Goal: Task Accomplishment & Management: Manage account settings

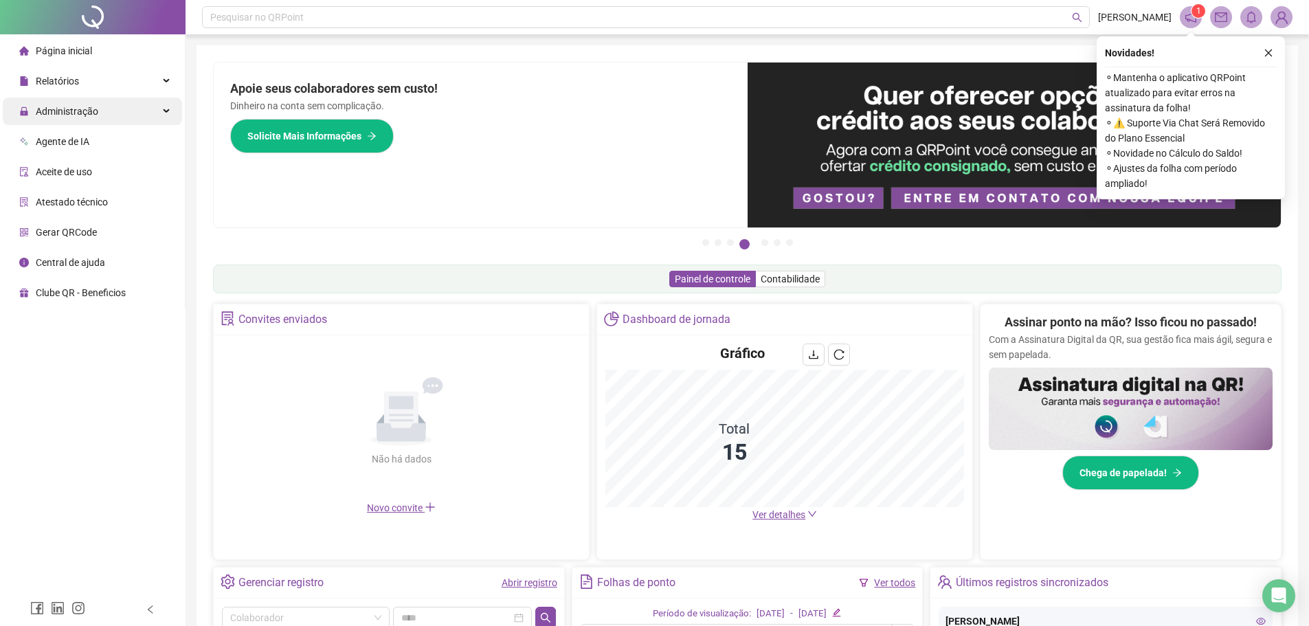
drag, startPoint x: 88, startPoint y: 102, endPoint x: 91, endPoint y: 109, distance: 7.4
click at [88, 102] on span "Administração" at bounding box center [58, 111] width 79 height 27
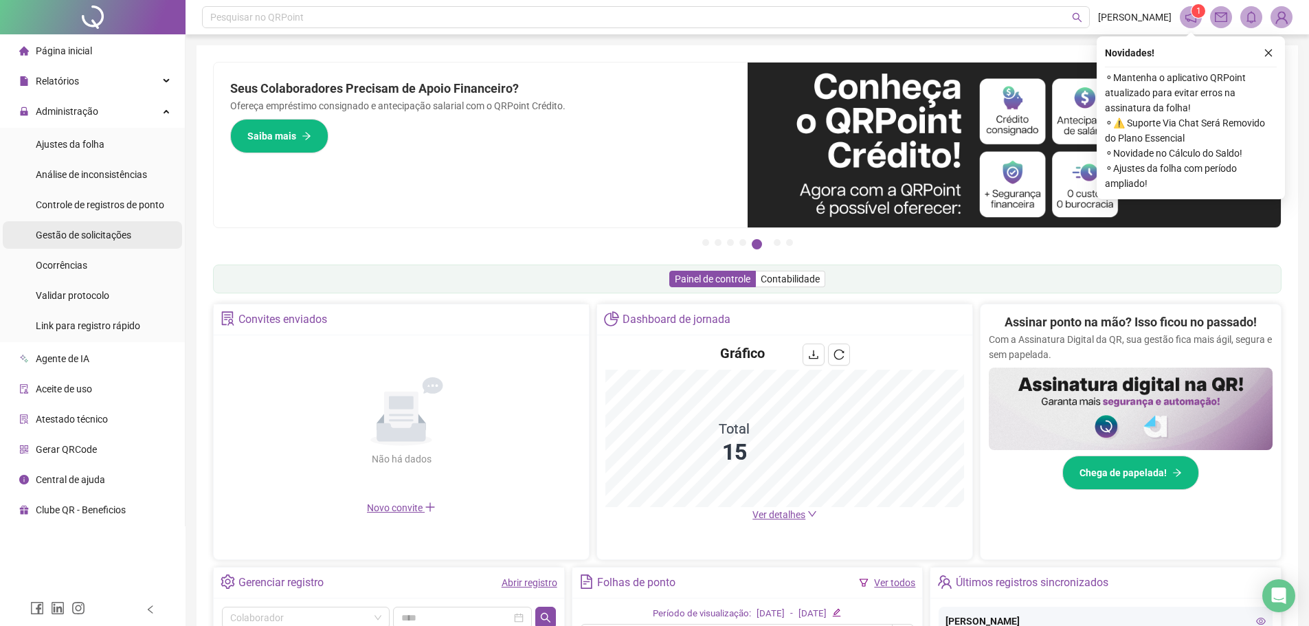
click at [91, 234] on span "Gestão de solicitações" at bounding box center [84, 234] width 96 height 11
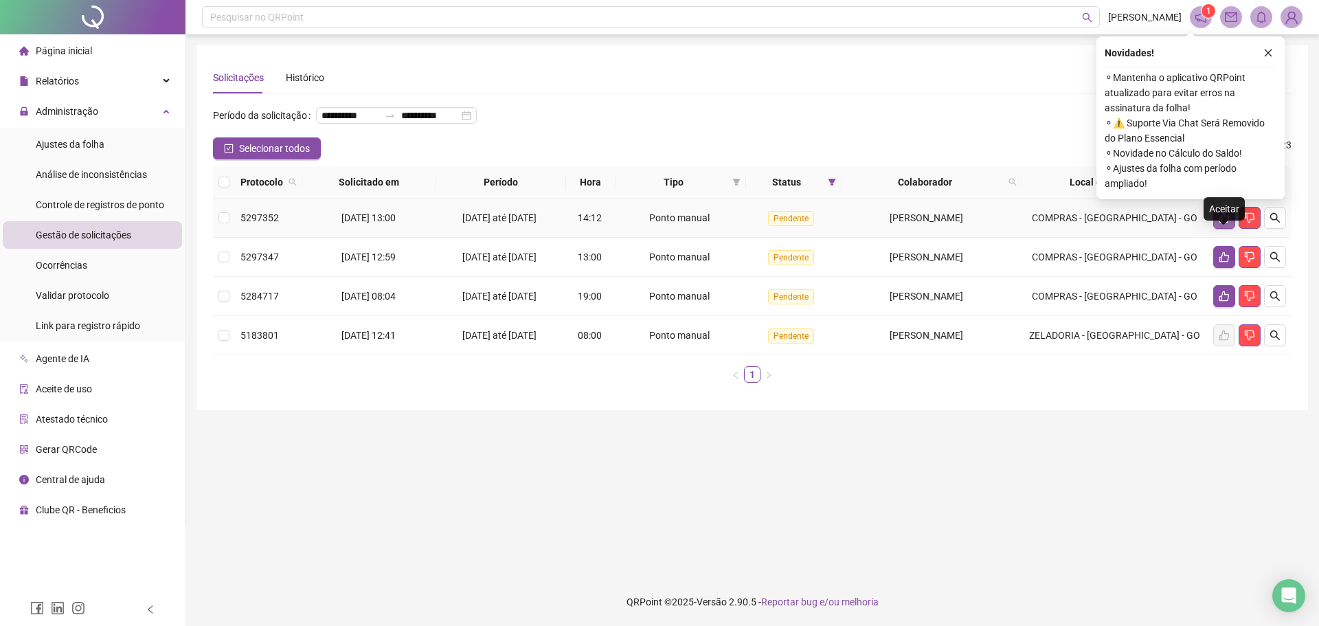
click at [1219, 223] on icon "like" at bounding box center [1224, 217] width 11 height 11
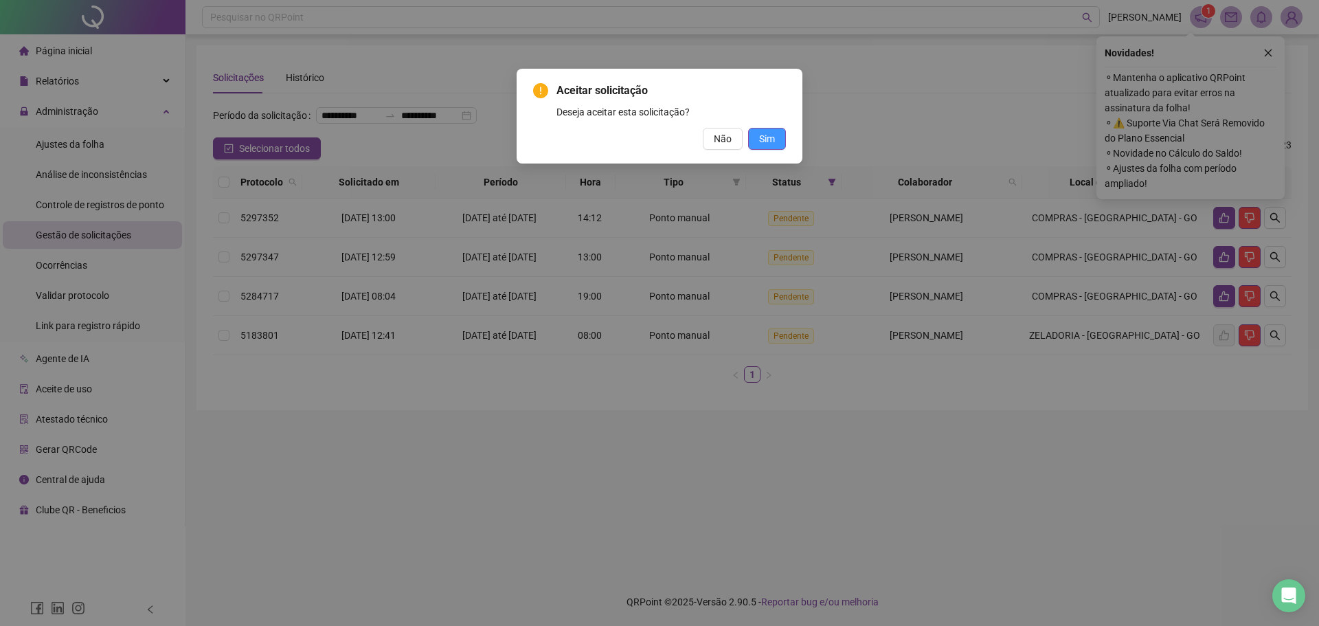
click at [770, 141] on span "Sim" at bounding box center [767, 138] width 16 height 15
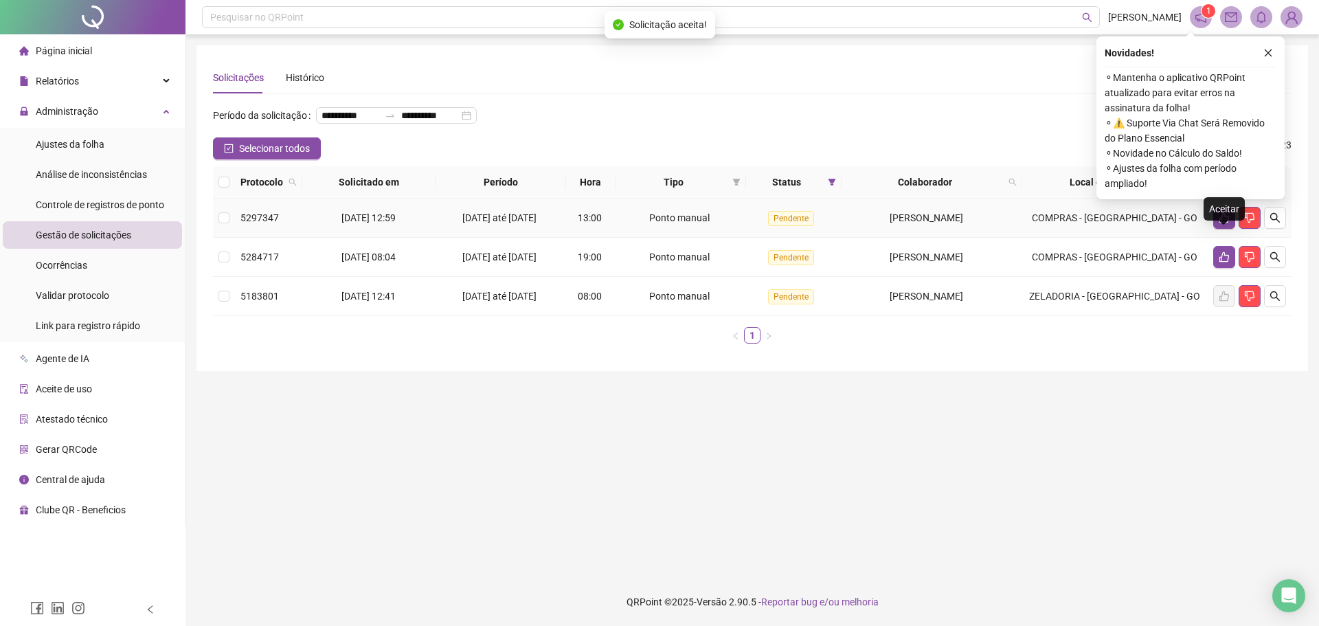
click at [1223, 223] on icon "like" at bounding box center [1224, 217] width 11 height 11
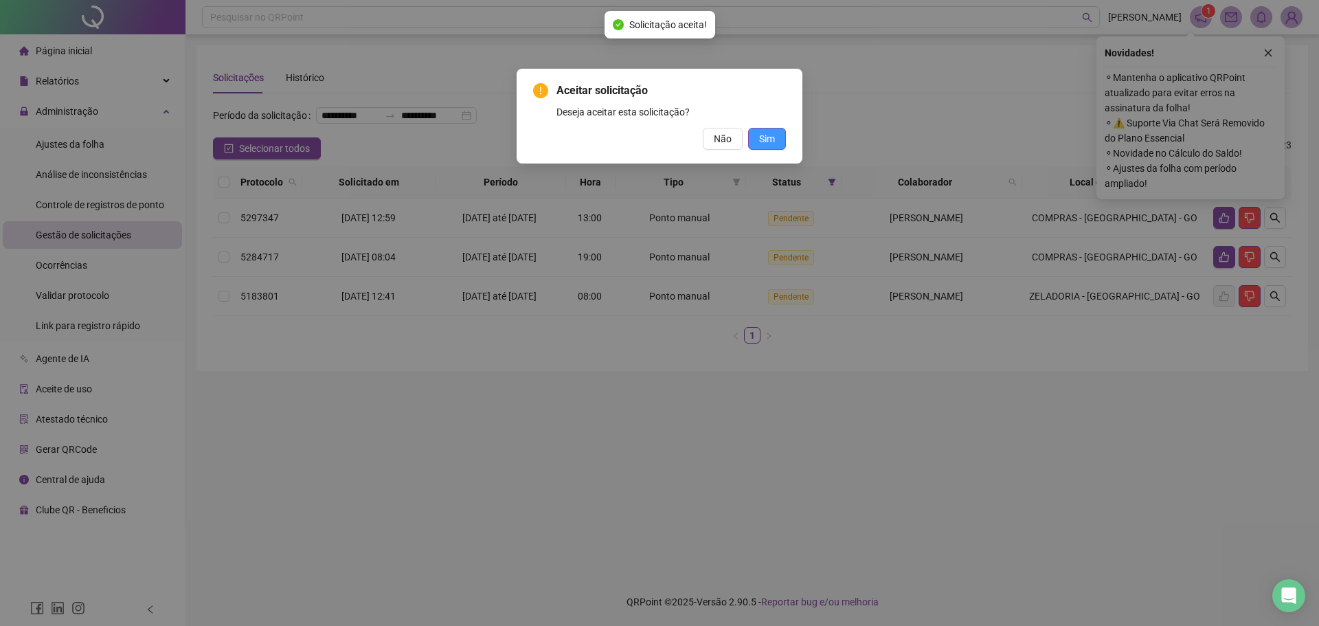
click at [774, 138] on span "Sim" at bounding box center [767, 138] width 16 height 15
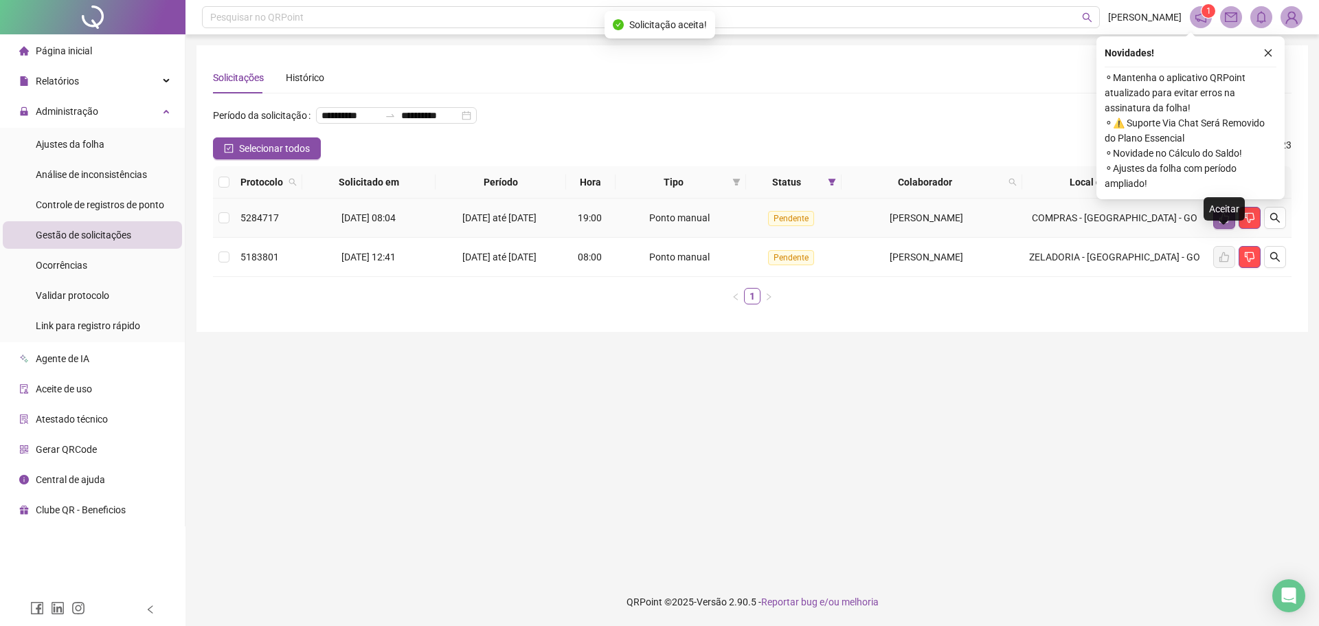
click at [1226, 223] on icon "like" at bounding box center [1224, 217] width 11 height 11
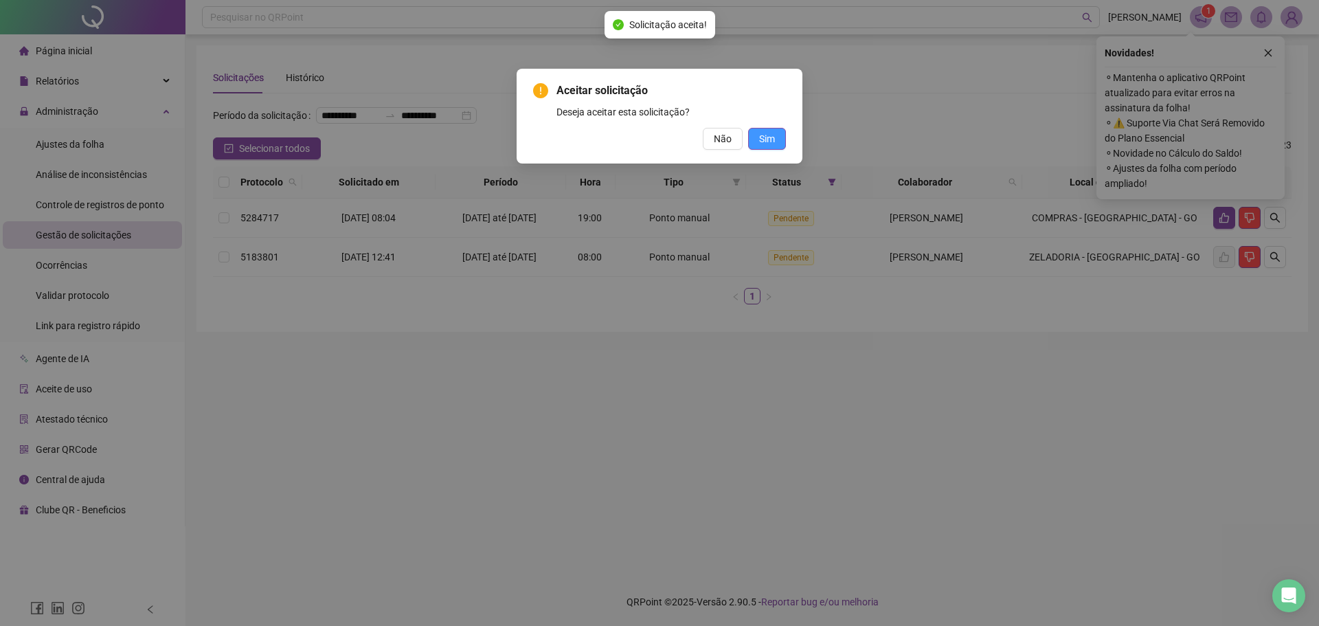
click at [765, 133] on span "Sim" at bounding box center [767, 138] width 16 height 15
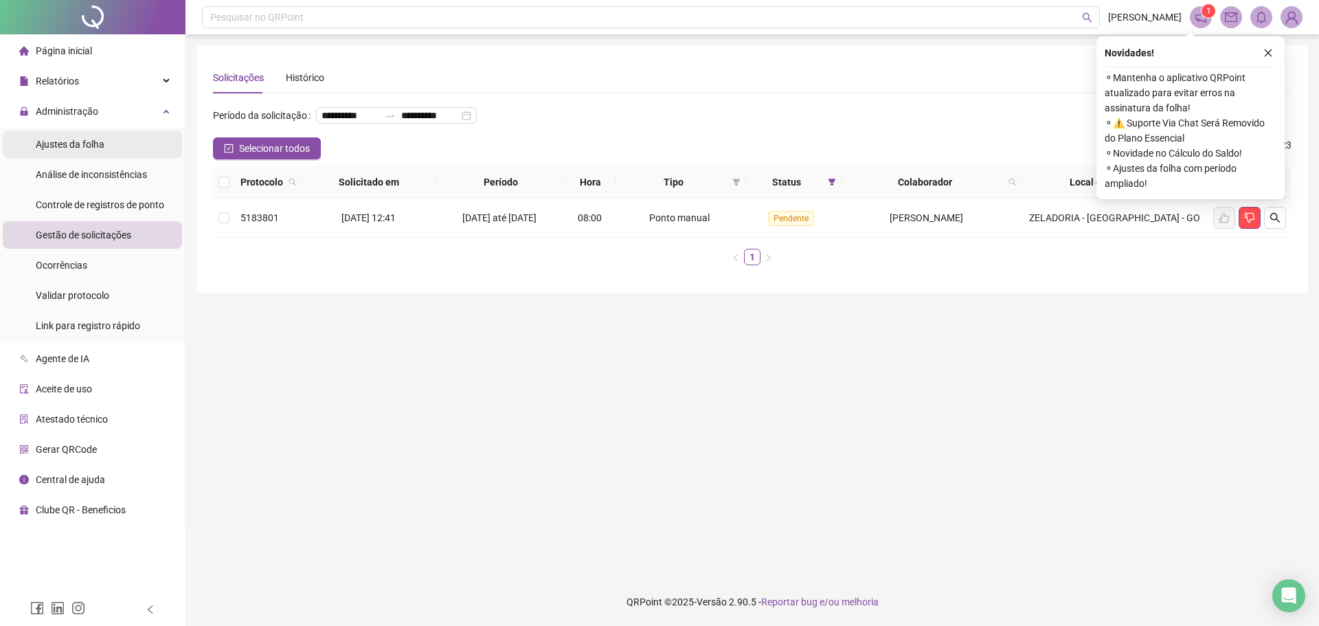
click at [100, 144] on span "Ajustes da folha" at bounding box center [70, 144] width 69 height 11
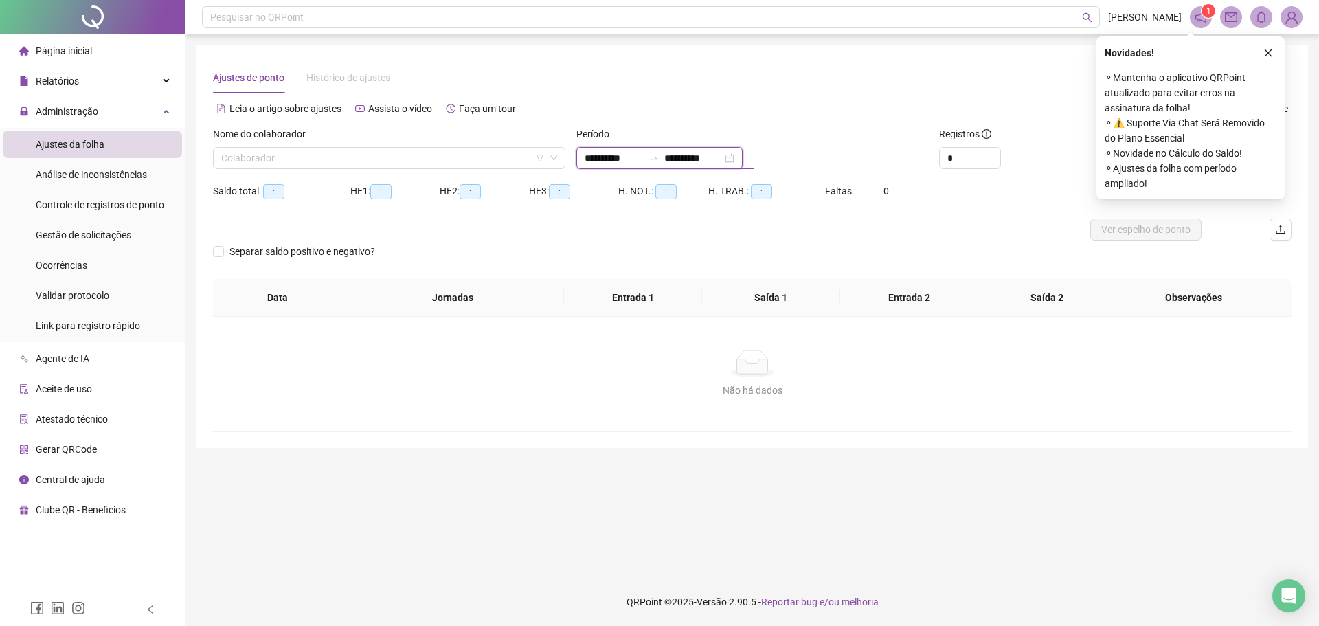
click at [722, 151] on input "**********" at bounding box center [693, 157] width 58 height 15
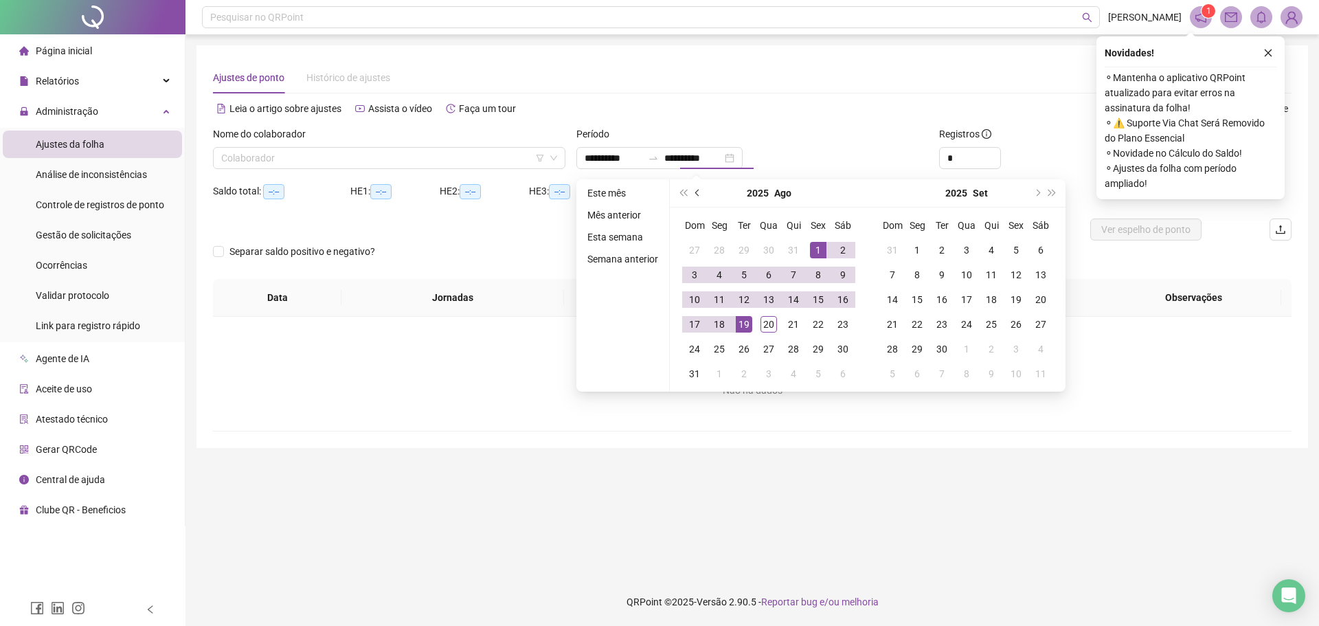
click at [695, 190] on button "prev-year" at bounding box center [698, 192] width 15 height 27
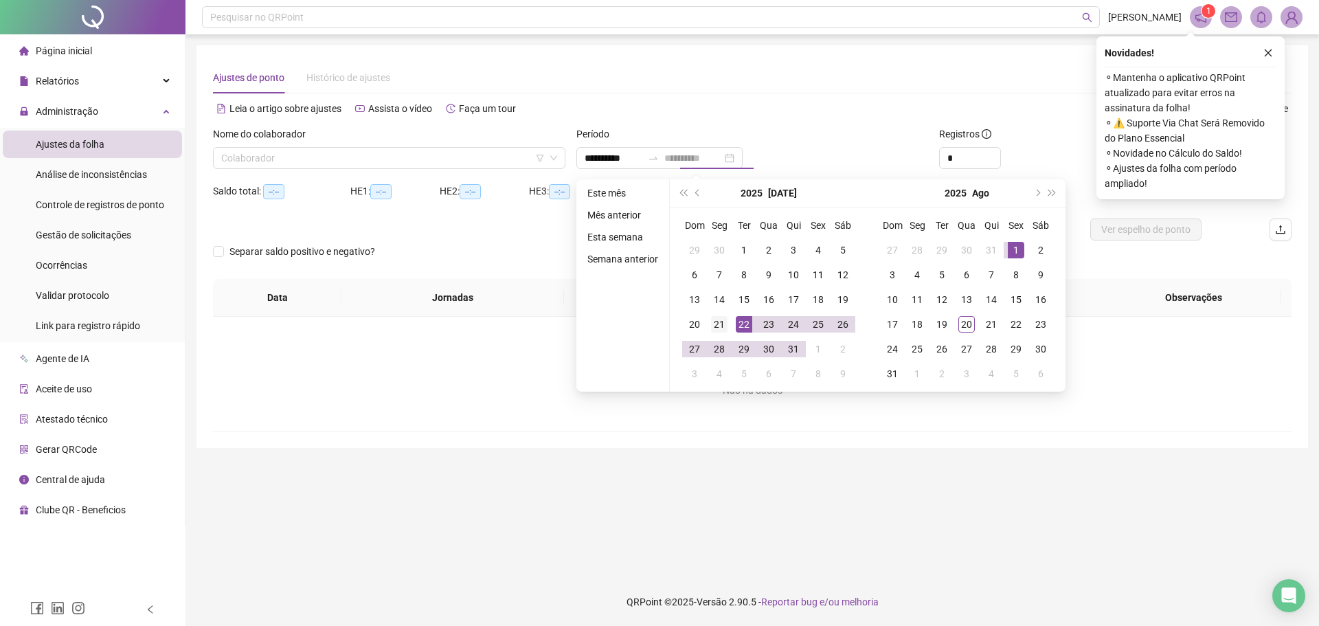
type input "**********"
click at [721, 324] on div "21" at bounding box center [719, 324] width 16 height 16
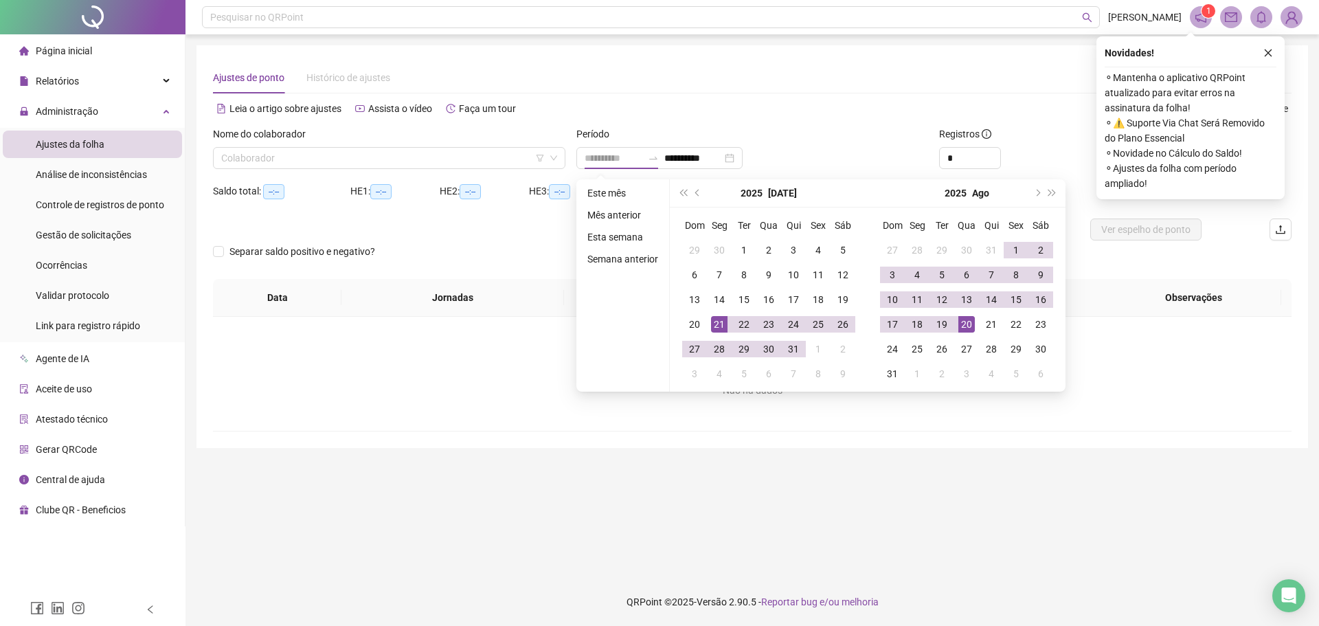
click at [961, 324] on div "20" at bounding box center [966, 324] width 16 height 16
type input "**********"
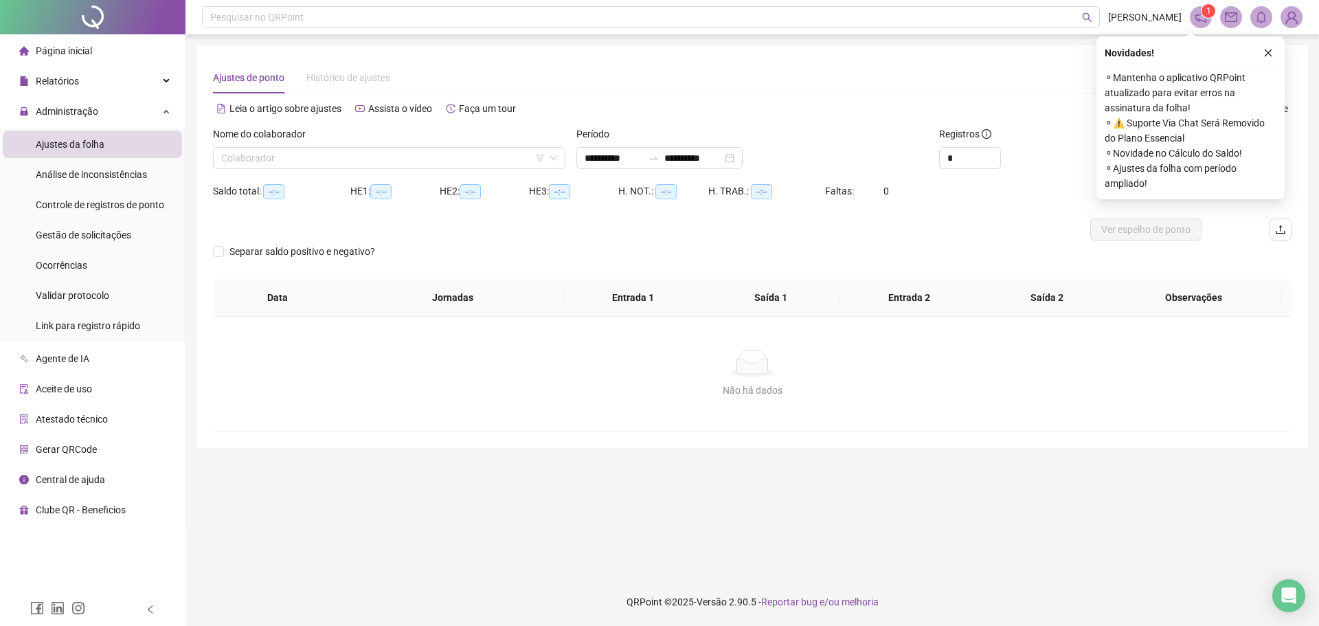
click at [1278, 51] on div "Novidades ! ⚬ Mantenha o aplicativo QRPoint atualizado para evitar erros na ass…" at bounding box center [1191, 117] width 188 height 163
click at [1270, 50] on icon "close" at bounding box center [1269, 53] width 10 height 10
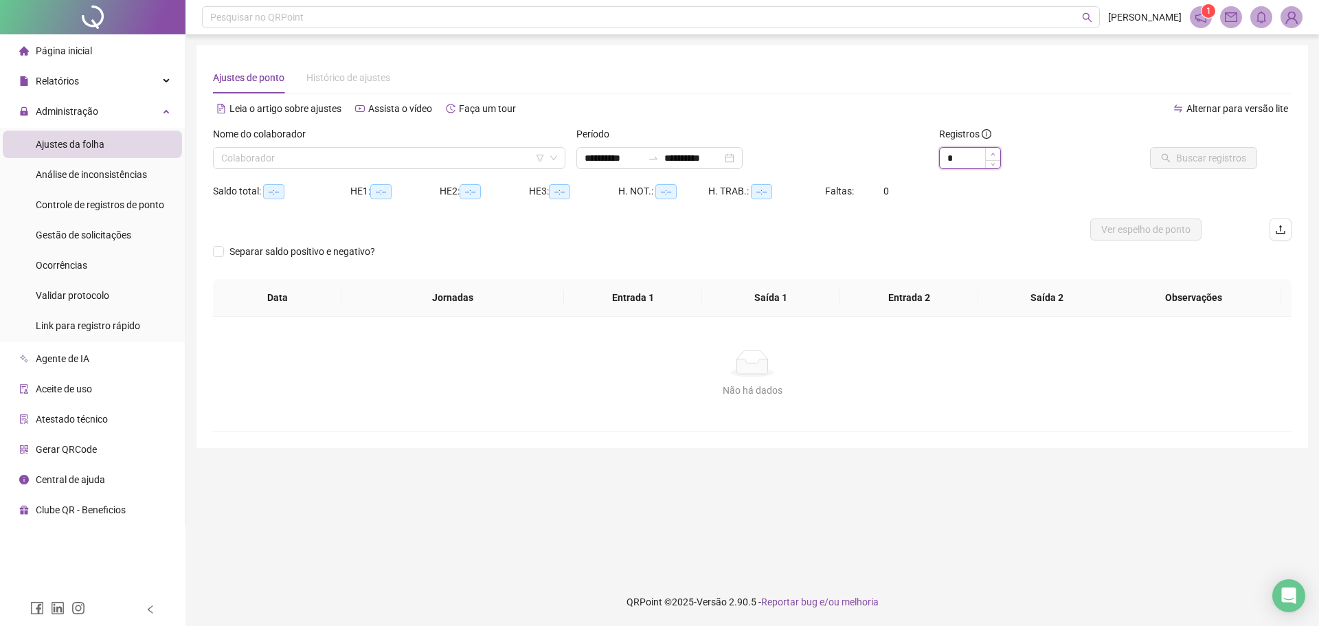
type input "*"
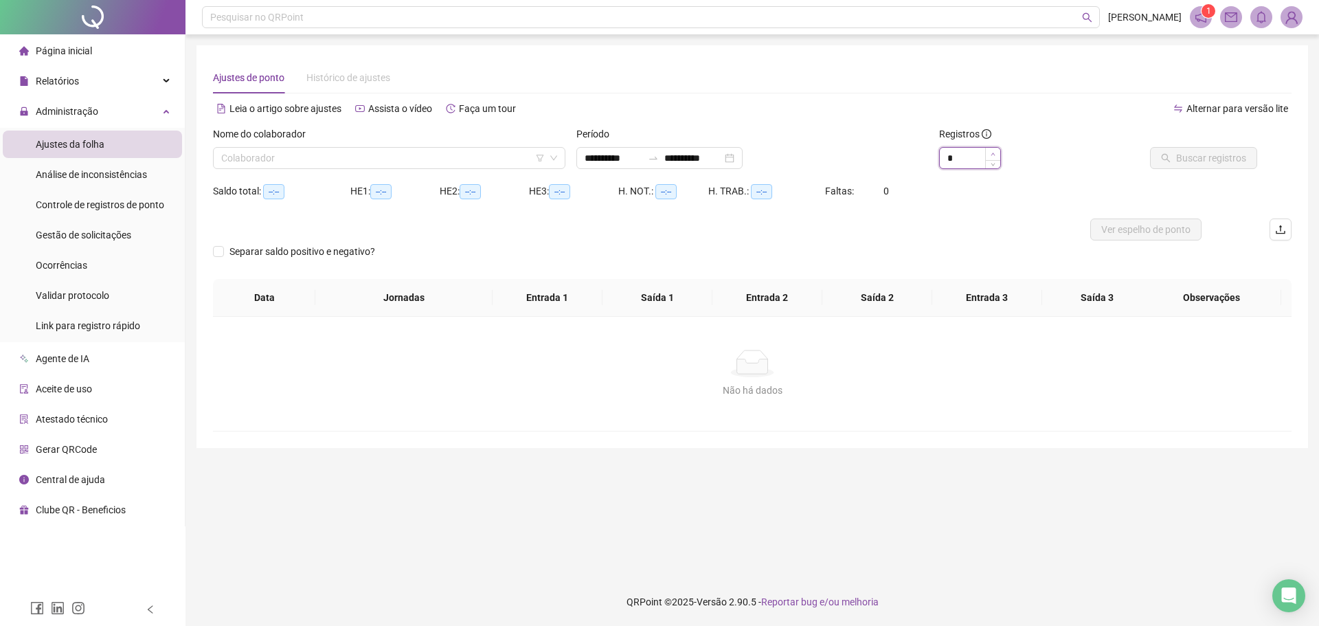
click at [994, 153] on icon "up" at bounding box center [993, 154] width 4 height 3
click at [507, 157] on input "search" at bounding box center [383, 158] width 324 height 21
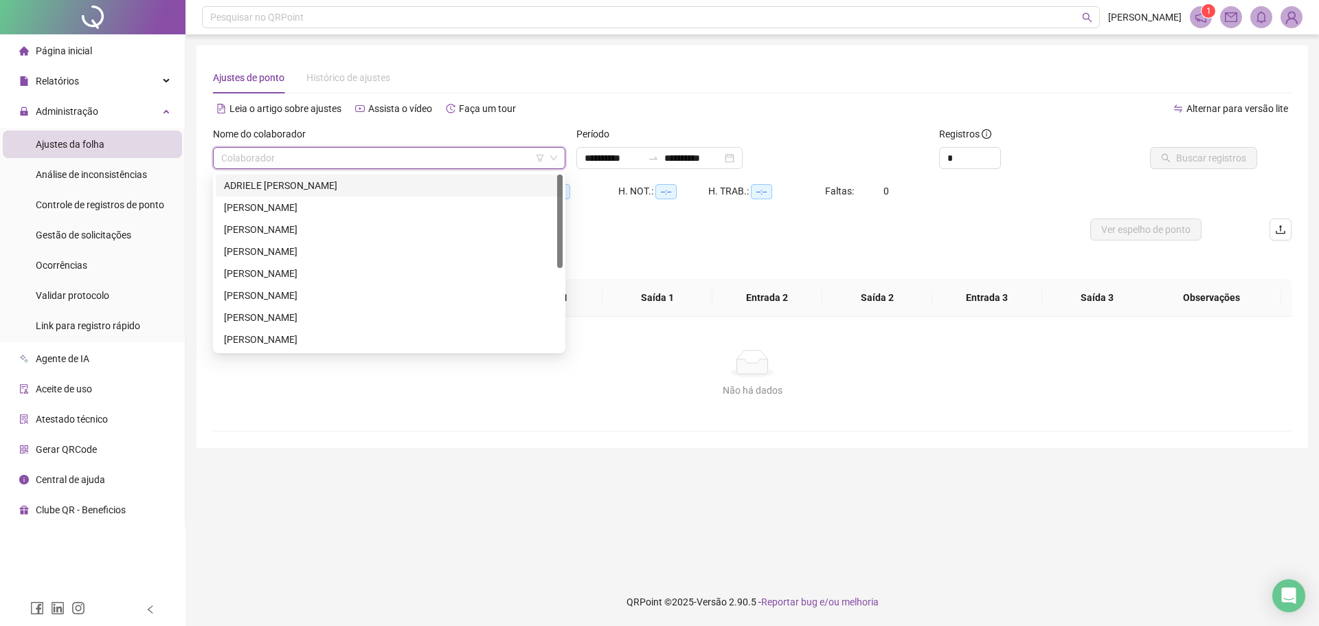
click at [473, 184] on div "ADRIELE [PERSON_NAME]" at bounding box center [389, 185] width 330 height 15
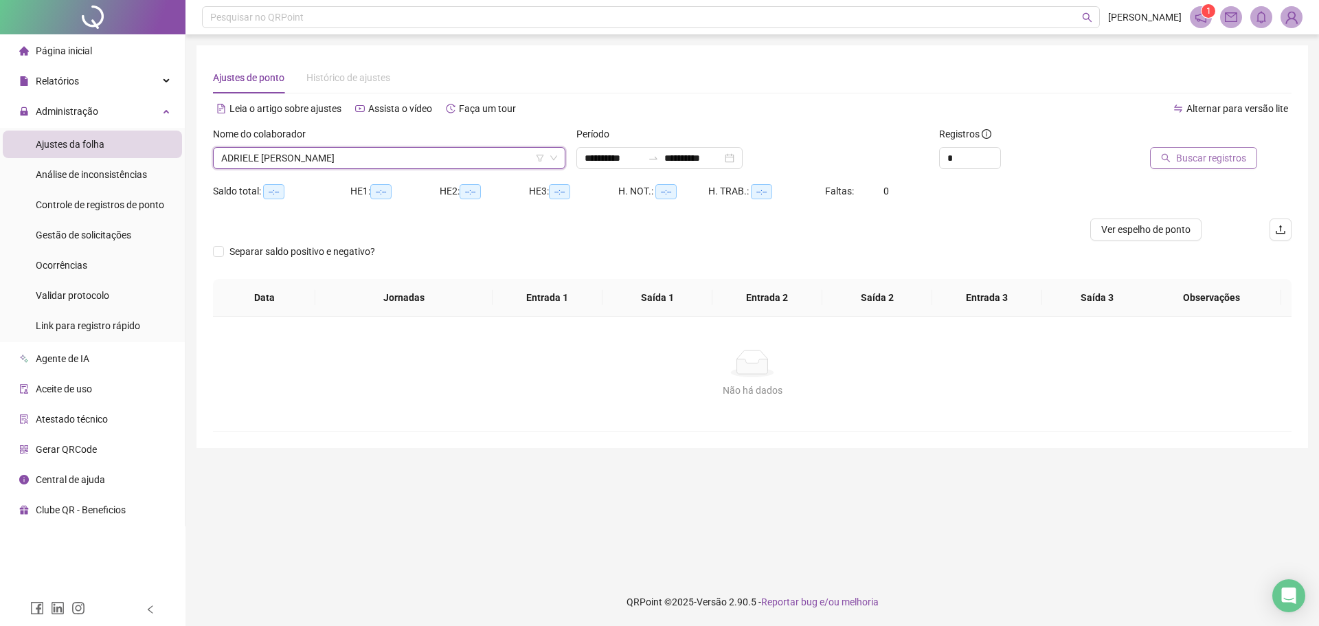
click at [1180, 164] on span "Buscar registros" at bounding box center [1211, 157] width 70 height 15
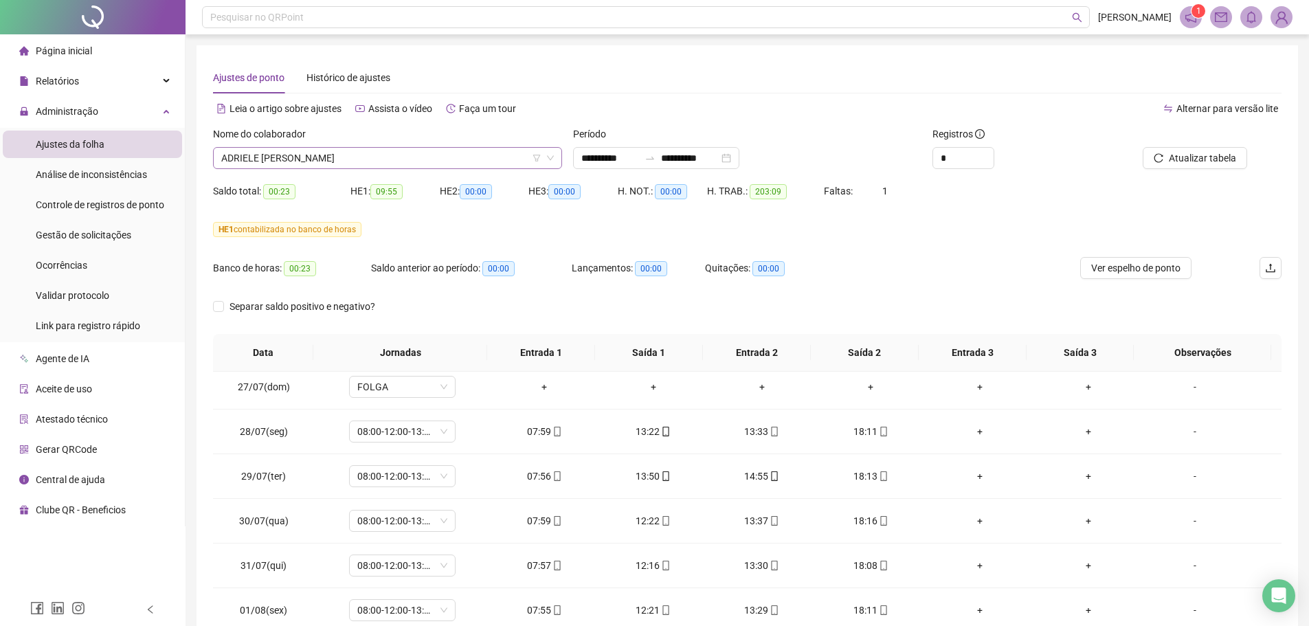
click at [471, 161] on span "ADRIELE [PERSON_NAME]" at bounding box center [387, 158] width 333 height 21
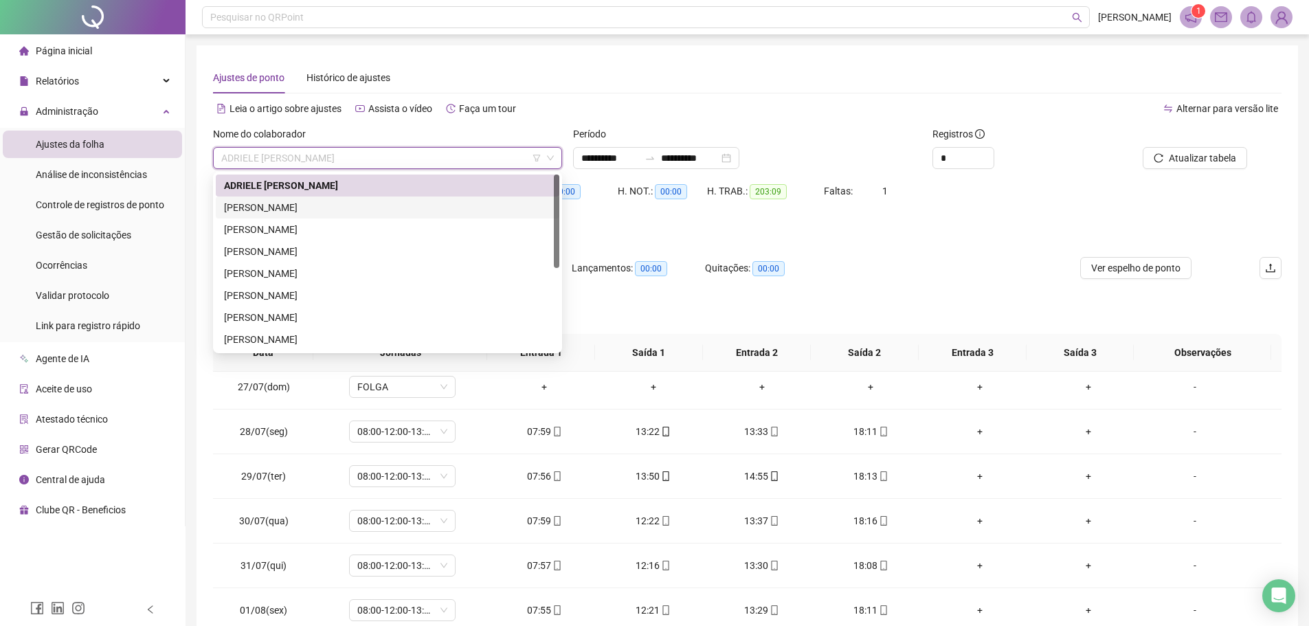
click at [423, 210] on div "[PERSON_NAME]" at bounding box center [387, 207] width 327 height 15
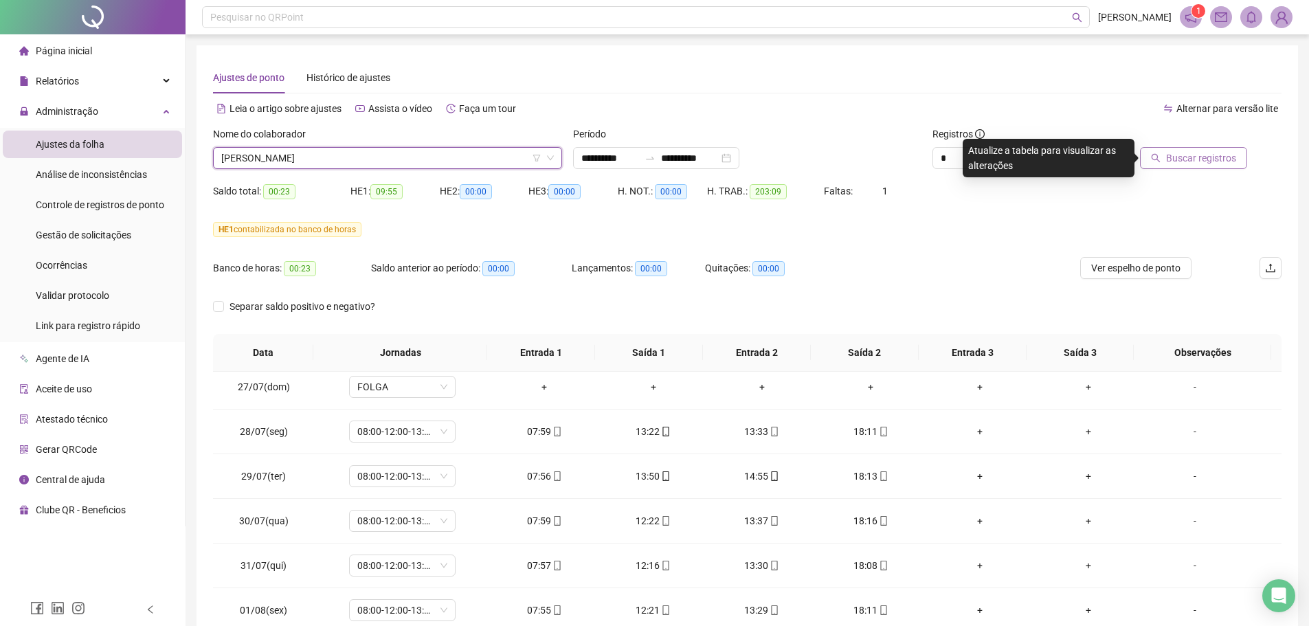
click at [1228, 156] on span "Buscar registros" at bounding box center [1201, 157] width 70 height 15
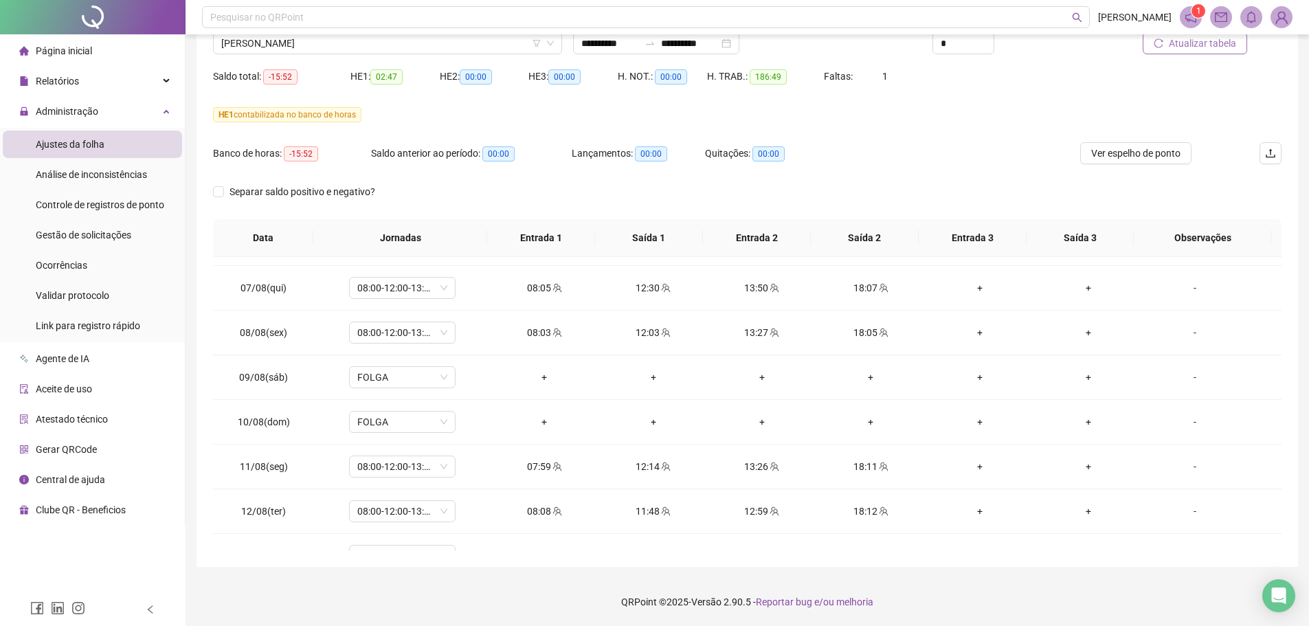
scroll to position [748, 0]
click at [537, 378] on div "+" at bounding box center [544, 379] width 87 height 15
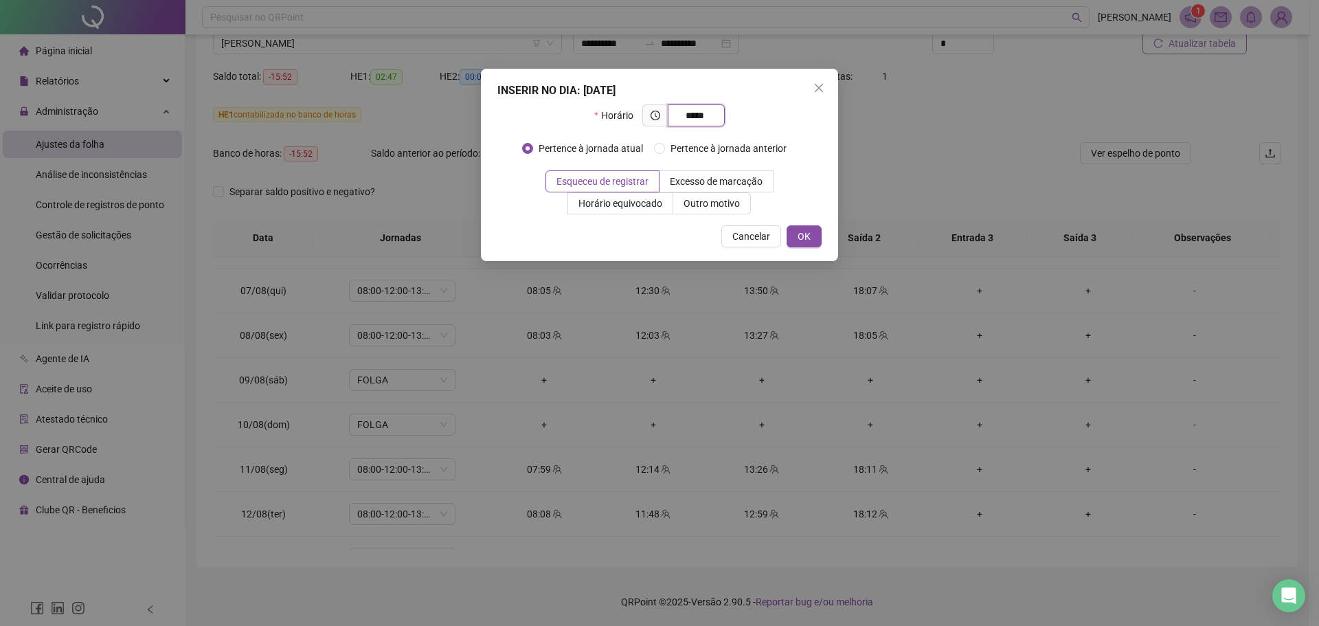
type input "*****"
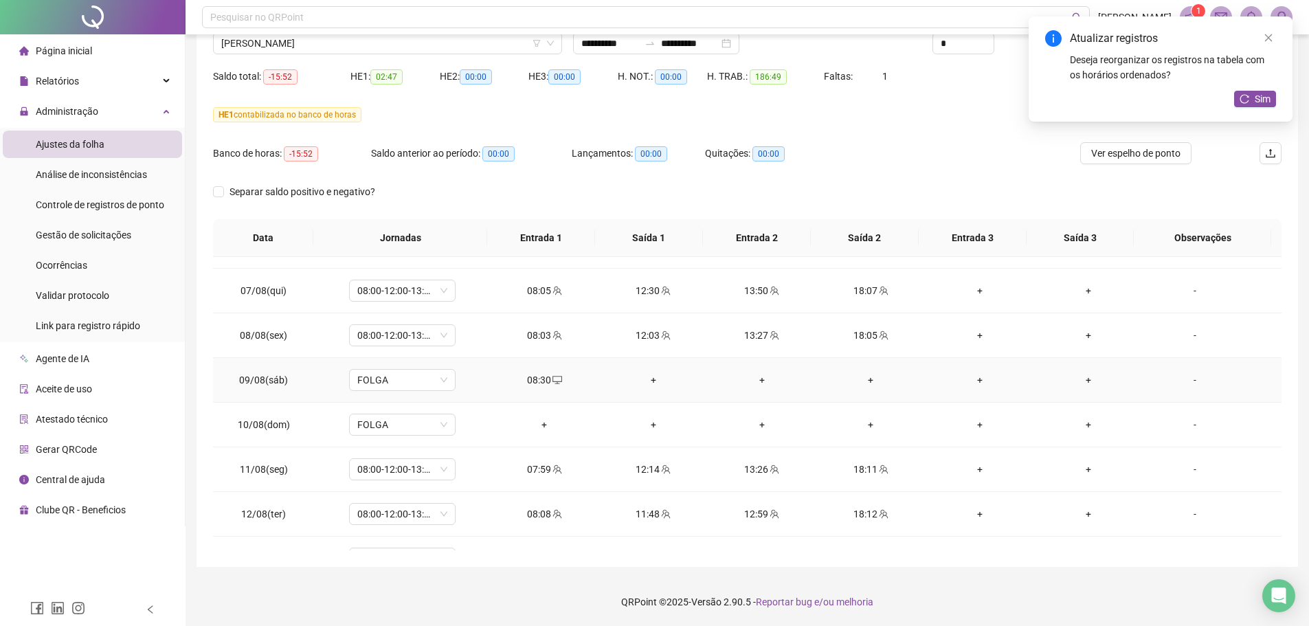
click at [655, 383] on div "+" at bounding box center [652, 379] width 87 height 15
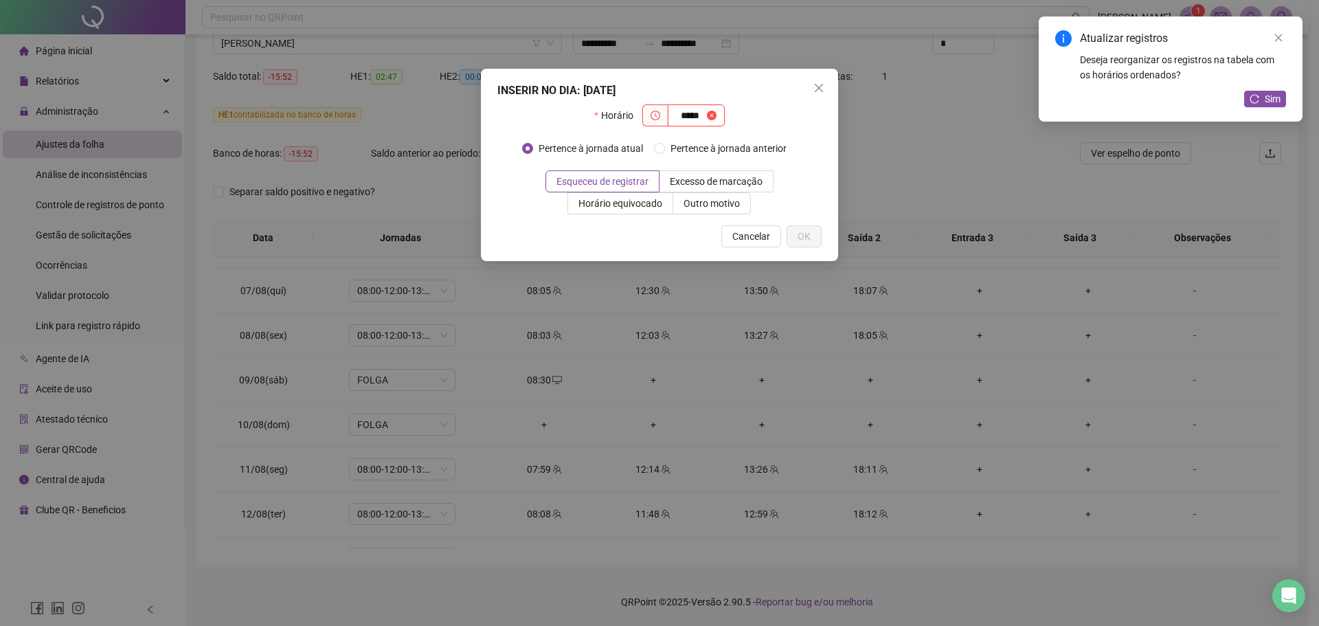
type input "*****"
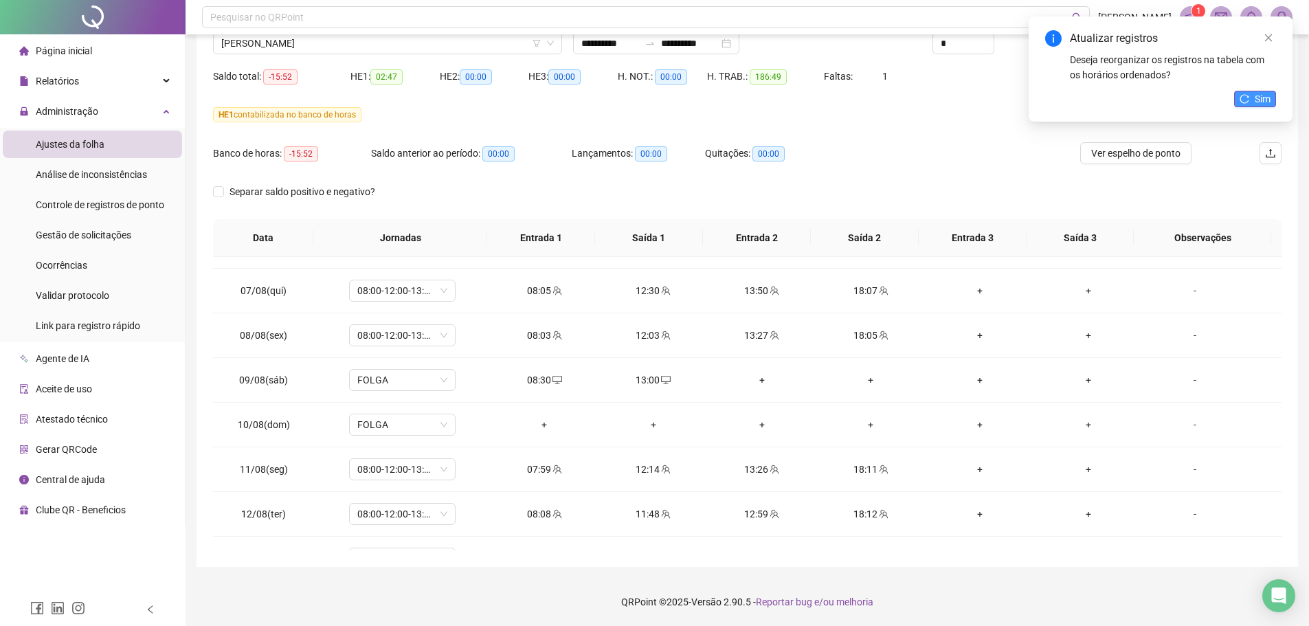
click at [1249, 96] on icon "reload" at bounding box center [1244, 99] width 10 height 10
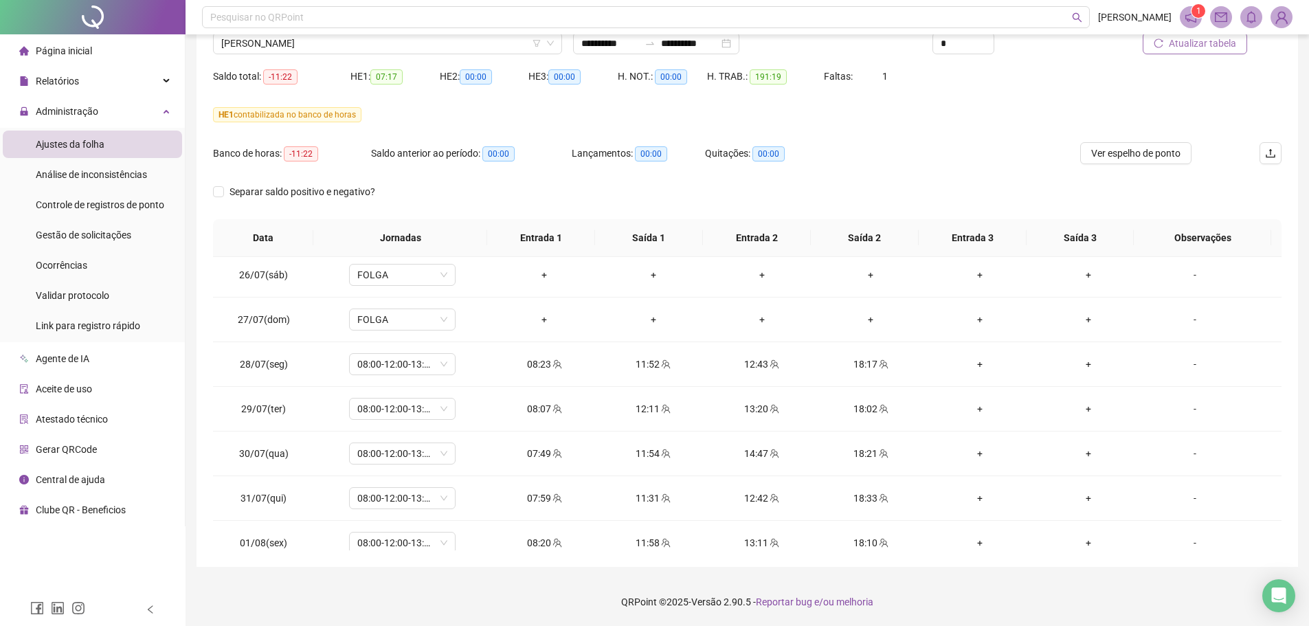
scroll to position [0, 0]
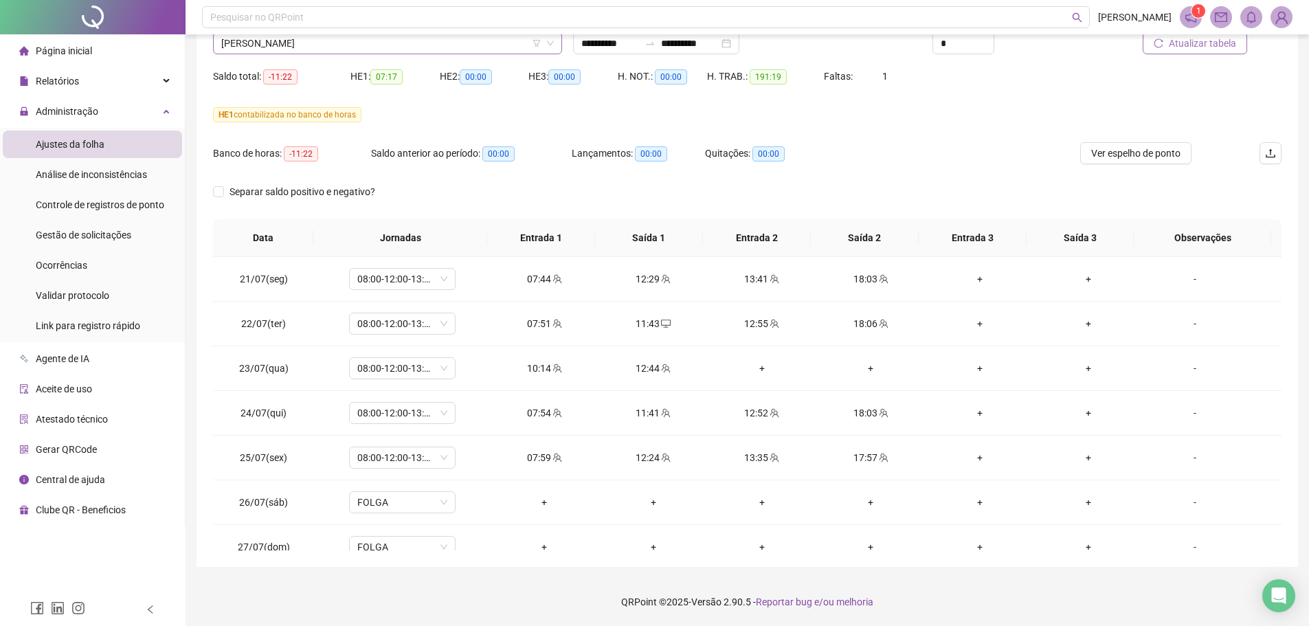
click at [508, 52] on span "[PERSON_NAME]" at bounding box center [387, 43] width 333 height 21
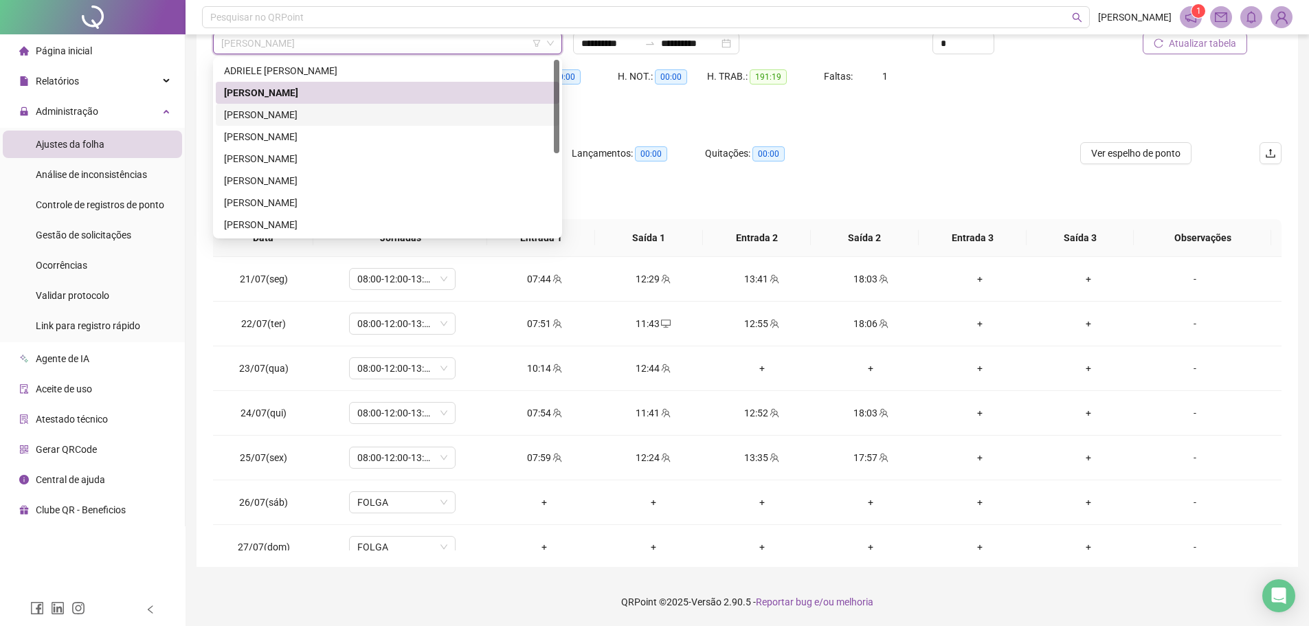
click at [377, 117] on div "[PERSON_NAME]" at bounding box center [387, 114] width 327 height 15
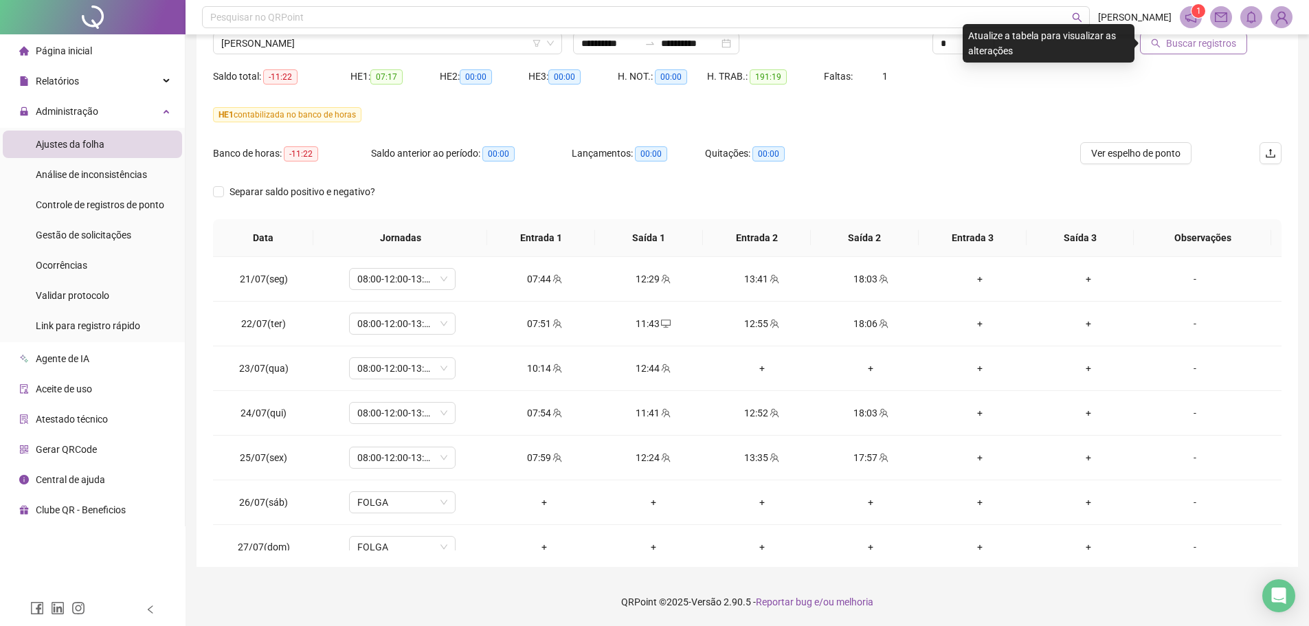
click at [1159, 41] on icon "search" at bounding box center [1156, 43] width 10 height 10
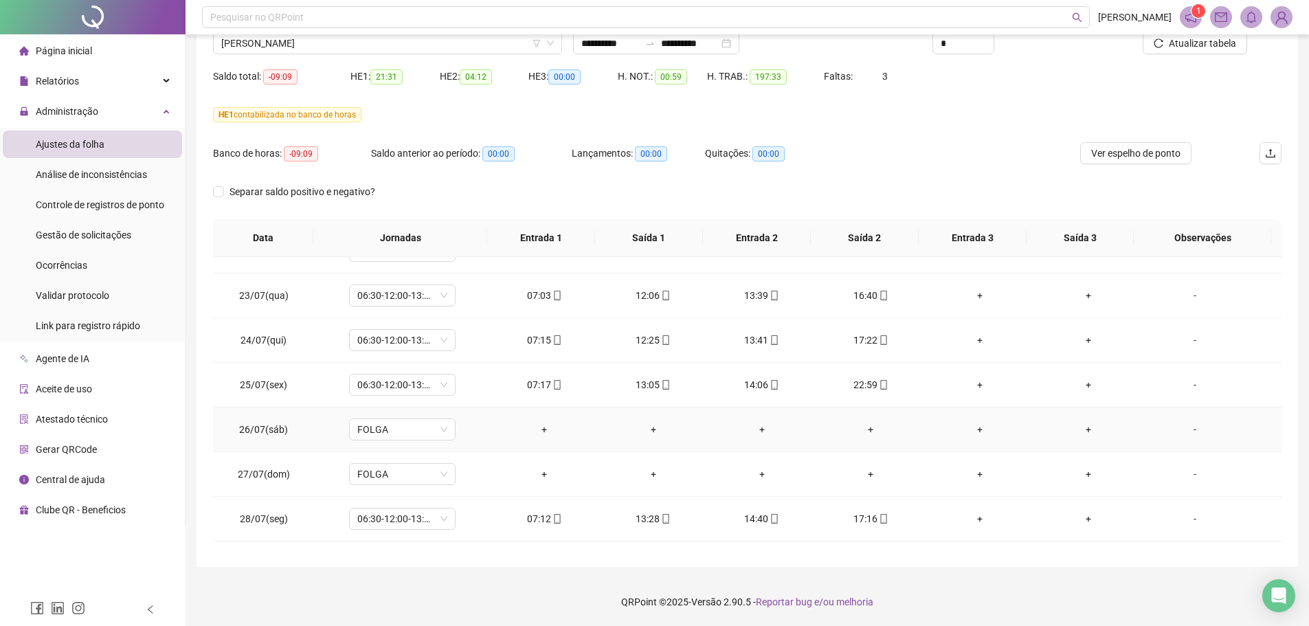
scroll to position [344, 0]
click at [864, 429] on div "+" at bounding box center [870, 426] width 87 height 15
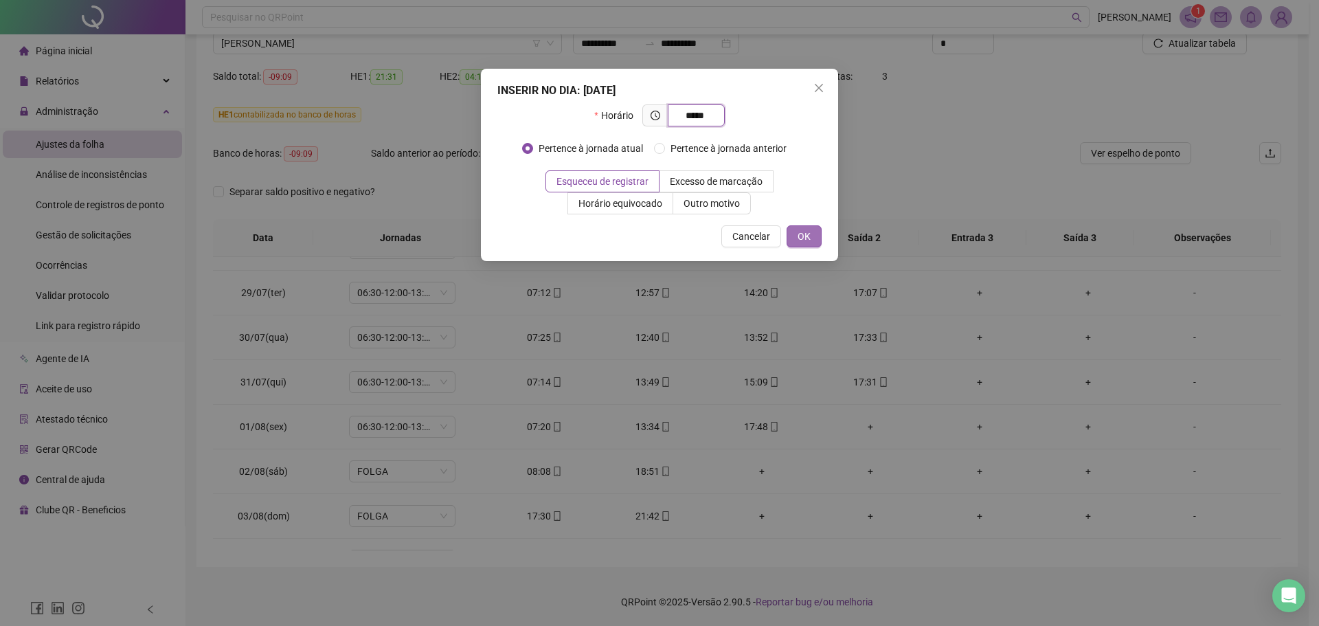
type input "*****"
click at [798, 238] on span "OK" at bounding box center [804, 236] width 13 height 15
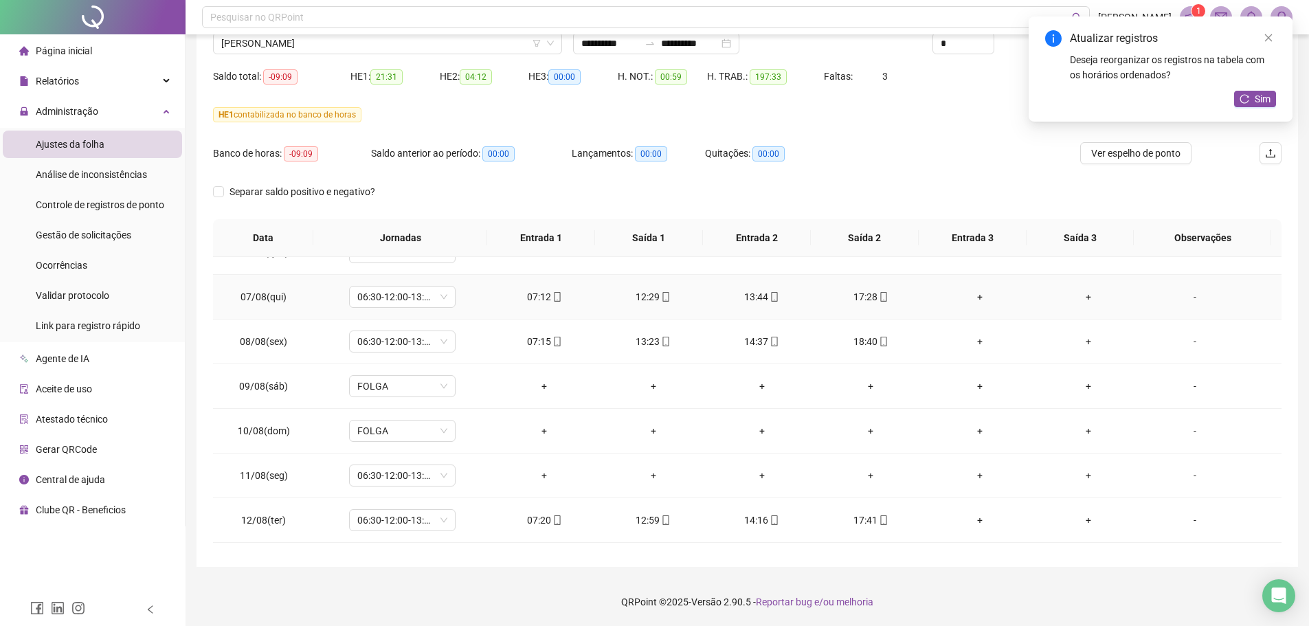
scroll to position [756, 0]
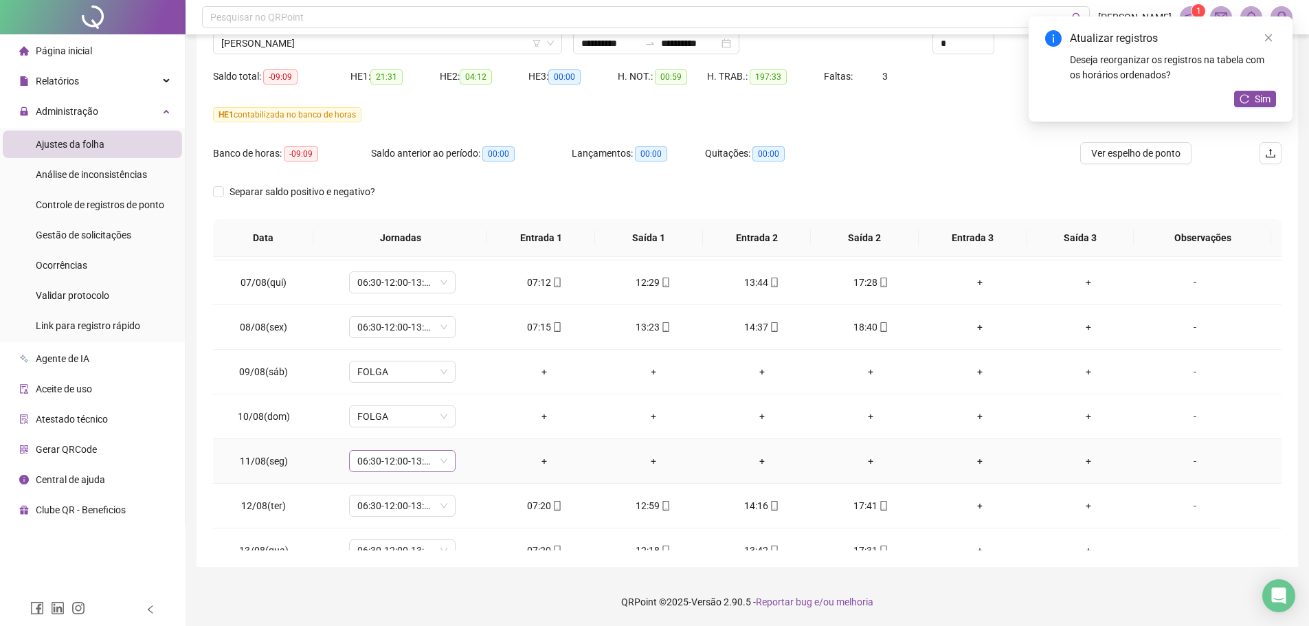
click at [443, 467] on span "06:30-12:00-13:12-16:30" at bounding box center [402, 461] width 90 height 21
click at [405, 392] on div "Folga compensatória" at bounding box center [424, 388] width 116 height 15
click at [469, 424] on span "Sim" at bounding box center [466, 425] width 16 height 15
click at [1252, 100] on button "Sim" at bounding box center [1255, 99] width 42 height 16
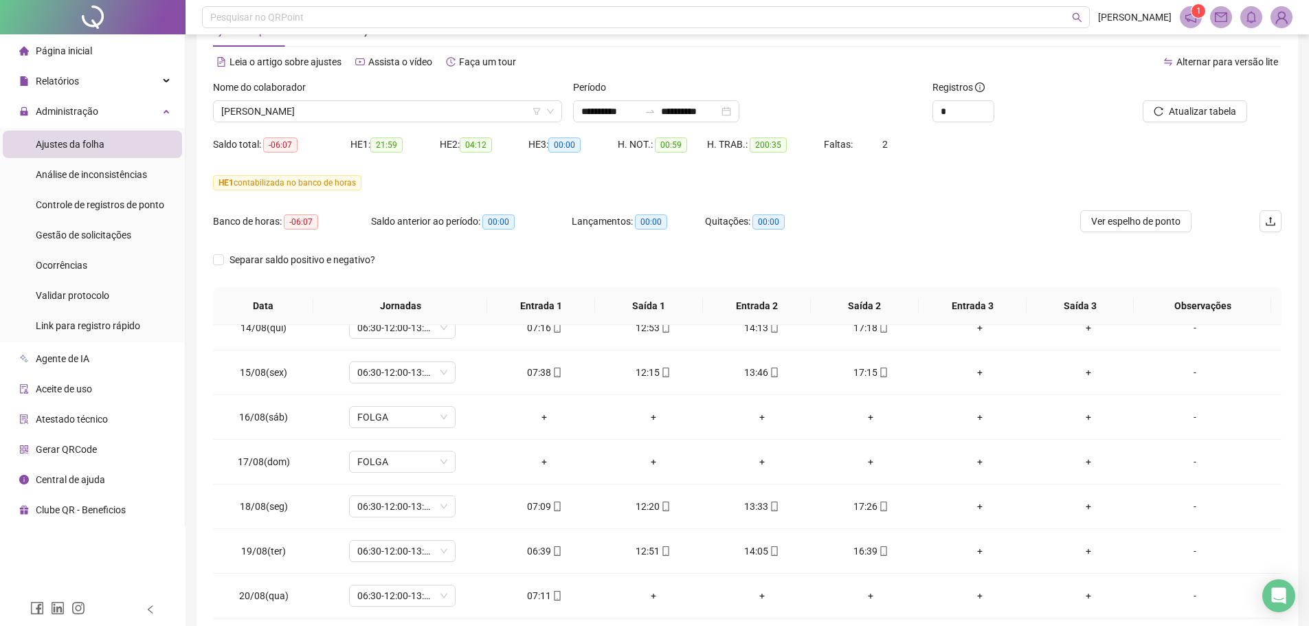
scroll to position [46, 0]
click at [491, 122] on span "[PERSON_NAME]" at bounding box center [387, 112] width 333 height 21
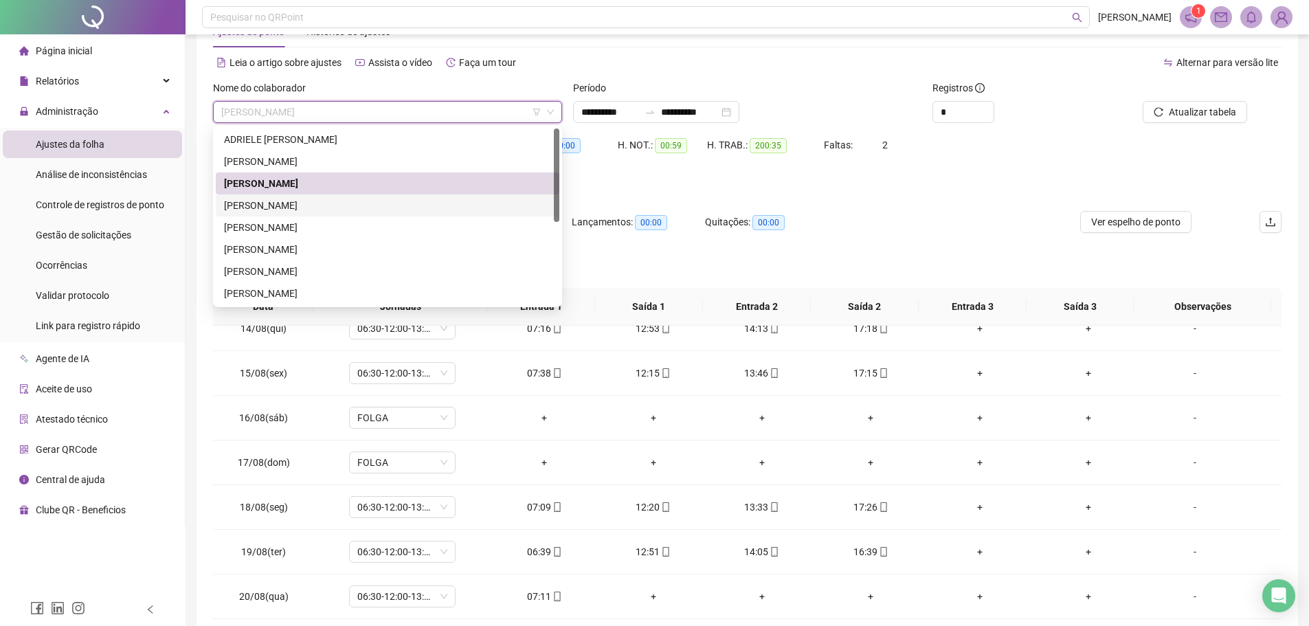
click at [354, 204] on div "[PERSON_NAME]" at bounding box center [387, 205] width 327 height 15
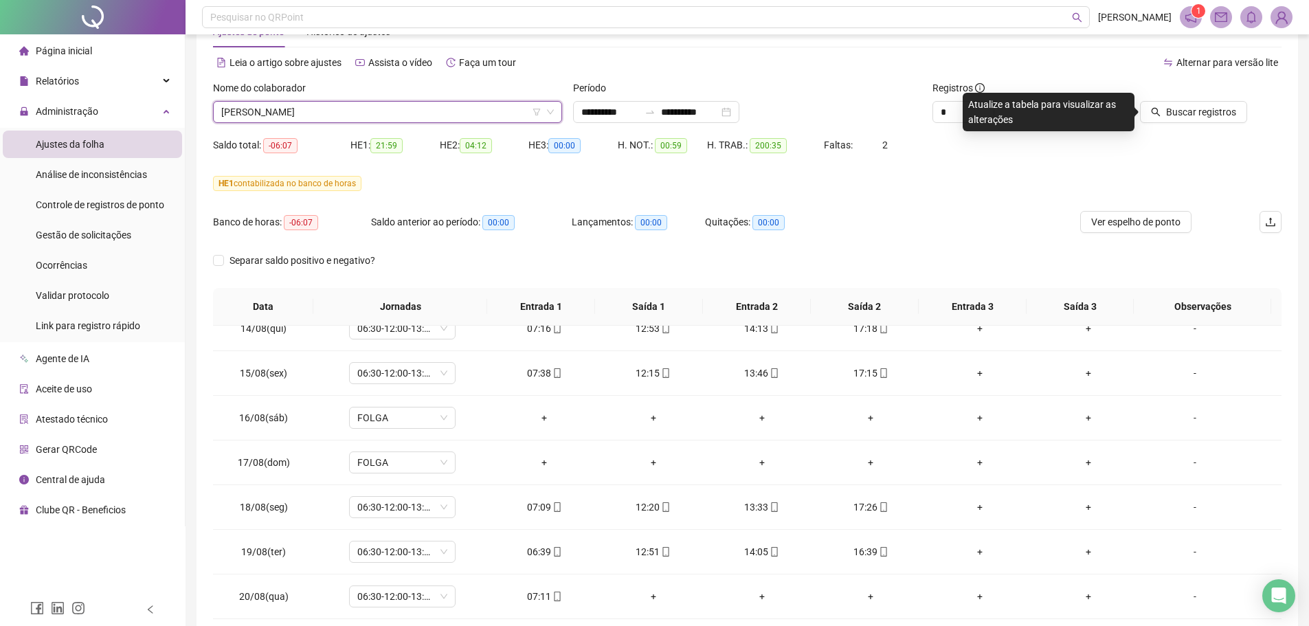
click at [1175, 98] on div at bounding box center [1179, 90] width 135 height 21
click at [1183, 114] on span "Buscar registros" at bounding box center [1201, 111] width 70 height 15
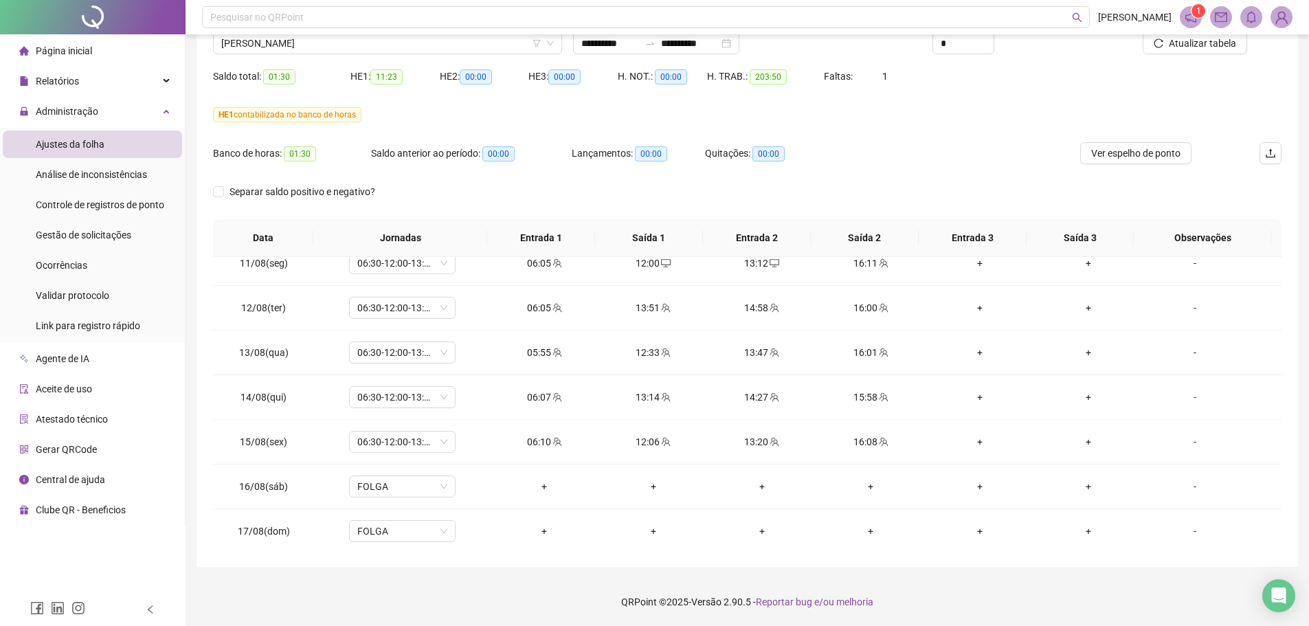
scroll to position [1091, 0]
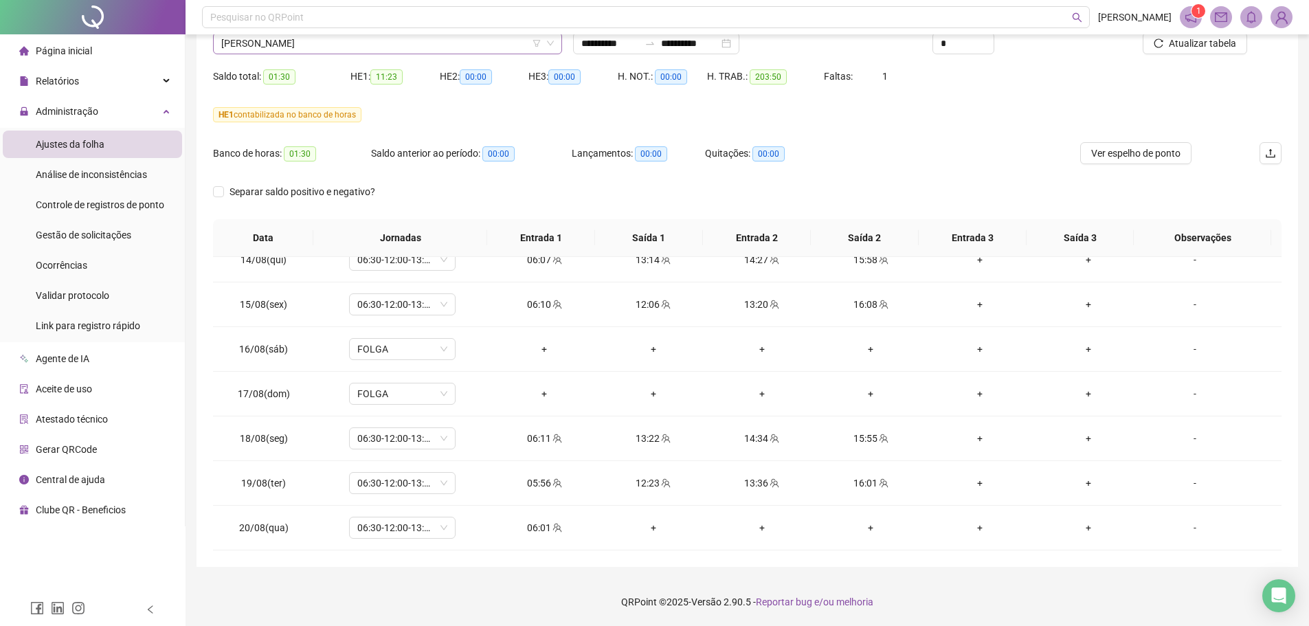
click at [460, 47] on span "[PERSON_NAME]" at bounding box center [387, 43] width 333 height 21
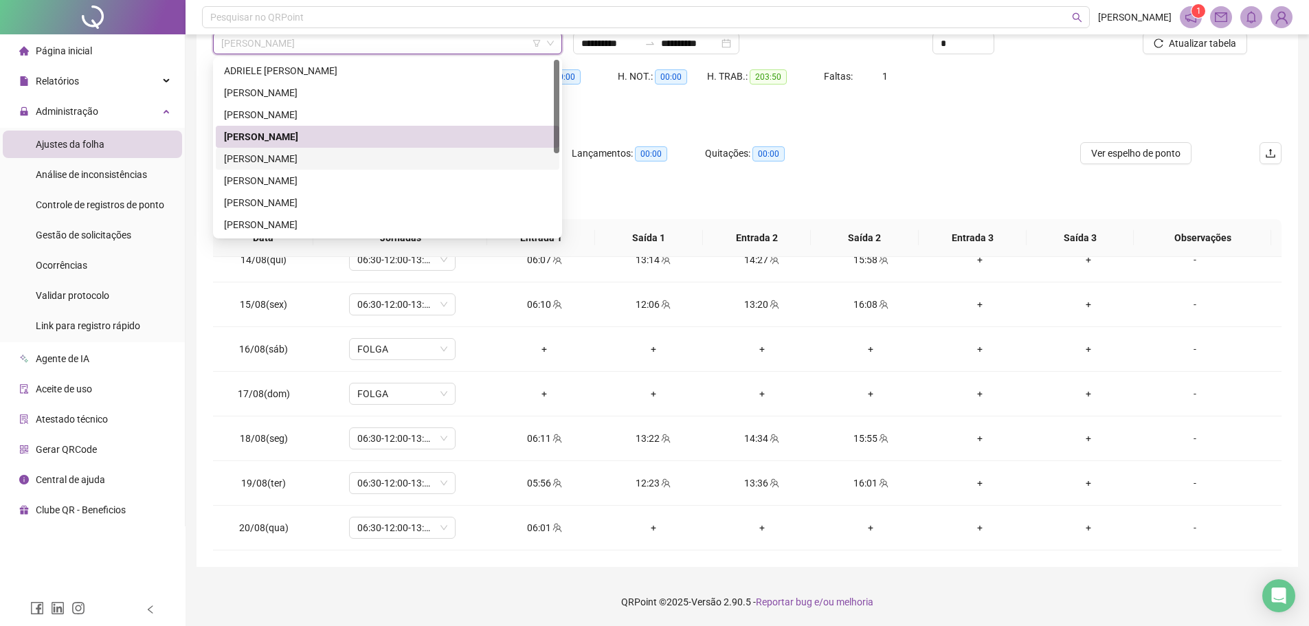
click at [307, 157] on div "[PERSON_NAME]" at bounding box center [387, 158] width 327 height 15
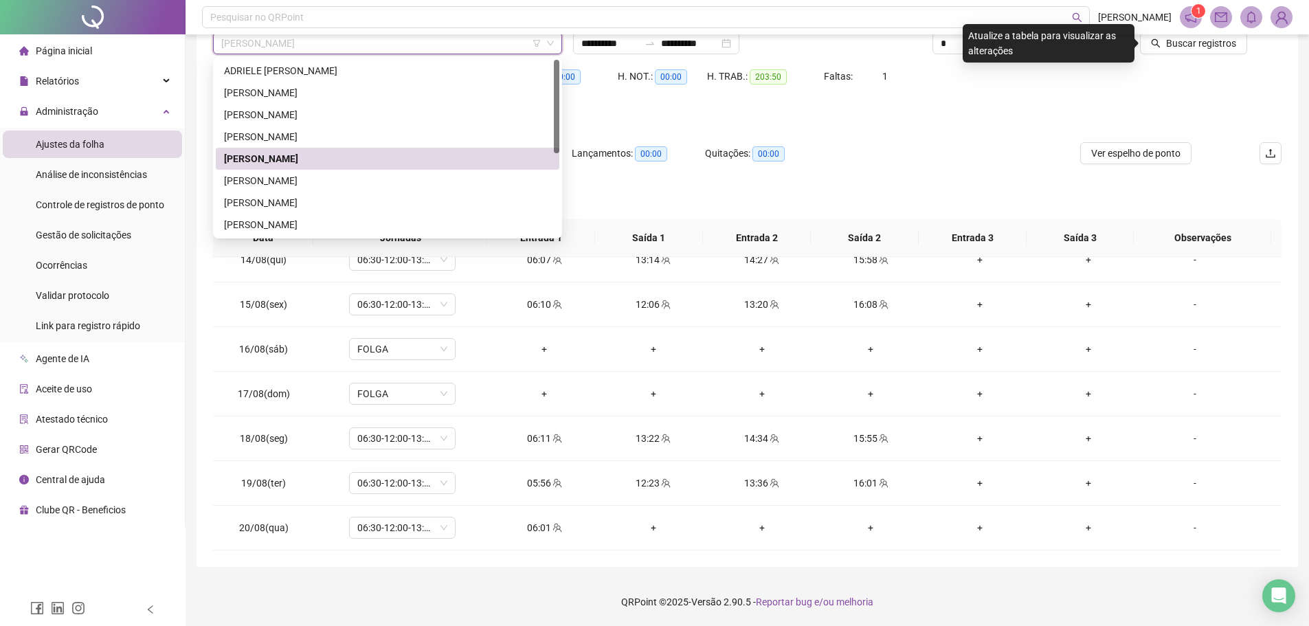
click at [395, 41] on span "[PERSON_NAME]" at bounding box center [387, 43] width 333 height 21
click at [311, 181] on div "[PERSON_NAME]" at bounding box center [387, 180] width 327 height 15
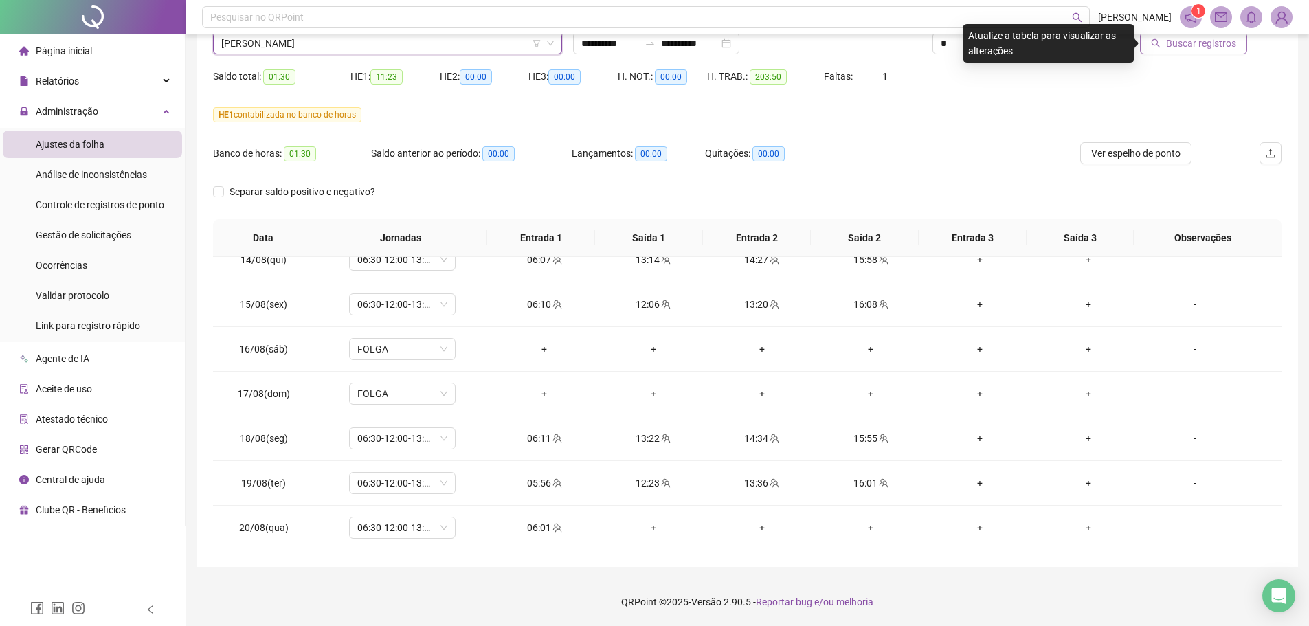
click at [1176, 45] on span "Buscar registros" at bounding box center [1201, 43] width 70 height 15
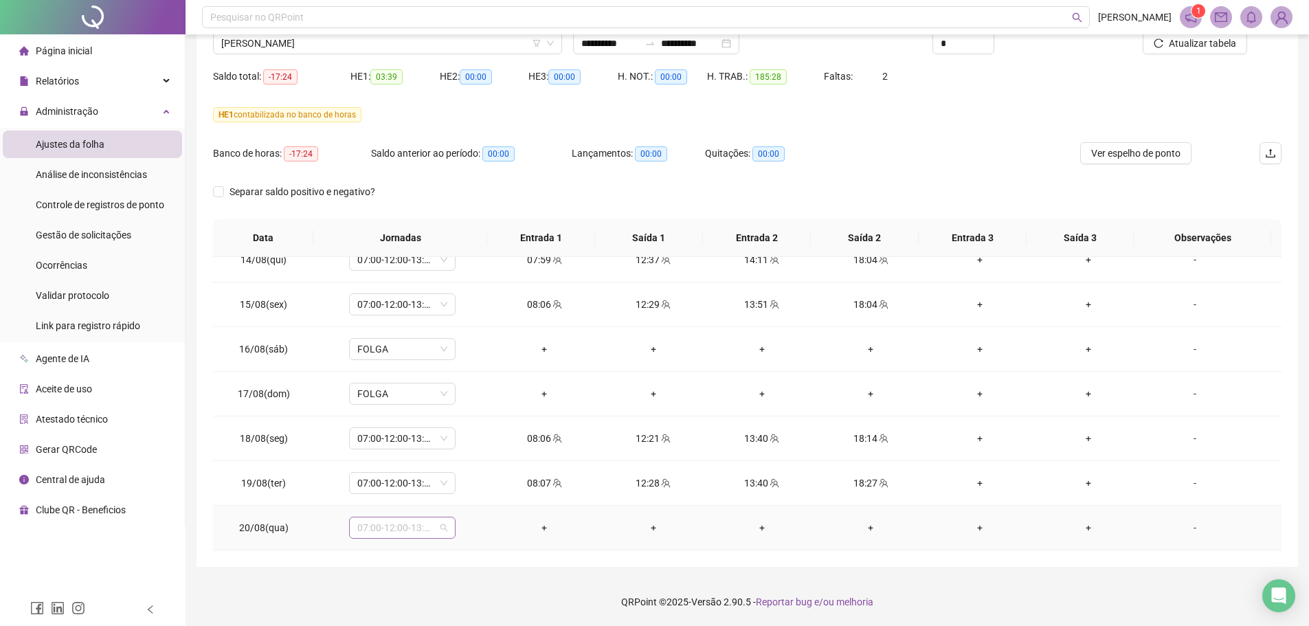
click at [442, 530] on span "07:00-12:00-13:12-17:00" at bounding box center [402, 527] width 90 height 21
click at [1188, 528] on div "-" at bounding box center [1194, 527] width 81 height 15
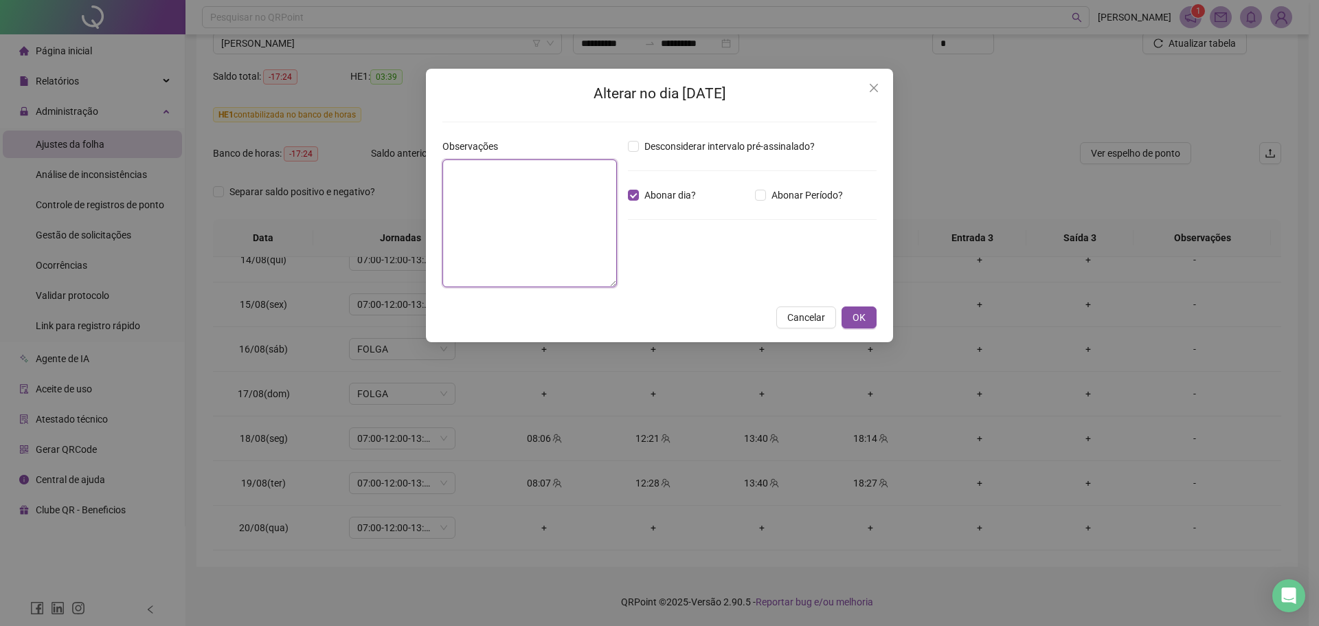
click at [531, 213] on textarea at bounding box center [529, 223] width 175 height 128
type textarea "**********"
drag, startPoint x: 853, startPoint y: 317, endPoint x: 874, endPoint y: 317, distance: 20.6
click at [855, 317] on span "OK" at bounding box center [859, 317] width 13 height 15
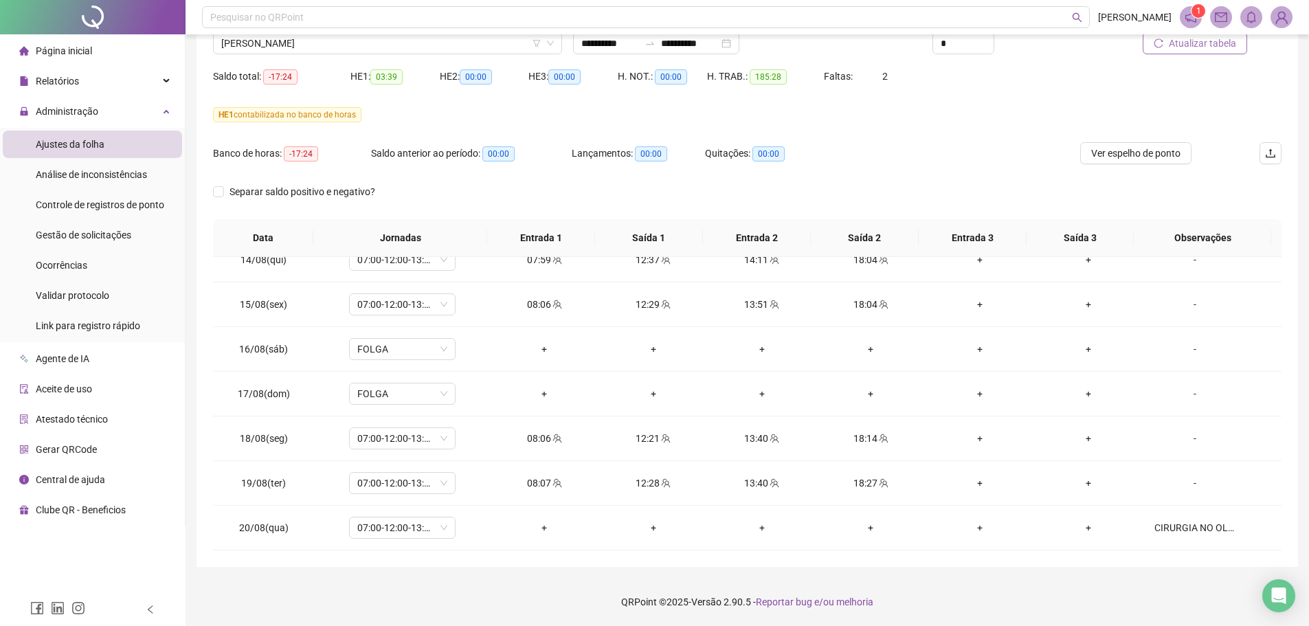
click at [1163, 43] on icon "reload" at bounding box center [1159, 43] width 10 height 10
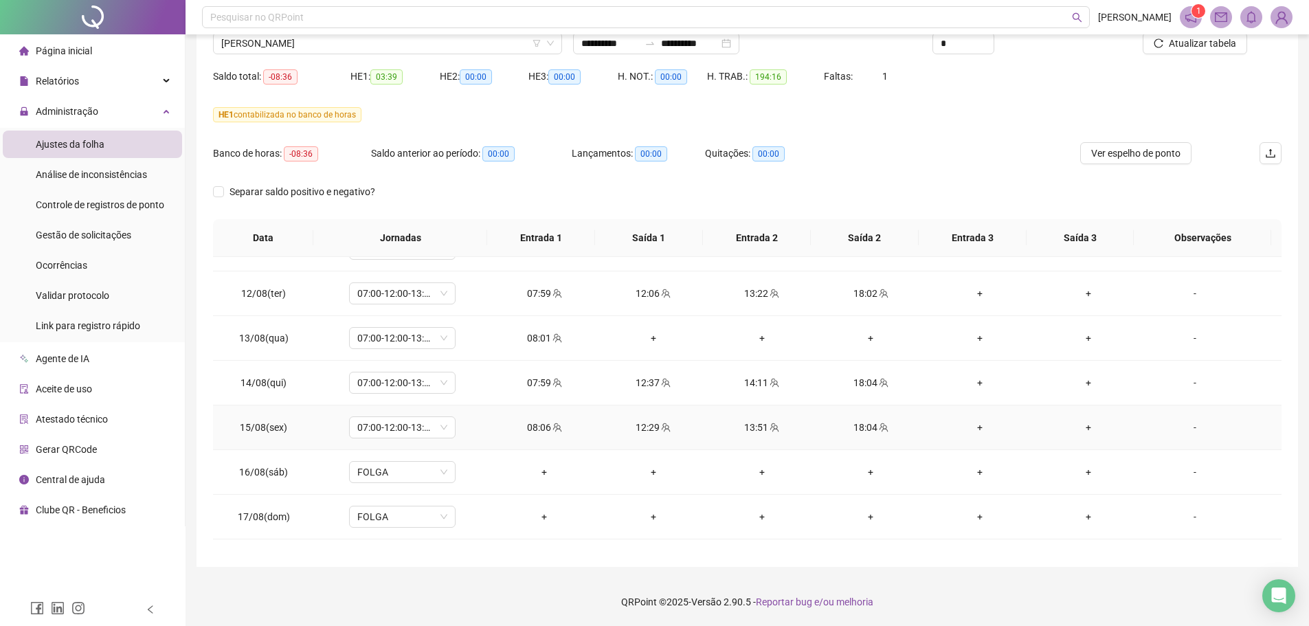
scroll to position [954, 0]
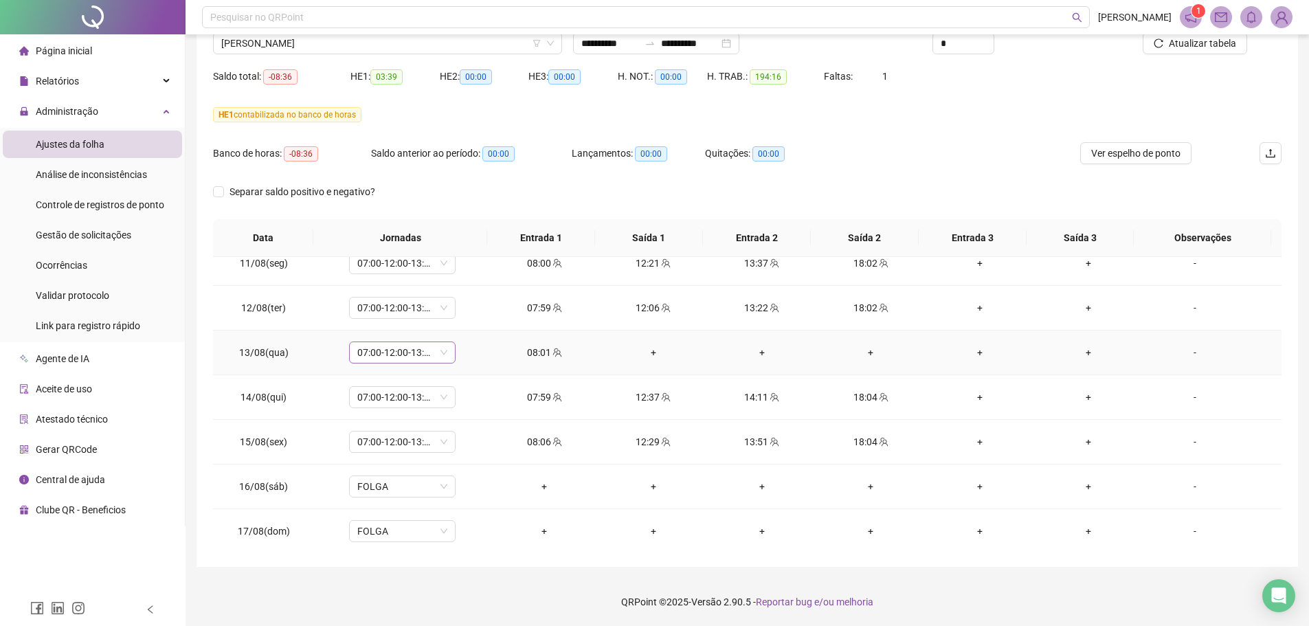
click at [441, 351] on span "07:00-12:00-13:12-17:00" at bounding box center [402, 352] width 90 height 21
click at [436, 485] on div "Folga compensatória" at bounding box center [424, 488] width 116 height 15
click at [461, 319] on span "Sim" at bounding box center [466, 316] width 16 height 15
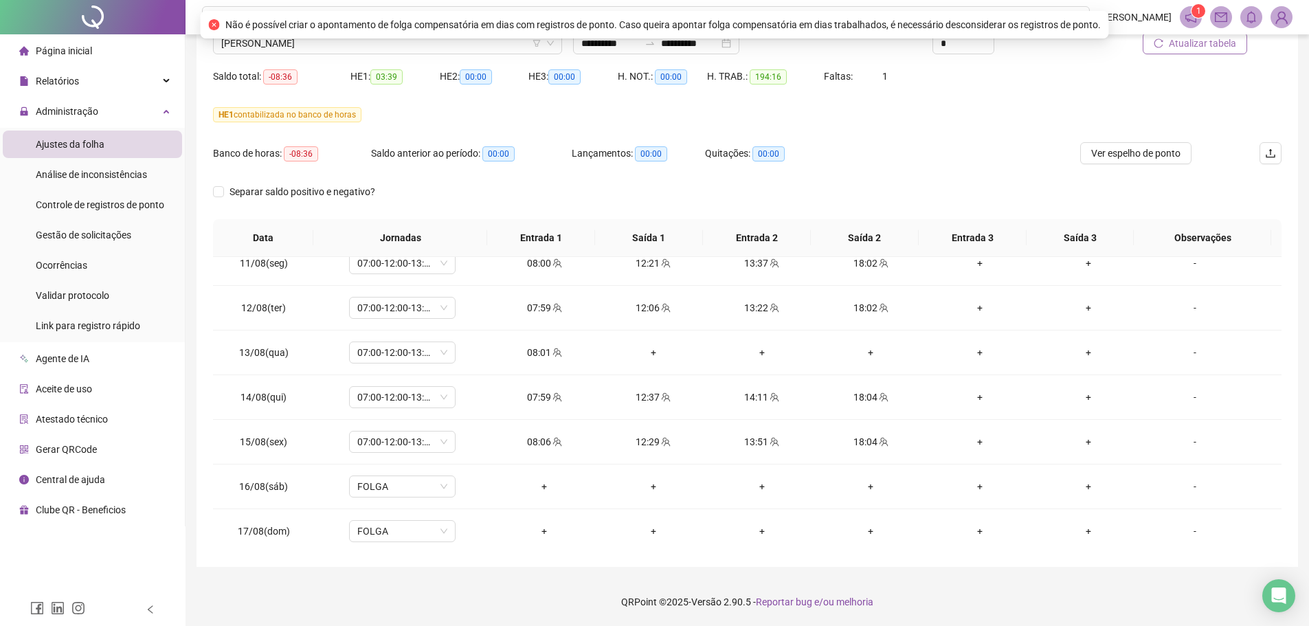
click at [1177, 47] on span "Atualizar tabela" at bounding box center [1202, 43] width 67 height 15
click at [535, 352] on div "08:01" at bounding box center [544, 352] width 87 height 15
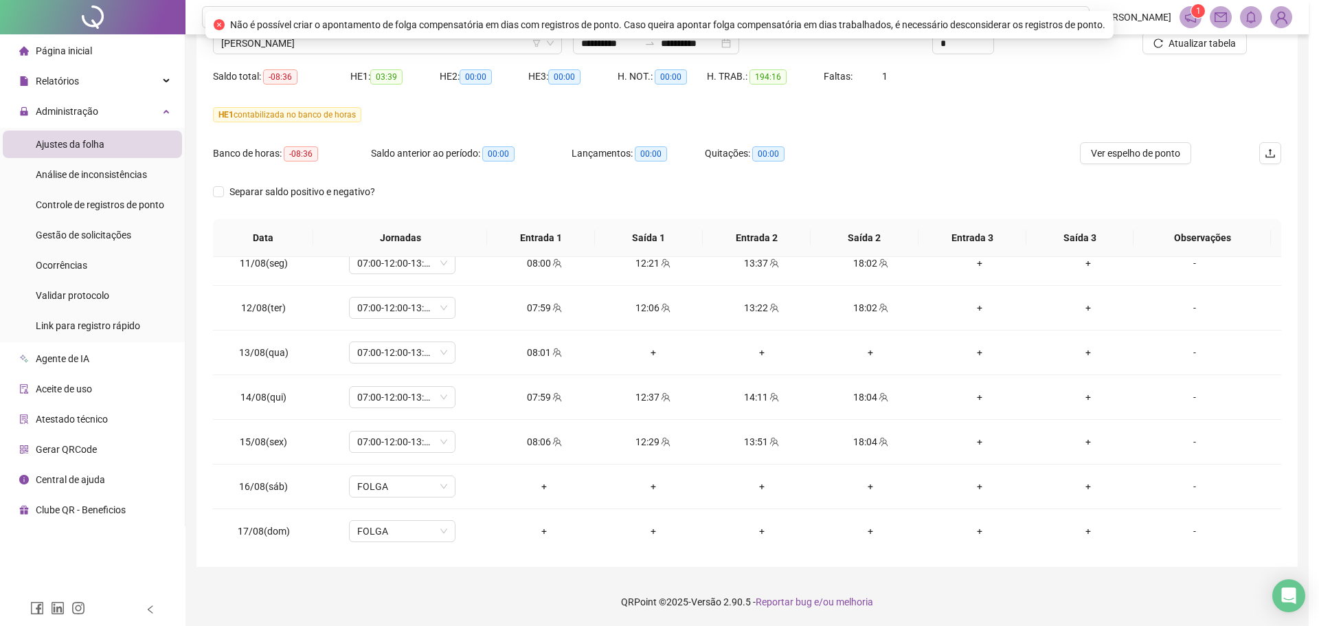
type input "**********"
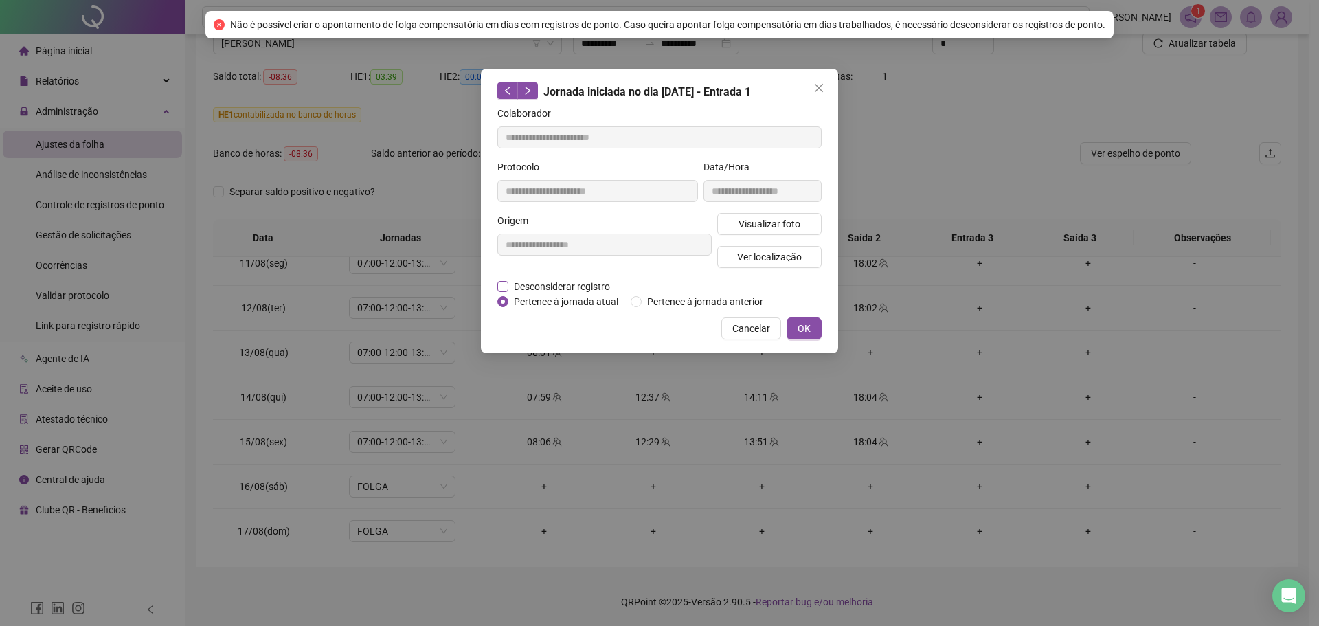
click at [541, 291] on span "Desconsiderar registro" at bounding box center [561, 286] width 107 height 15
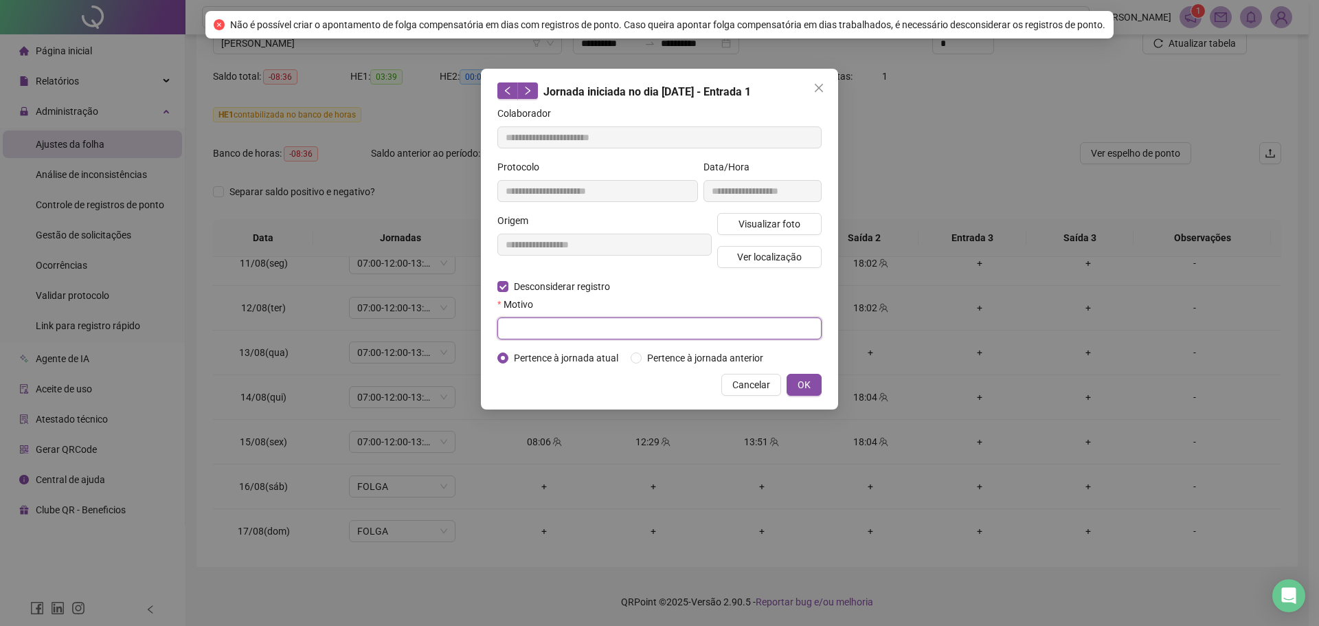
click at [669, 330] on input "text" at bounding box center [659, 328] width 324 height 22
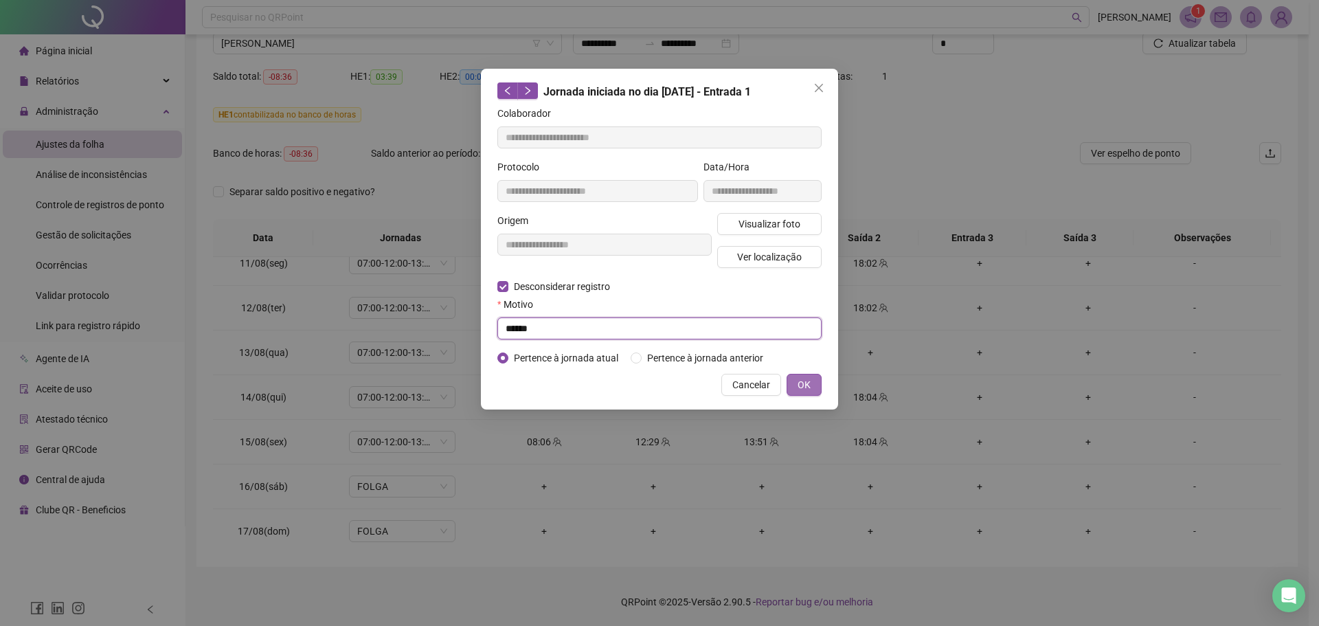
type input "******"
click at [809, 383] on span "OK" at bounding box center [804, 384] width 13 height 15
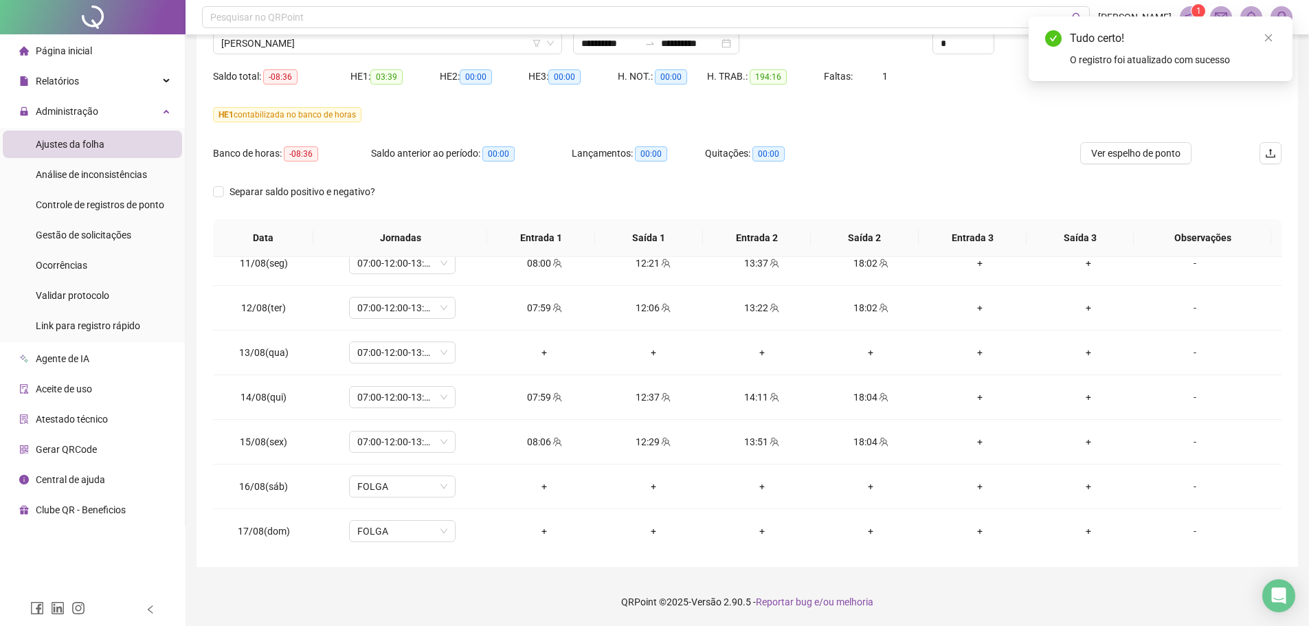
click at [1001, 120] on div "HE 1 contabilizada no banco de horas" at bounding box center [747, 114] width 1068 height 15
click at [1270, 38] on icon "close" at bounding box center [1269, 38] width 10 height 10
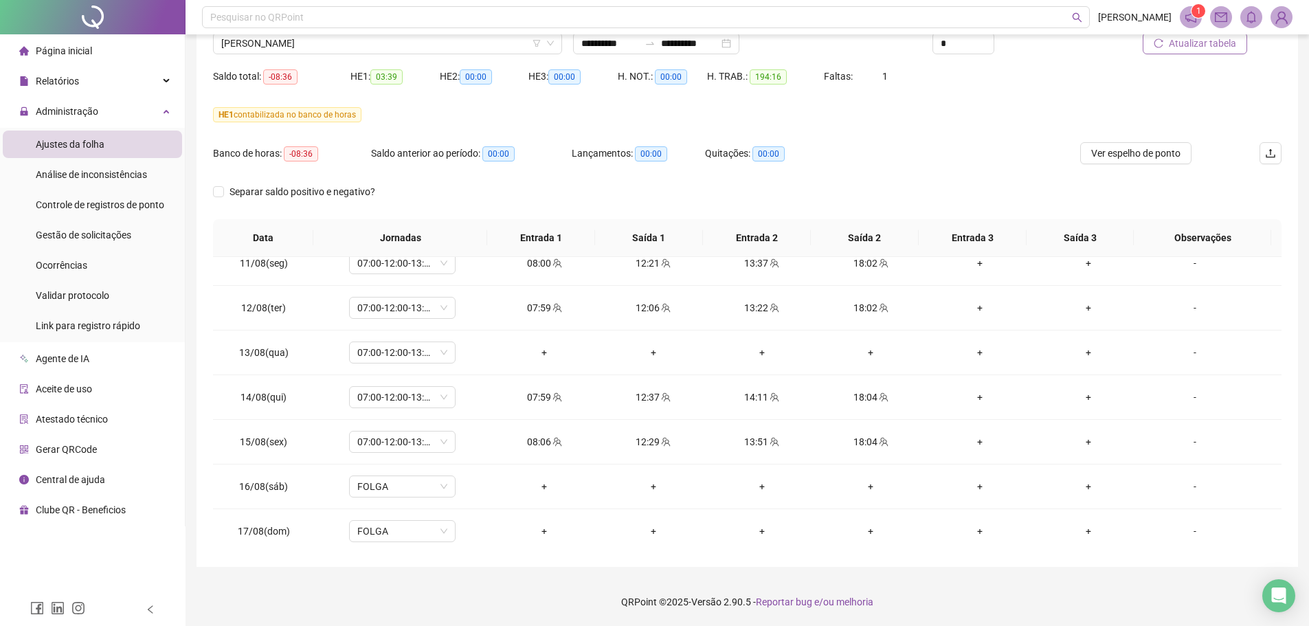
click at [1183, 49] on span "Atualizar tabela" at bounding box center [1202, 43] width 67 height 15
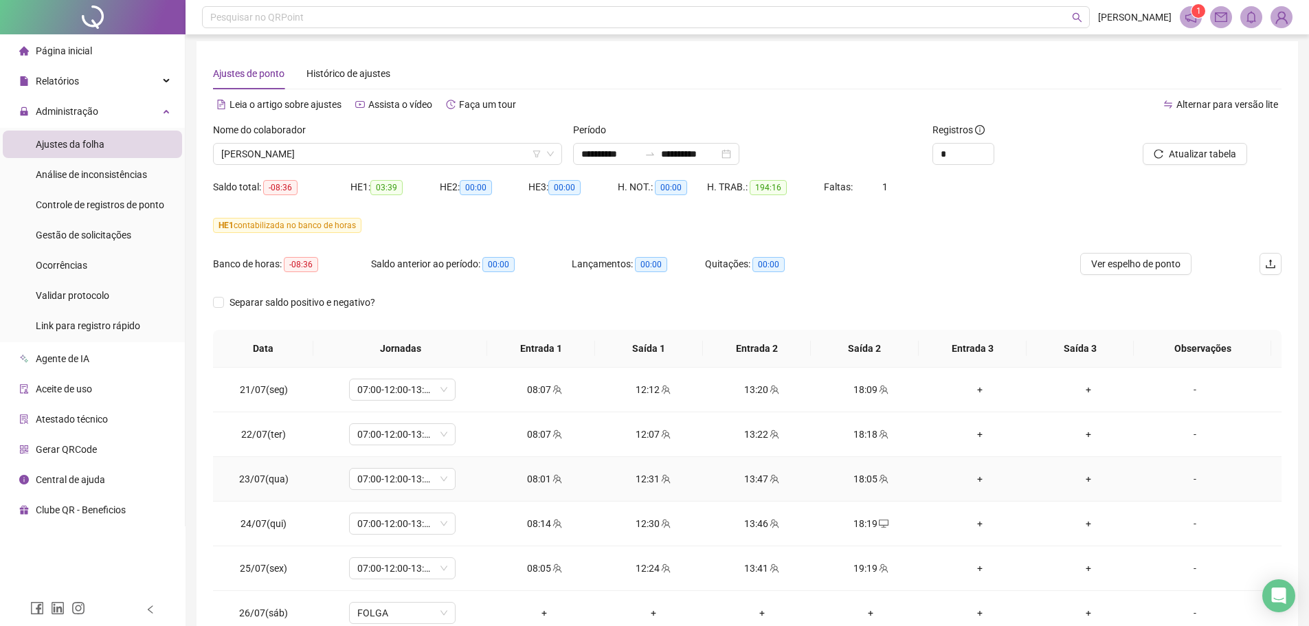
scroll to position [0, 0]
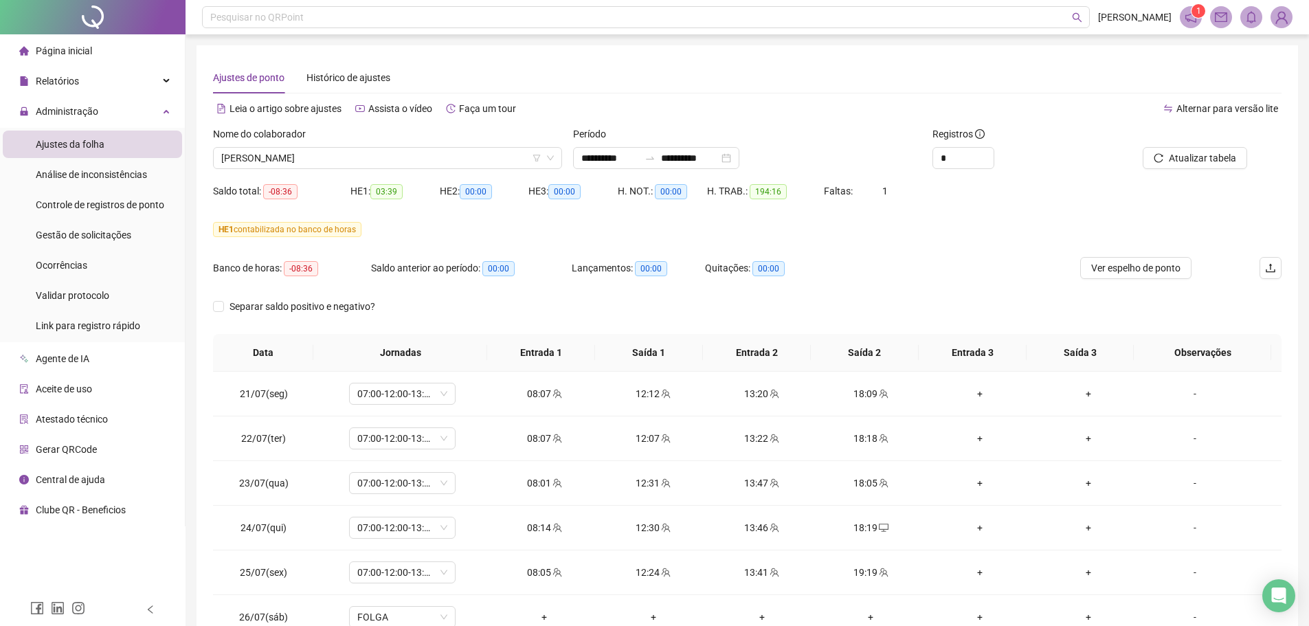
click at [405, 169] on div "Nome do colaborador [PERSON_NAME]" at bounding box center [387, 153] width 360 height 54
click at [491, 161] on span "[PERSON_NAME]" at bounding box center [387, 158] width 333 height 21
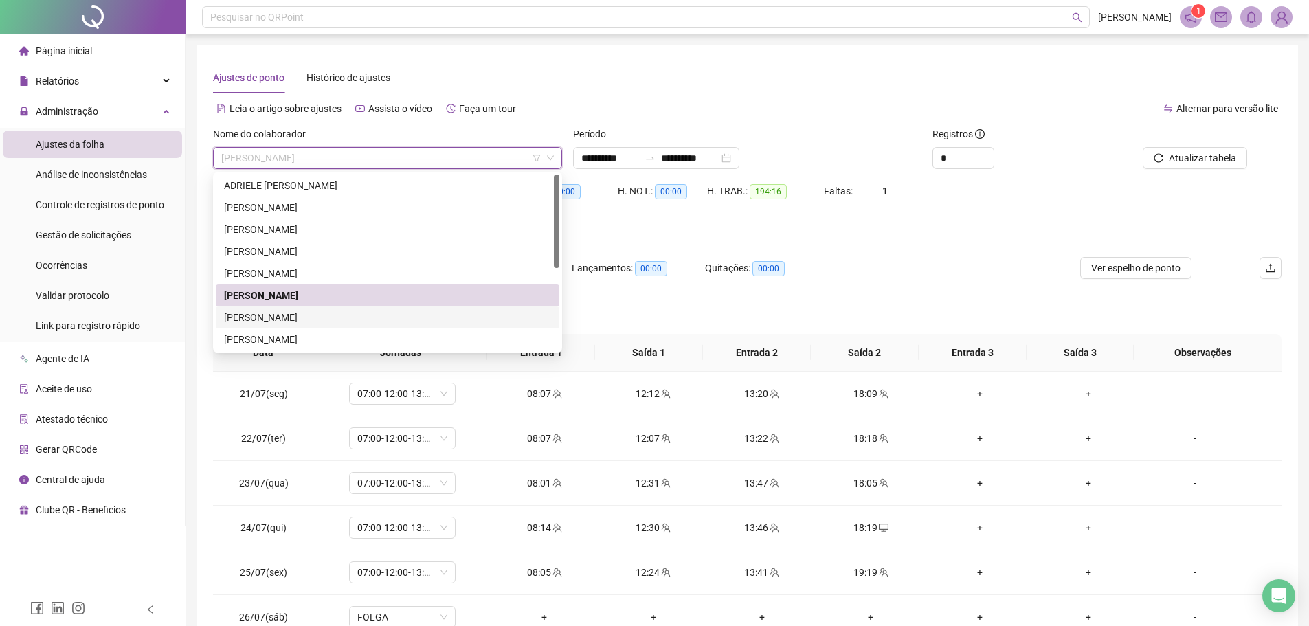
click at [311, 323] on div "[PERSON_NAME]" at bounding box center [387, 317] width 327 height 15
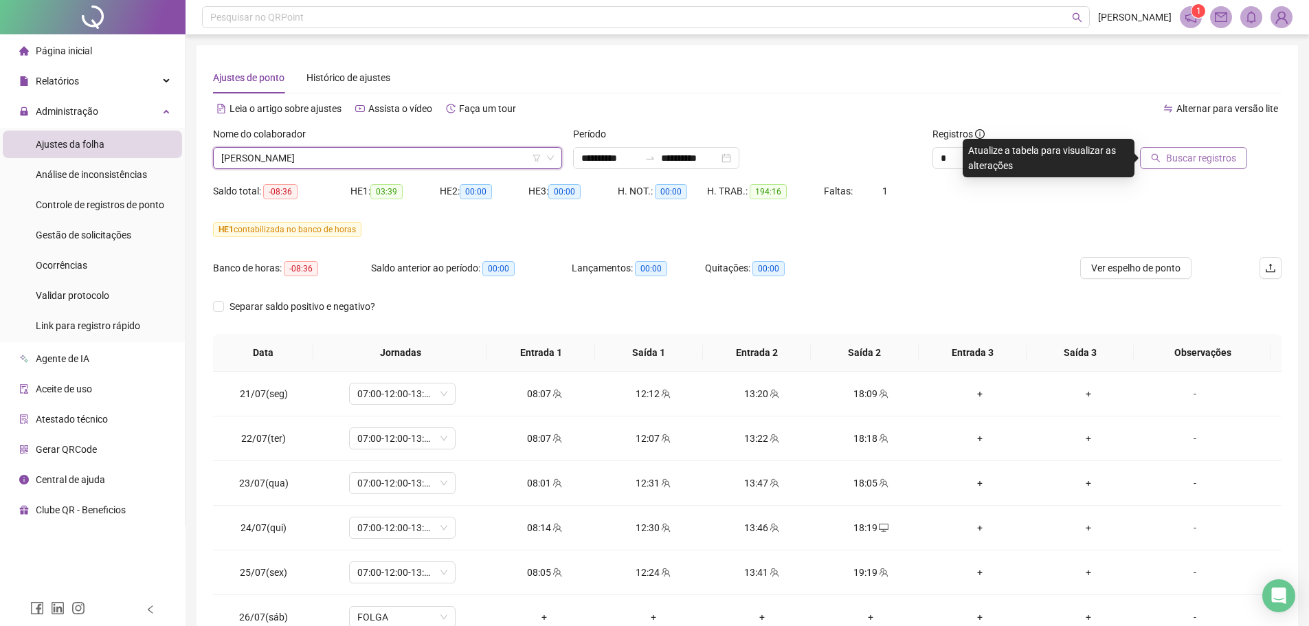
click at [1176, 148] on button "Buscar registros" at bounding box center [1193, 158] width 107 height 22
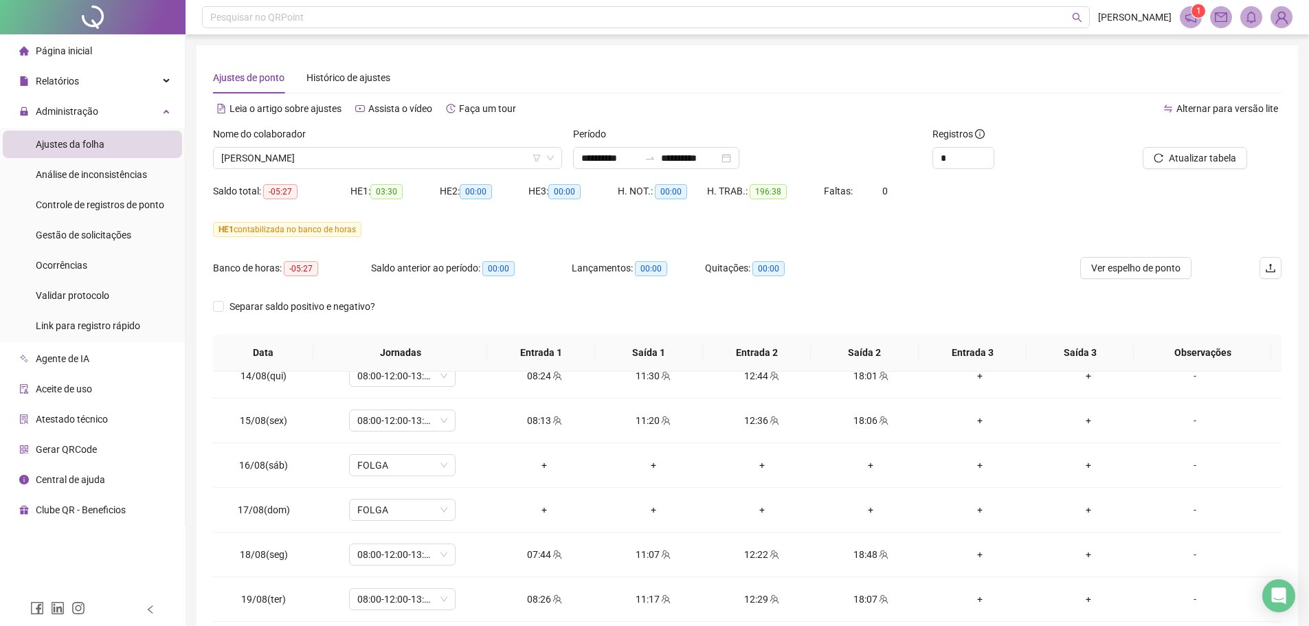
scroll to position [1091, 0]
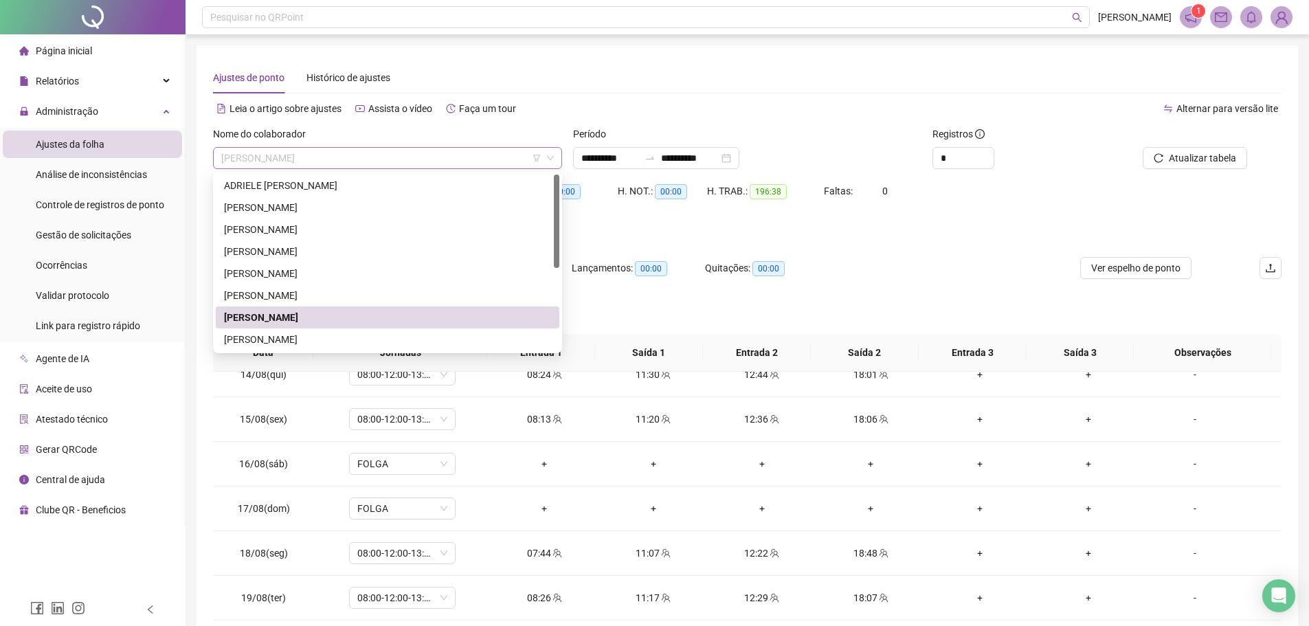
click at [466, 157] on span "[PERSON_NAME]" at bounding box center [387, 158] width 333 height 21
click at [308, 339] on div "[PERSON_NAME]" at bounding box center [387, 339] width 327 height 15
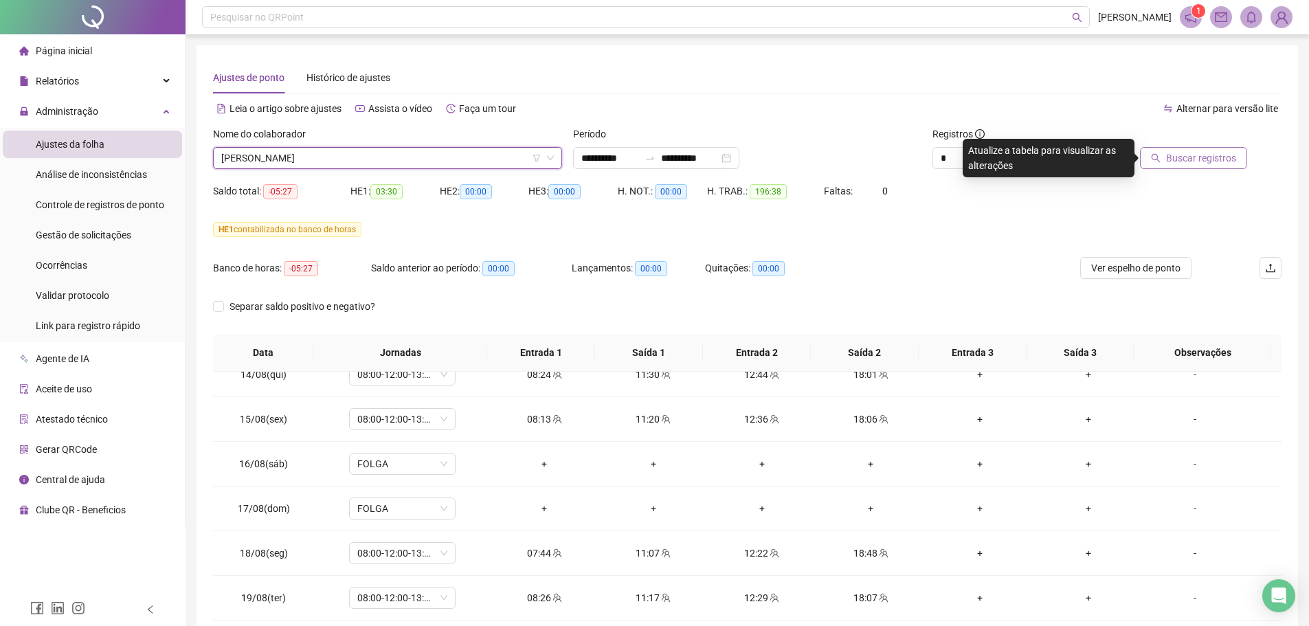
click at [1152, 158] on button "Buscar registros" at bounding box center [1193, 158] width 107 height 22
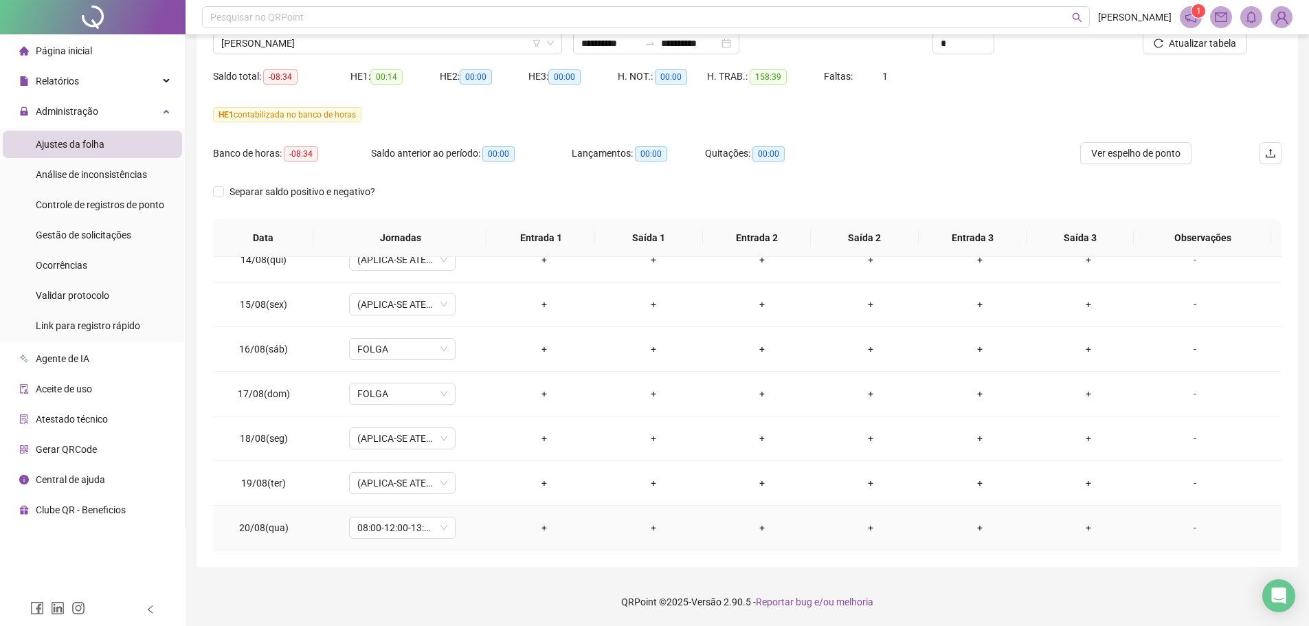
click at [546, 530] on div "+" at bounding box center [544, 527] width 87 height 15
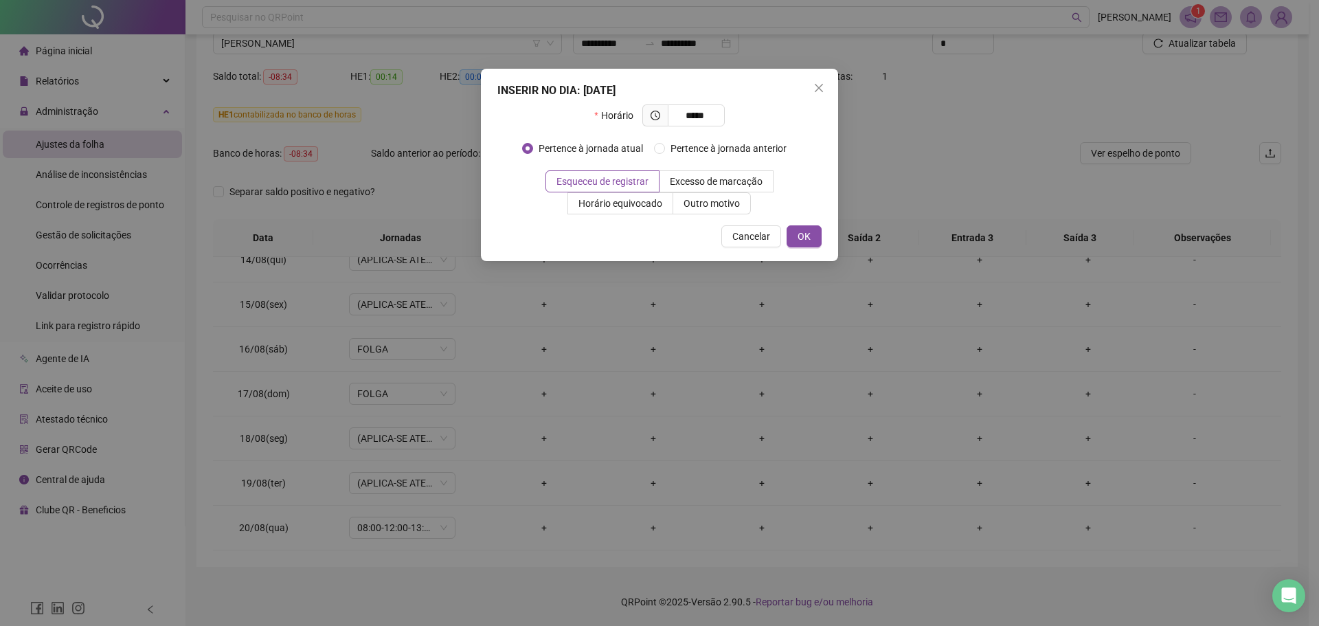
type input "*****"
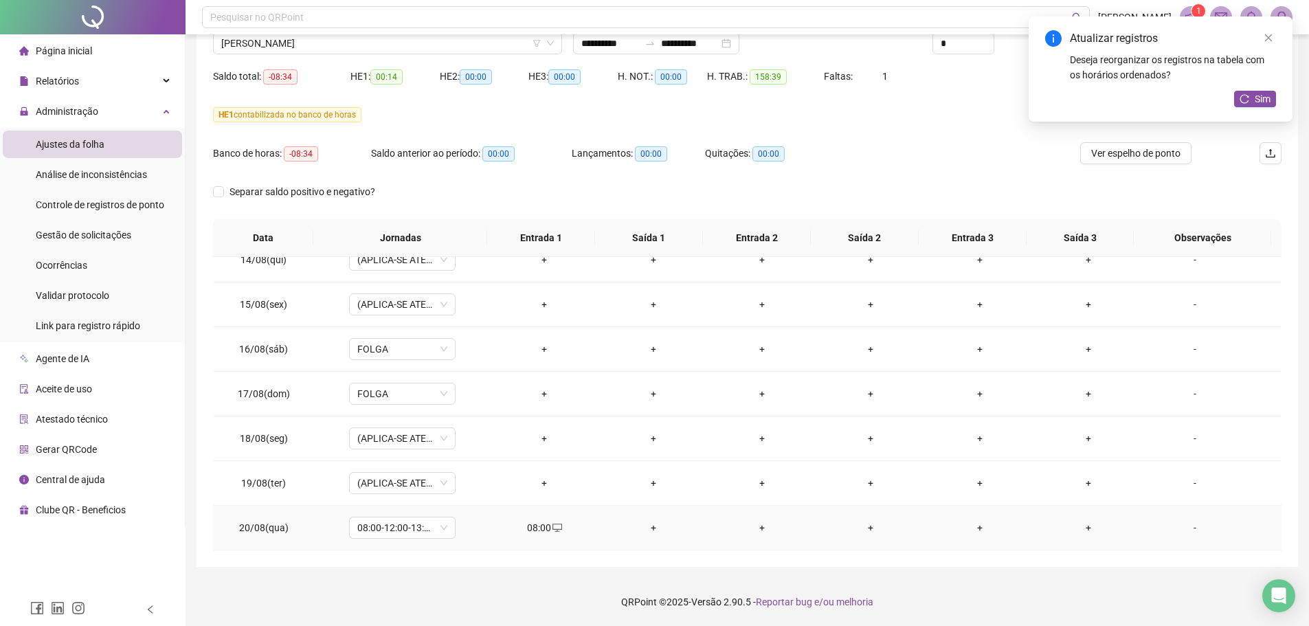
drag, startPoint x: 652, startPoint y: 535, endPoint x: 649, endPoint y: 527, distance: 8.3
click at [652, 534] on div "+" at bounding box center [652, 527] width 87 height 15
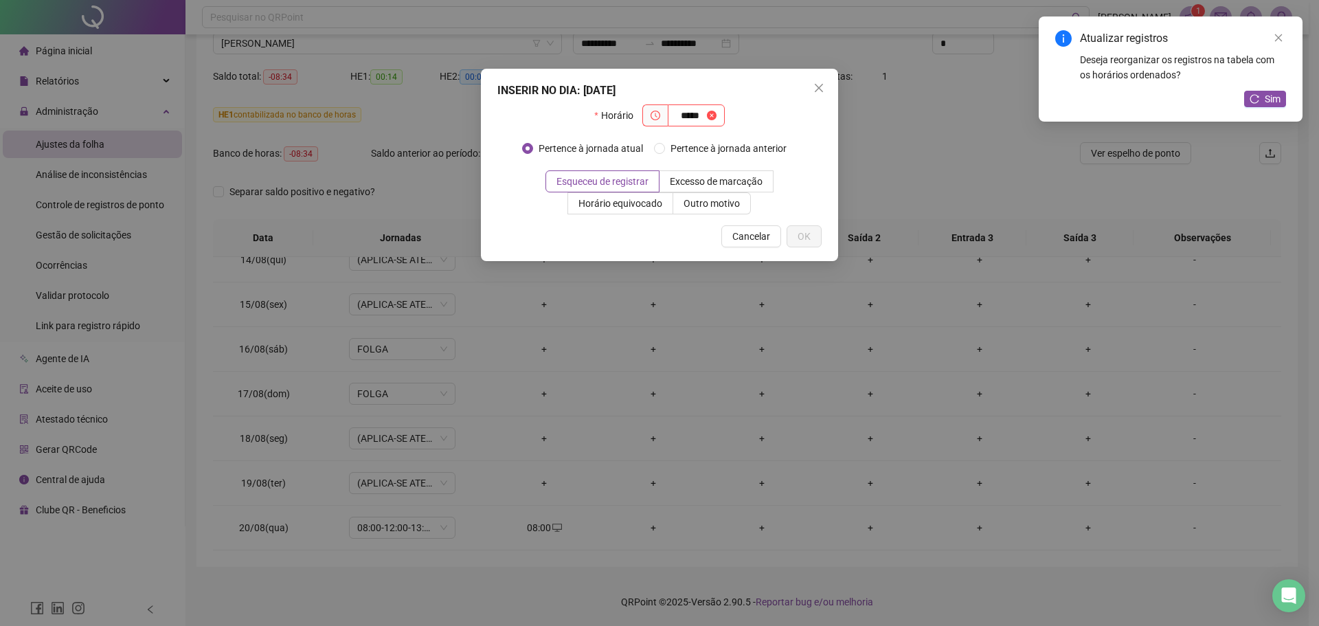
type input "*****"
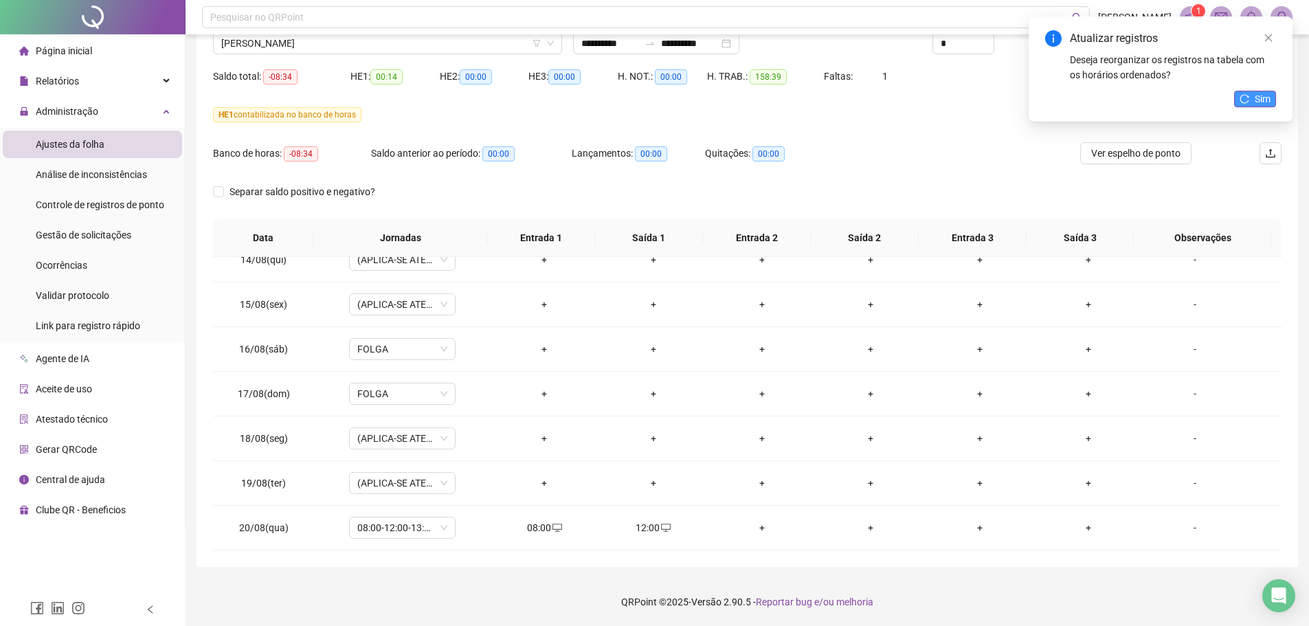
click at [1251, 98] on button "Sim" at bounding box center [1255, 99] width 42 height 16
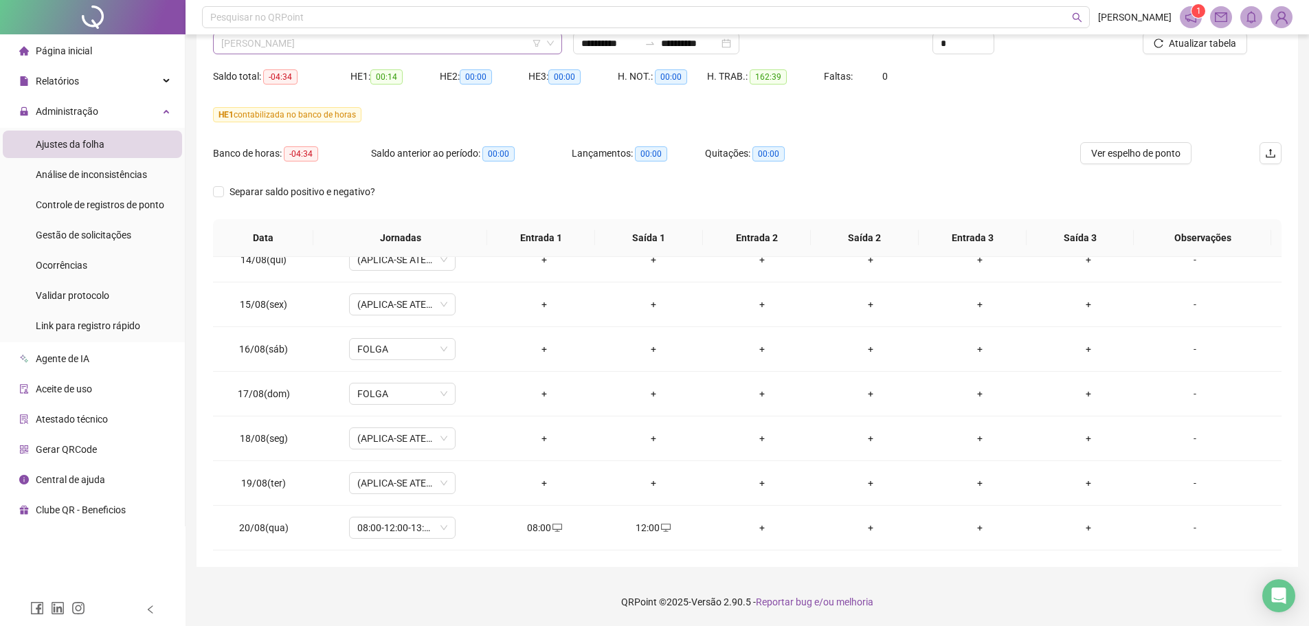
click at [515, 43] on span "[PERSON_NAME]" at bounding box center [387, 43] width 333 height 21
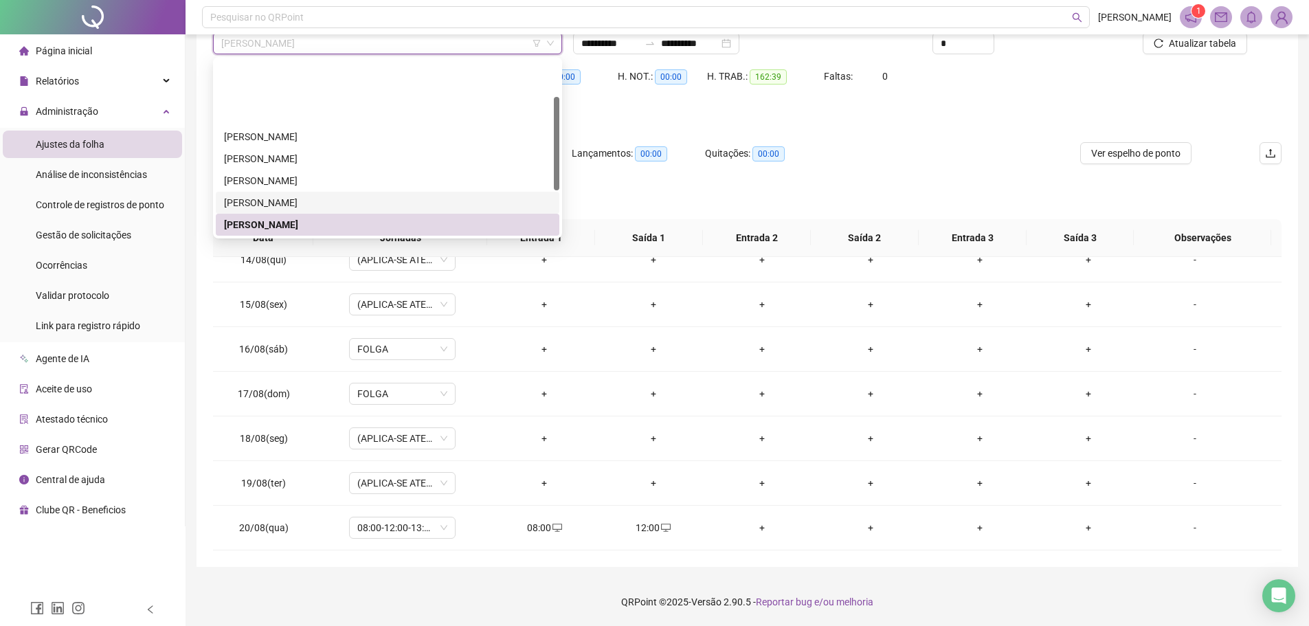
scroll to position [69, 0]
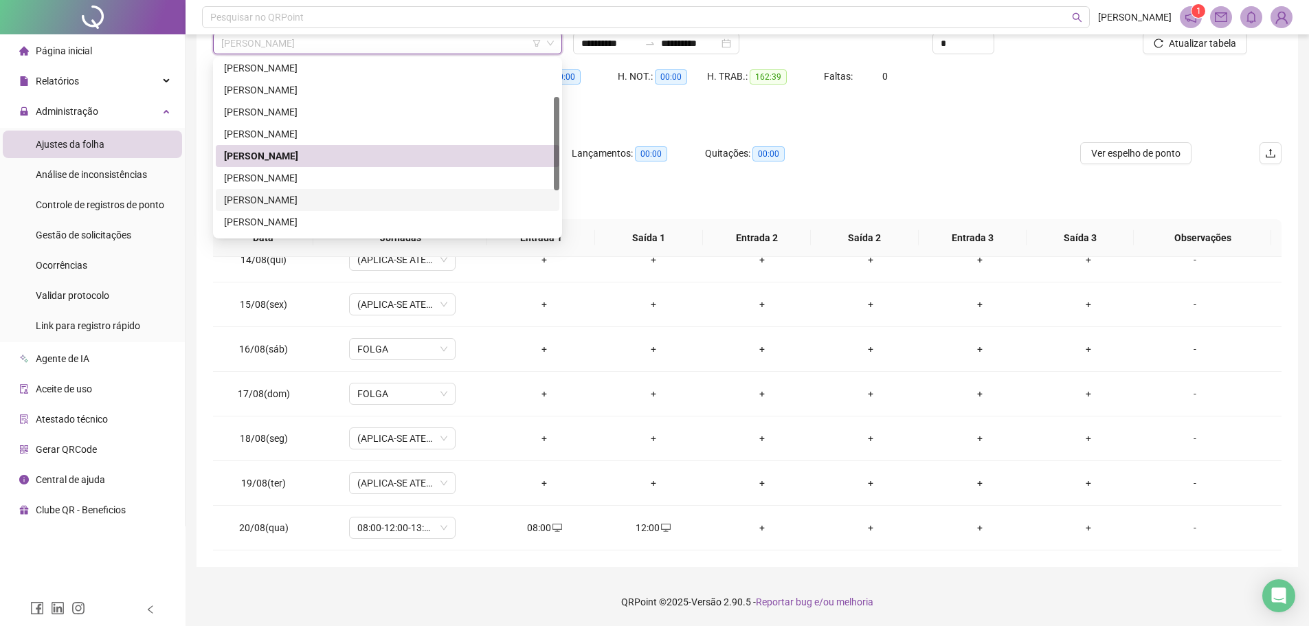
click at [293, 194] on div "[PERSON_NAME]" at bounding box center [387, 199] width 327 height 15
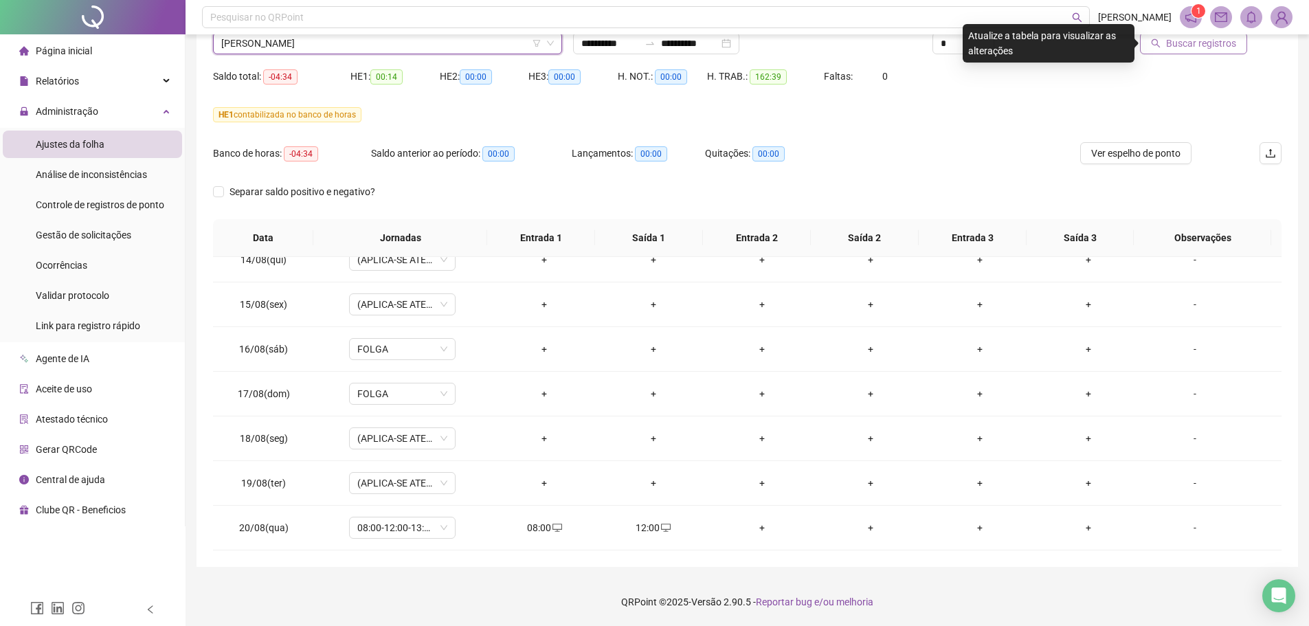
click at [1197, 52] on button "Buscar registros" at bounding box center [1193, 43] width 107 height 22
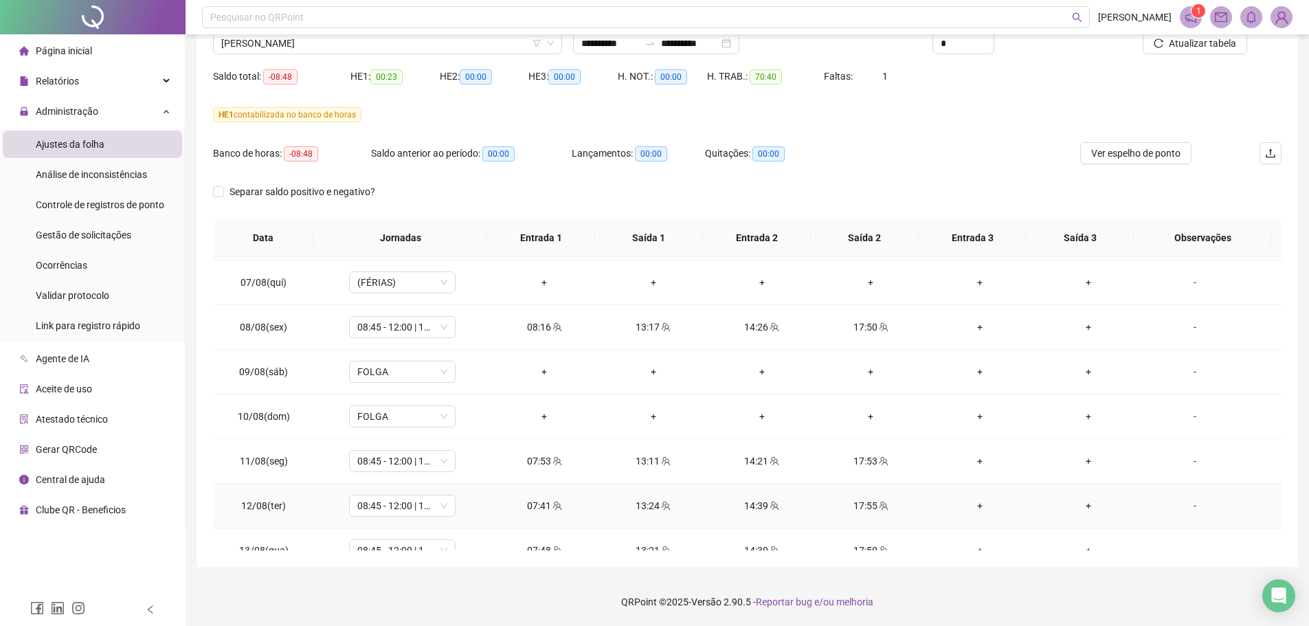
scroll to position [1091, 0]
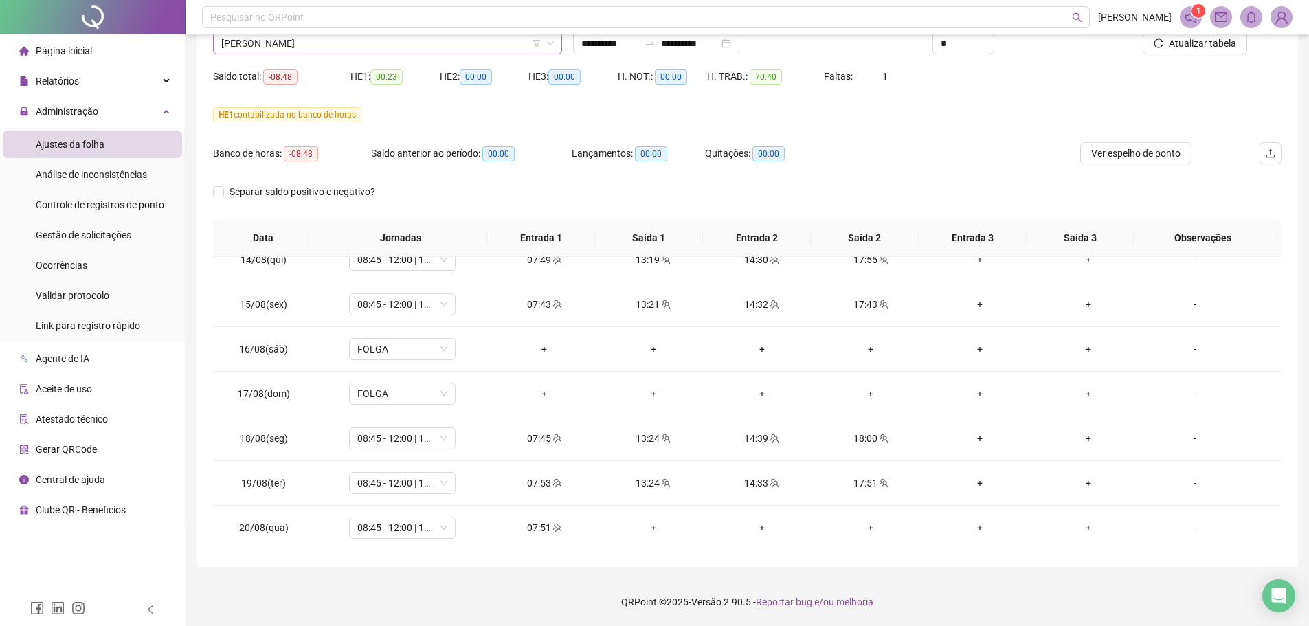
click at [453, 46] on span "[PERSON_NAME]" at bounding box center [387, 43] width 333 height 21
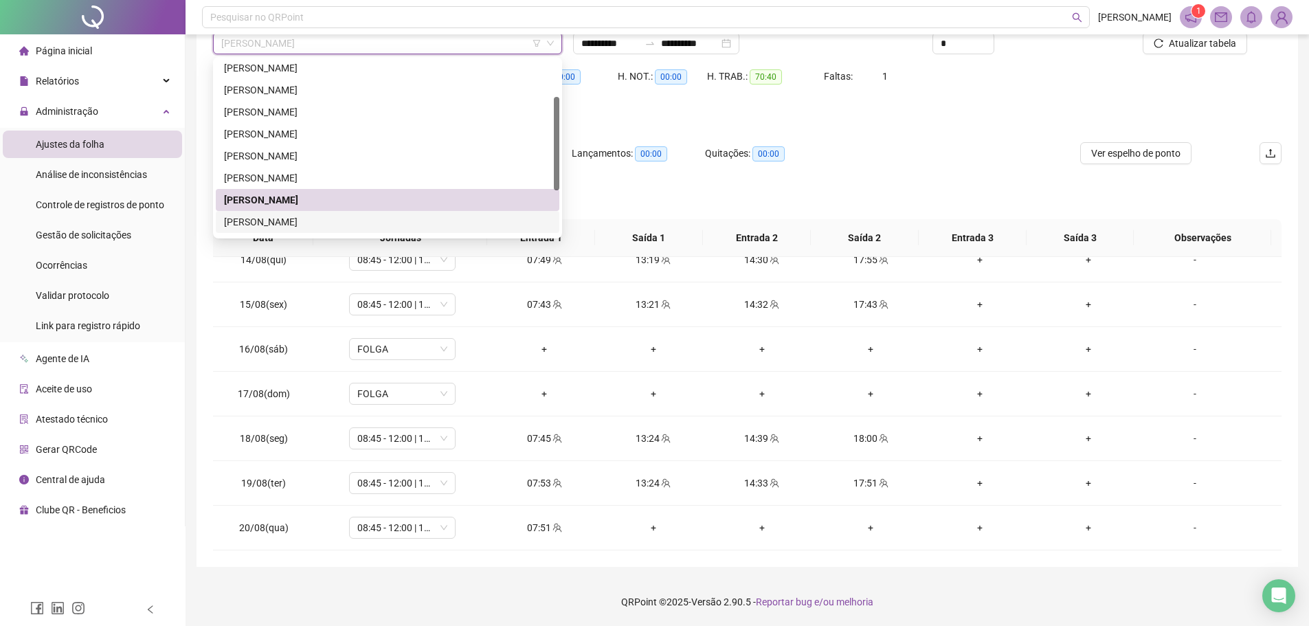
click at [285, 221] on div "[PERSON_NAME]" at bounding box center [387, 221] width 327 height 15
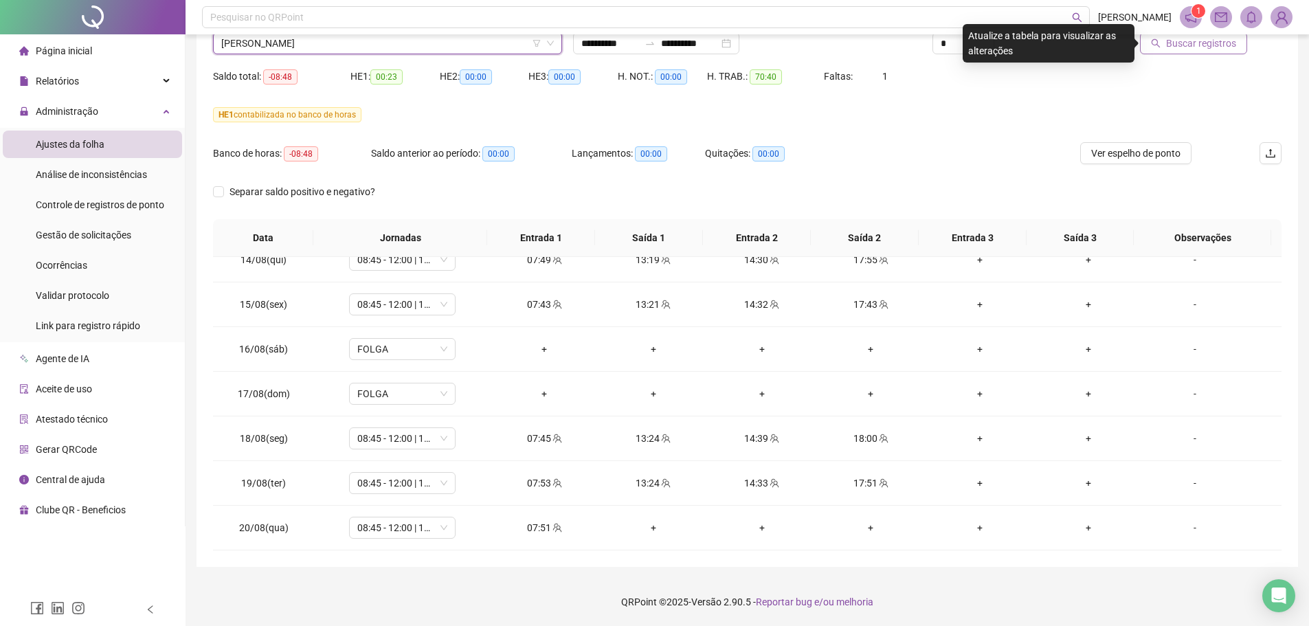
click at [1217, 45] on span "Buscar registros" at bounding box center [1201, 43] width 70 height 15
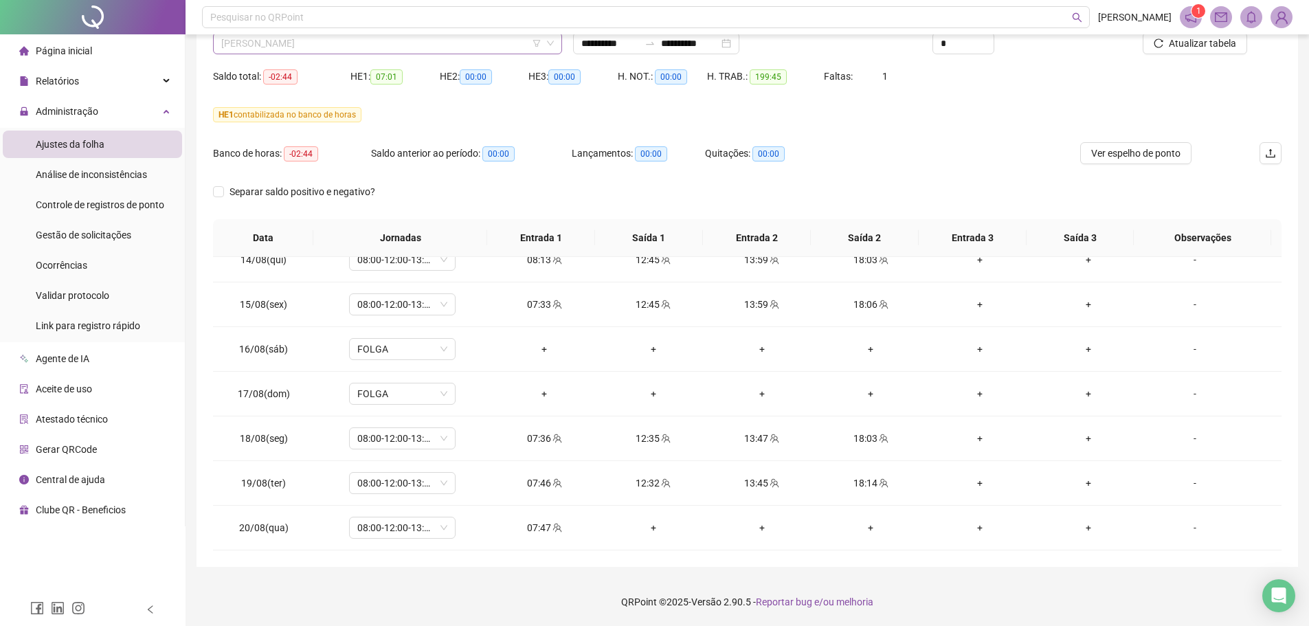
click at [491, 48] on span "[PERSON_NAME]" at bounding box center [387, 43] width 333 height 21
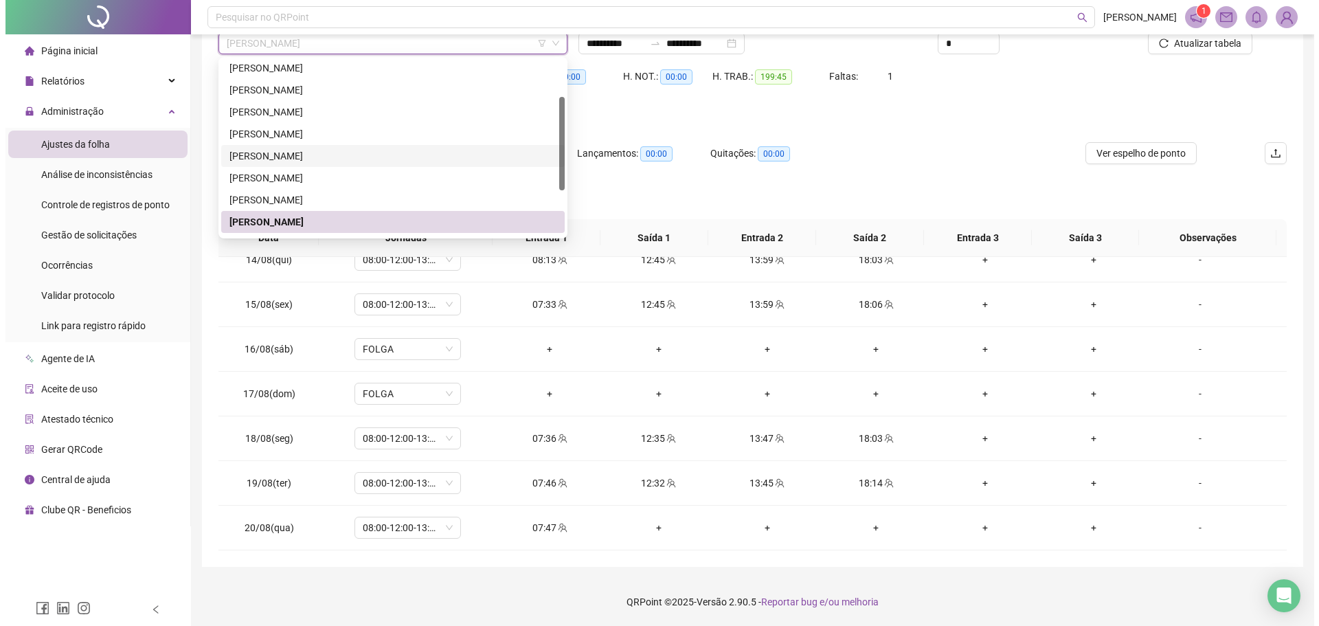
scroll to position [137, 0]
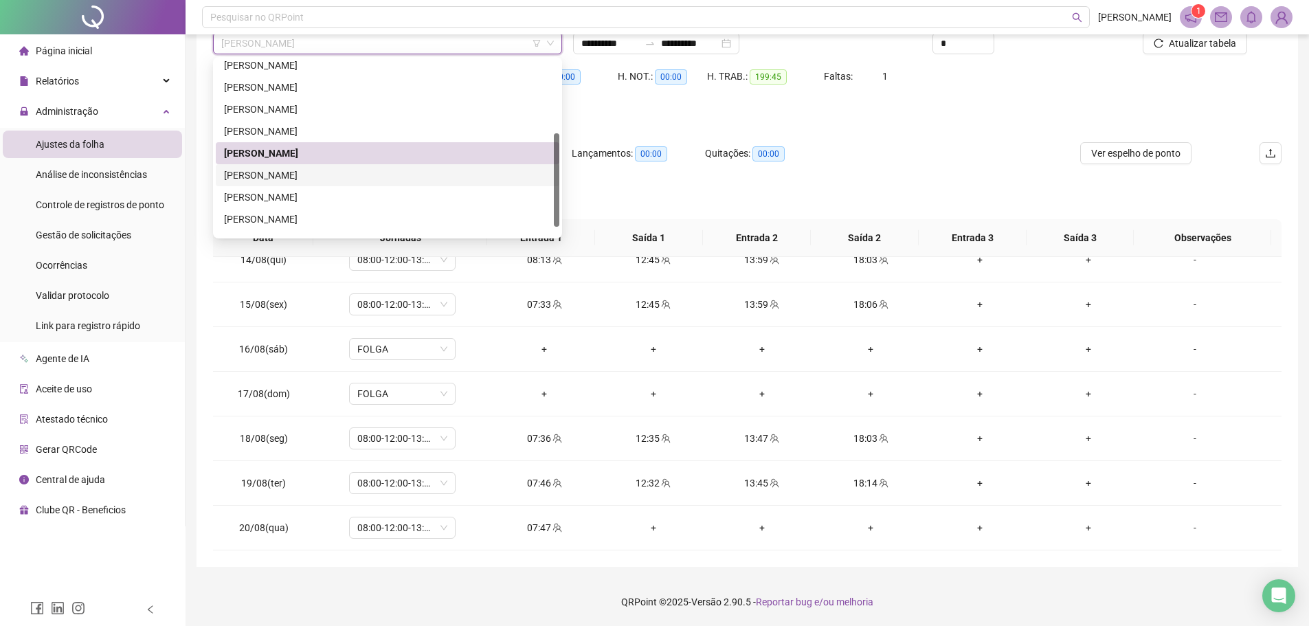
click at [306, 171] on div "[PERSON_NAME]" at bounding box center [387, 175] width 327 height 15
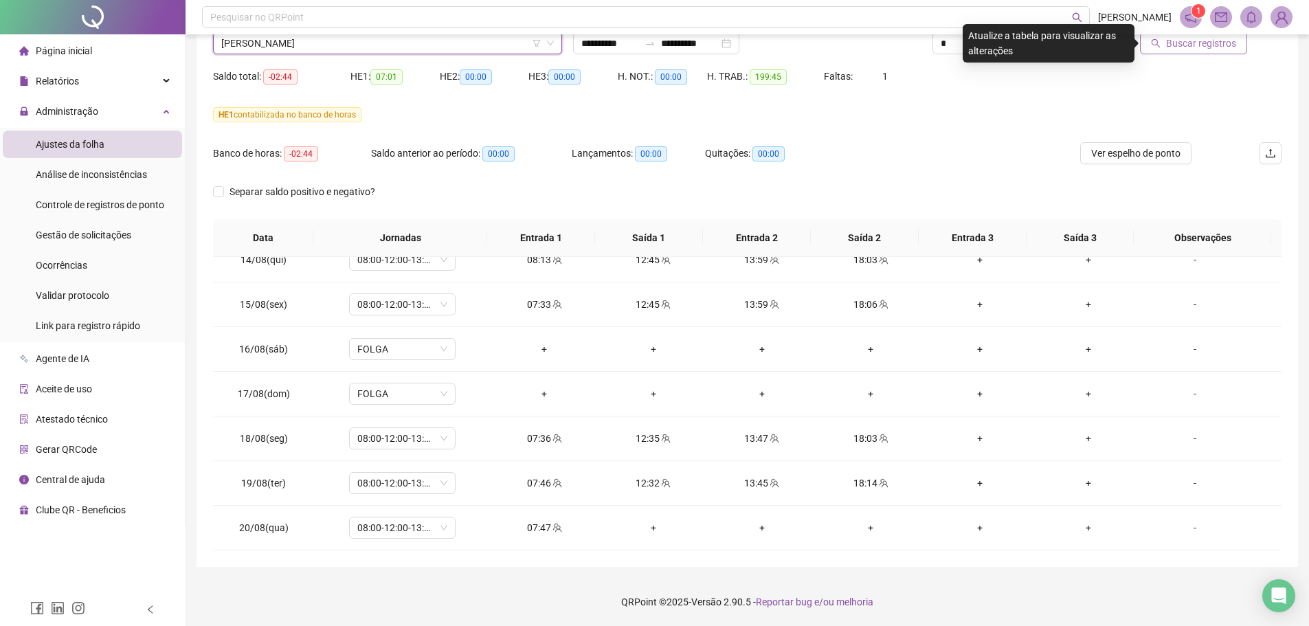
click at [1190, 43] on span "Buscar registros" at bounding box center [1201, 43] width 70 height 15
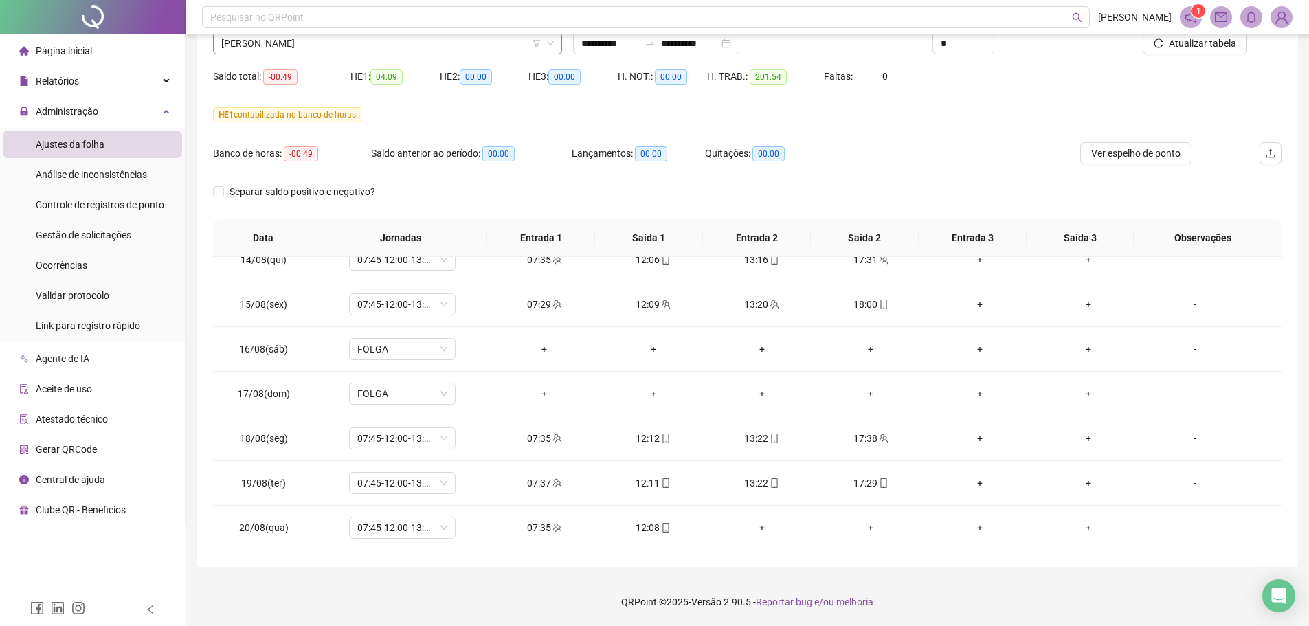
click at [478, 43] on span "[PERSON_NAME]" at bounding box center [387, 43] width 333 height 21
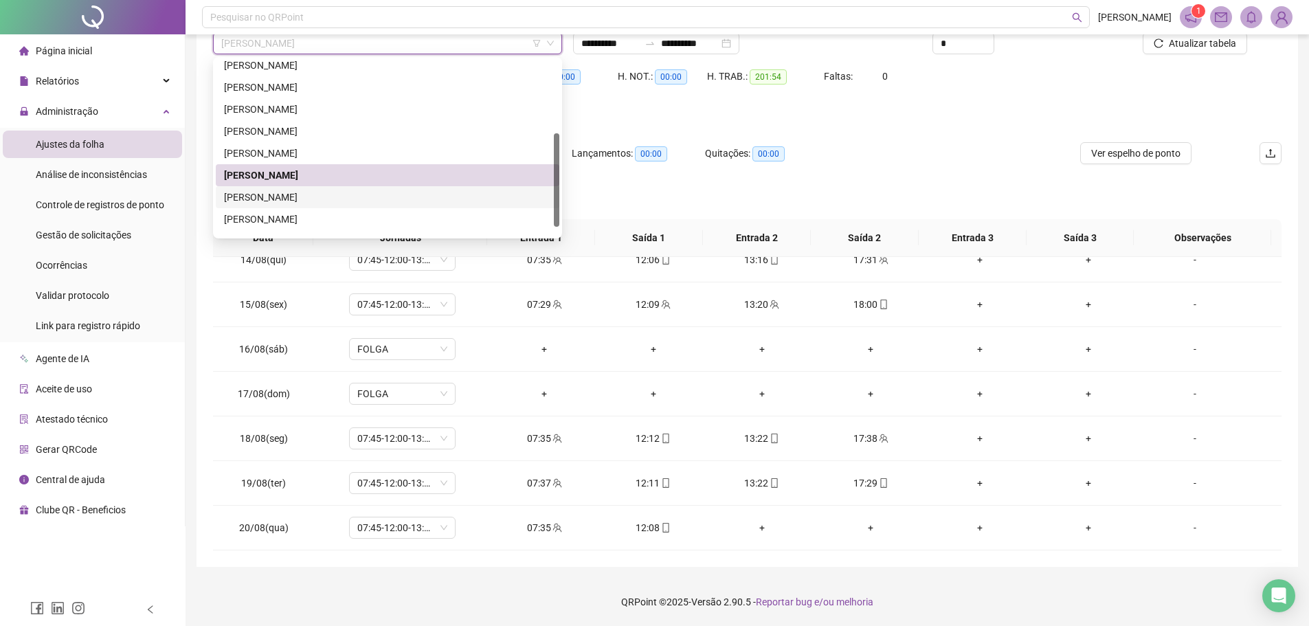
click at [305, 201] on div "[PERSON_NAME]" at bounding box center [387, 197] width 327 height 15
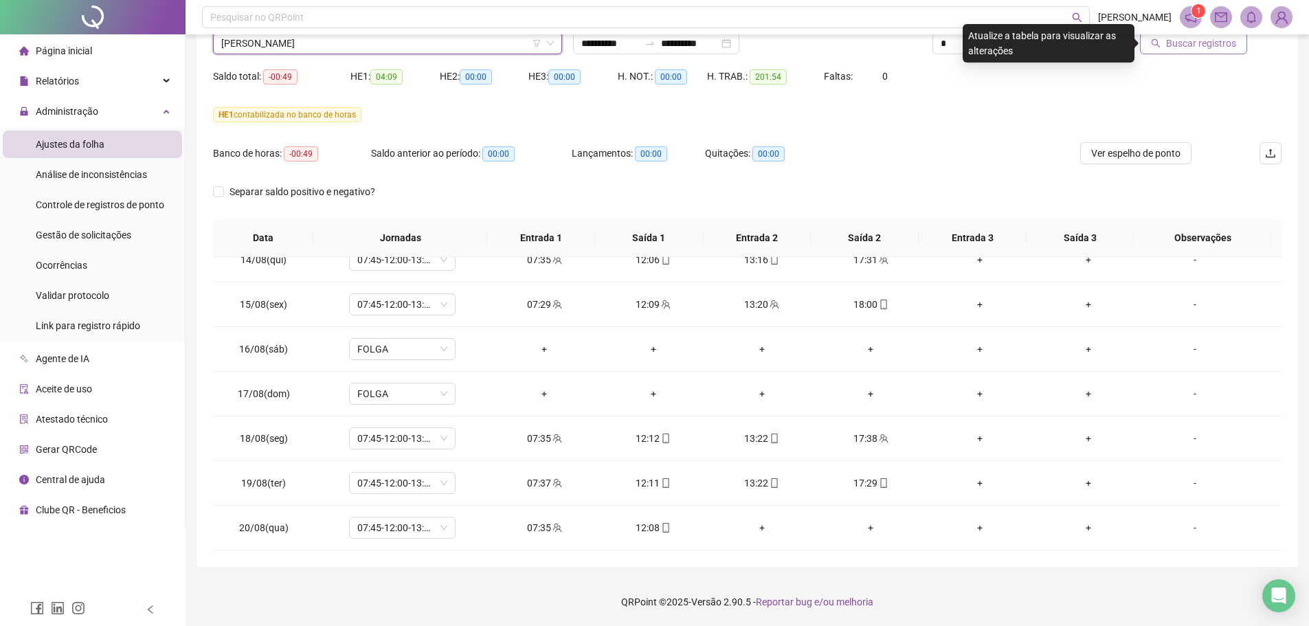
click at [1181, 49] on span "Buscar registros" at bounding box center [1201, 43] width 70 height 15
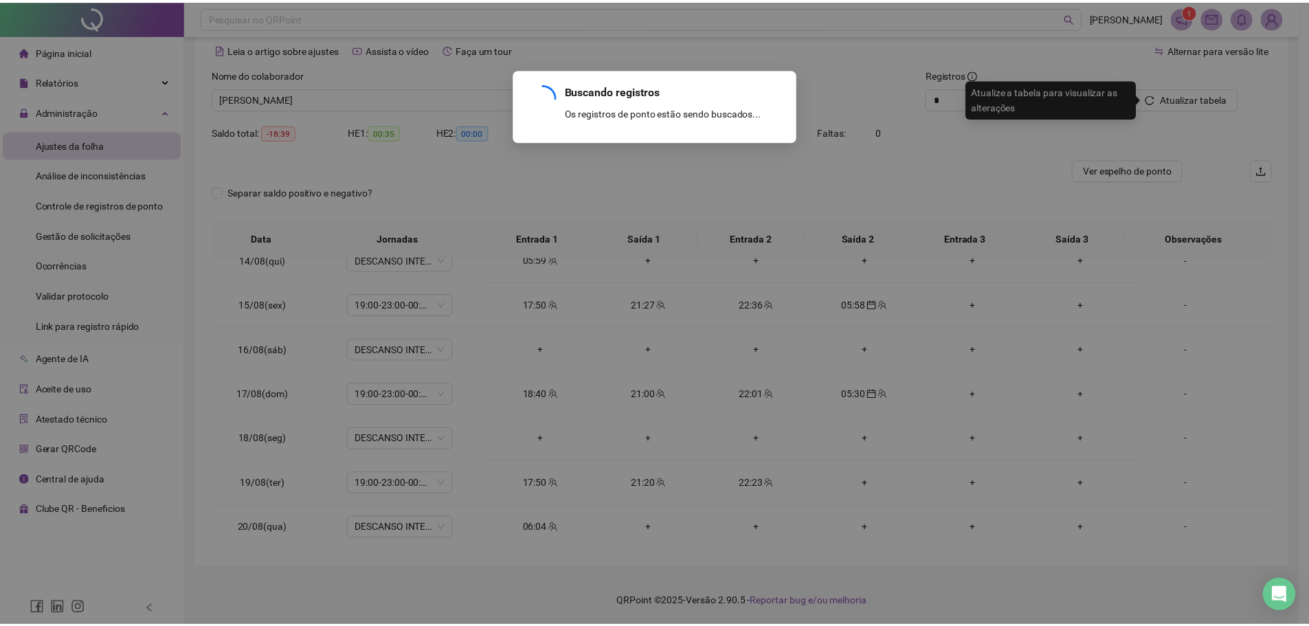
scroll to position [60, 0]
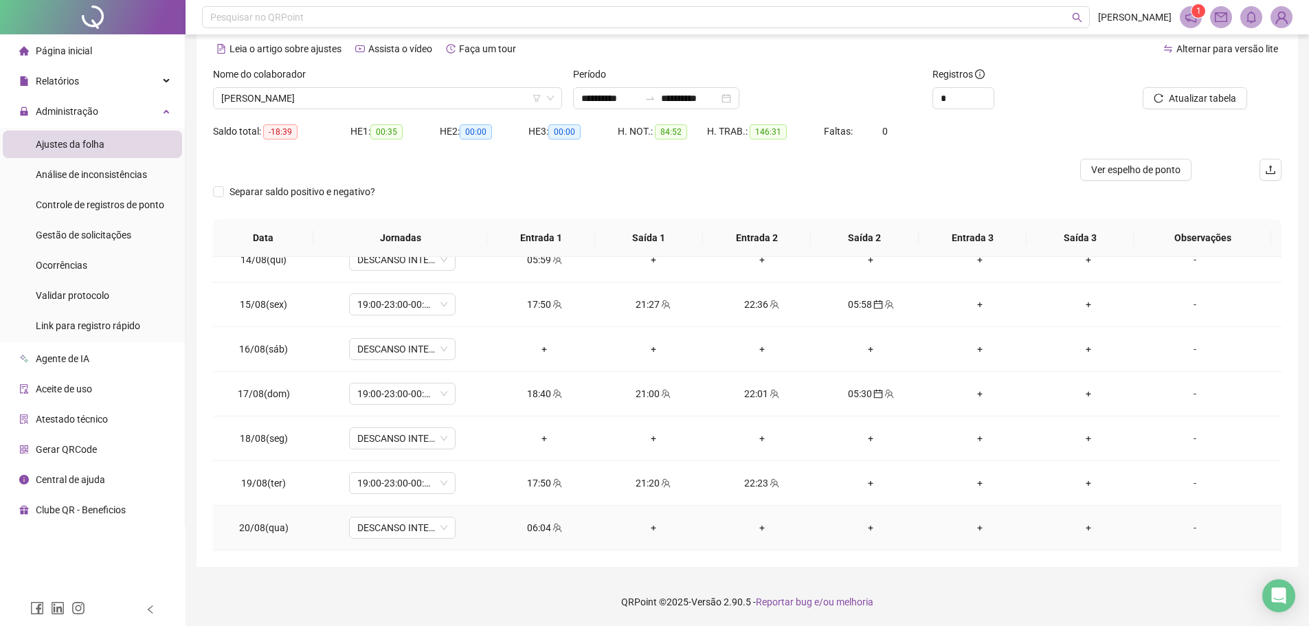
click at [533, 528] on div "06:04" at bounding box center [544, 527] width 87 height 15
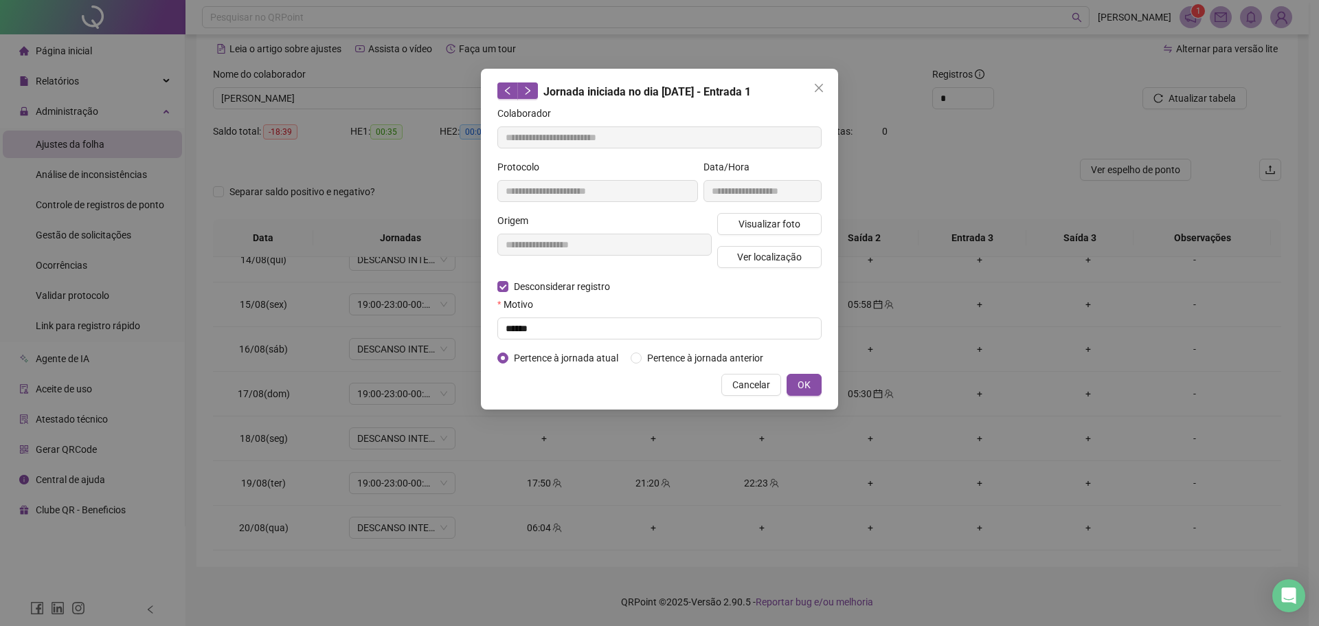
type input "**********"
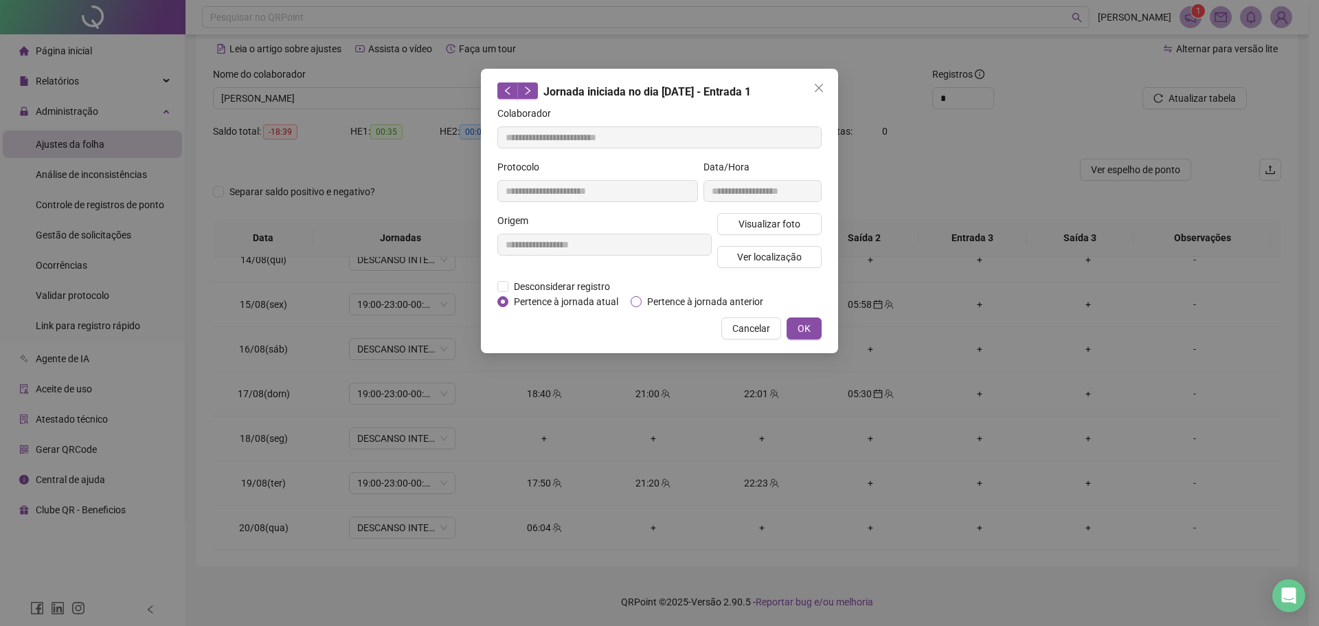
click at [658, 302] on span "Pertence à jornada anterior" at bounding box center [705, 301] width 127 height 15
drag, startPoint x: 809, startPoint y: 323, endPoint x: 798, endPoint y: 333, distance: 15.1
click at [808, 322] on span "OK" at bounding box center [804, 328] width 13 height 15
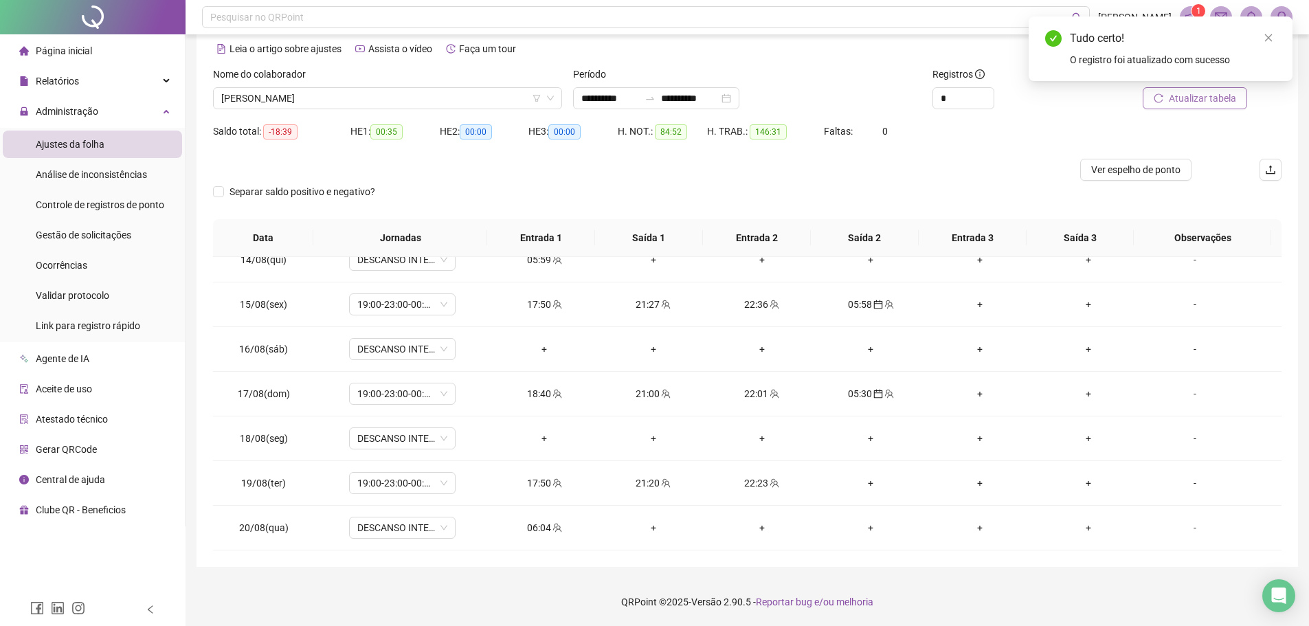
click at [1173, 96] on span "Atualizar tabela" at bounding box center [1202, 98] width 67 height 15
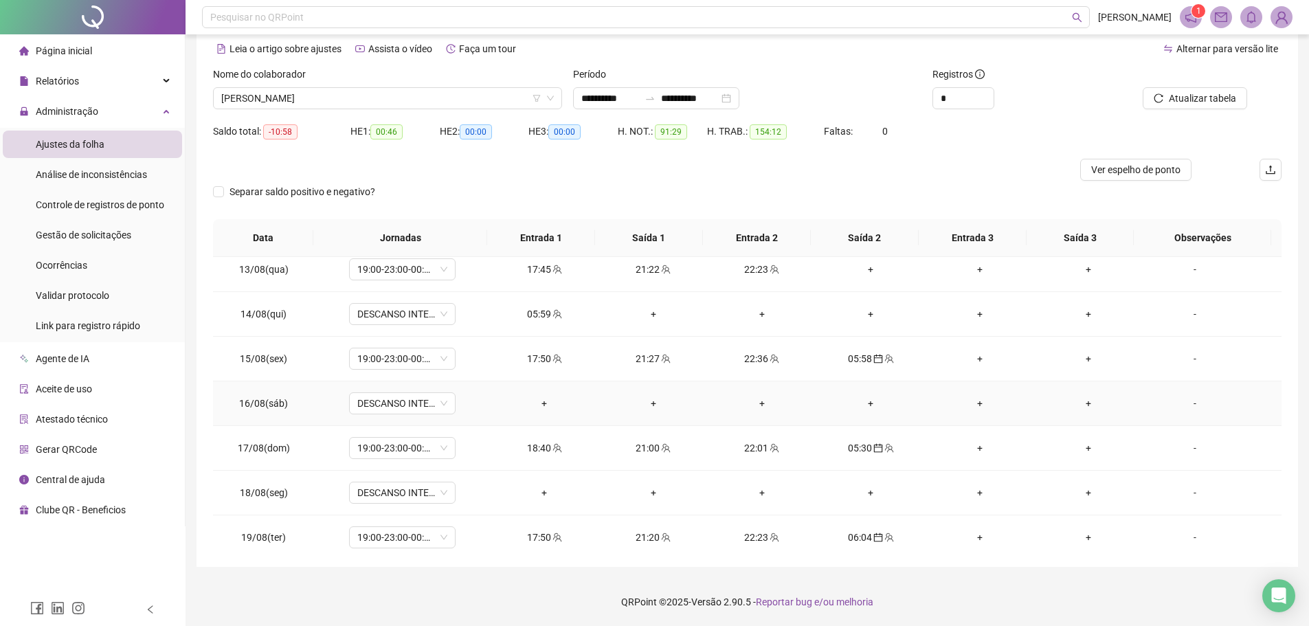
scroll to position [954, 0]
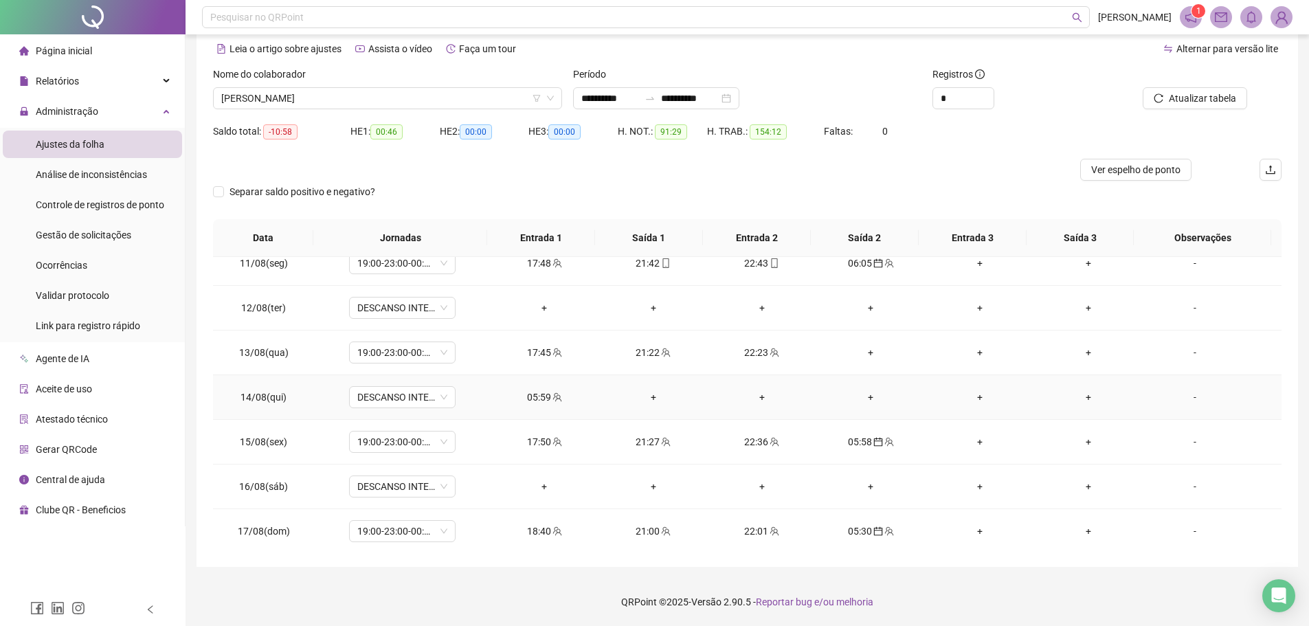
click at [535, 396] on div "05:59" at bounding box center [544, 397] width 87 height 15
type input "**********"
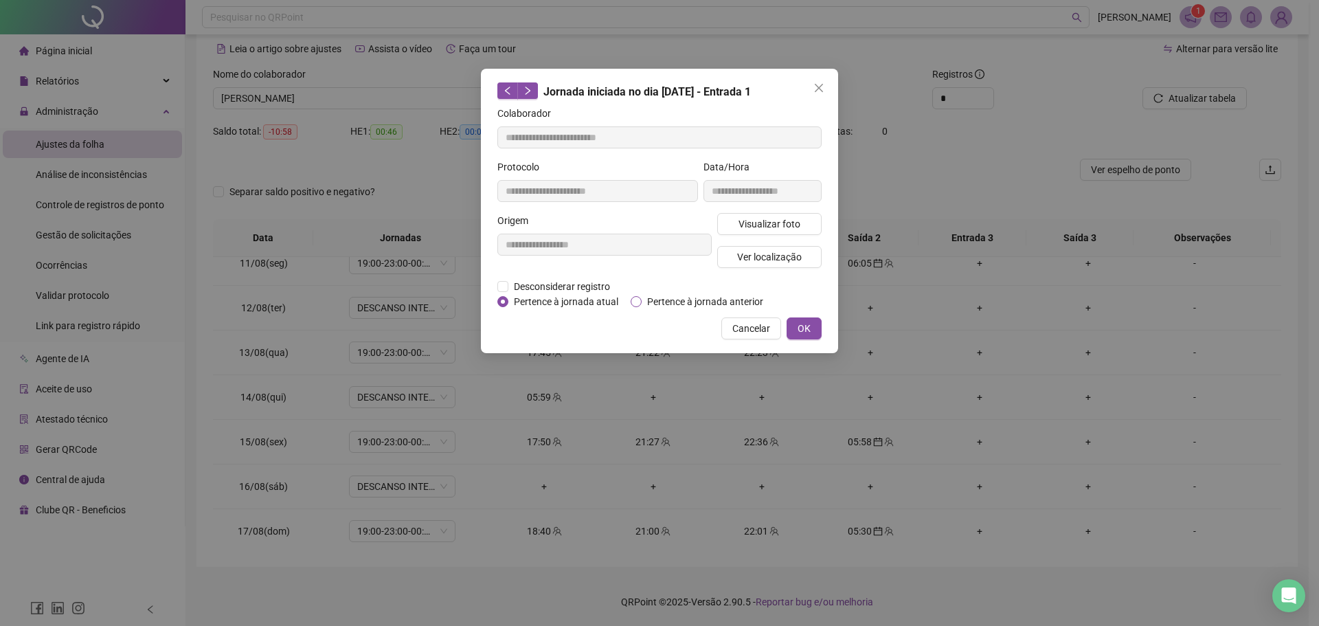
click at [677, 302] on span "Pertence à jornada anterior" at bounding box center [705, 301] width 127 height 15
click at [818, 328] on button "OK" at bounding box center [804, 328] width 35 height 22
click at [809, 333] on span "OK" at bounding box center [804, 328] width 13 height 15
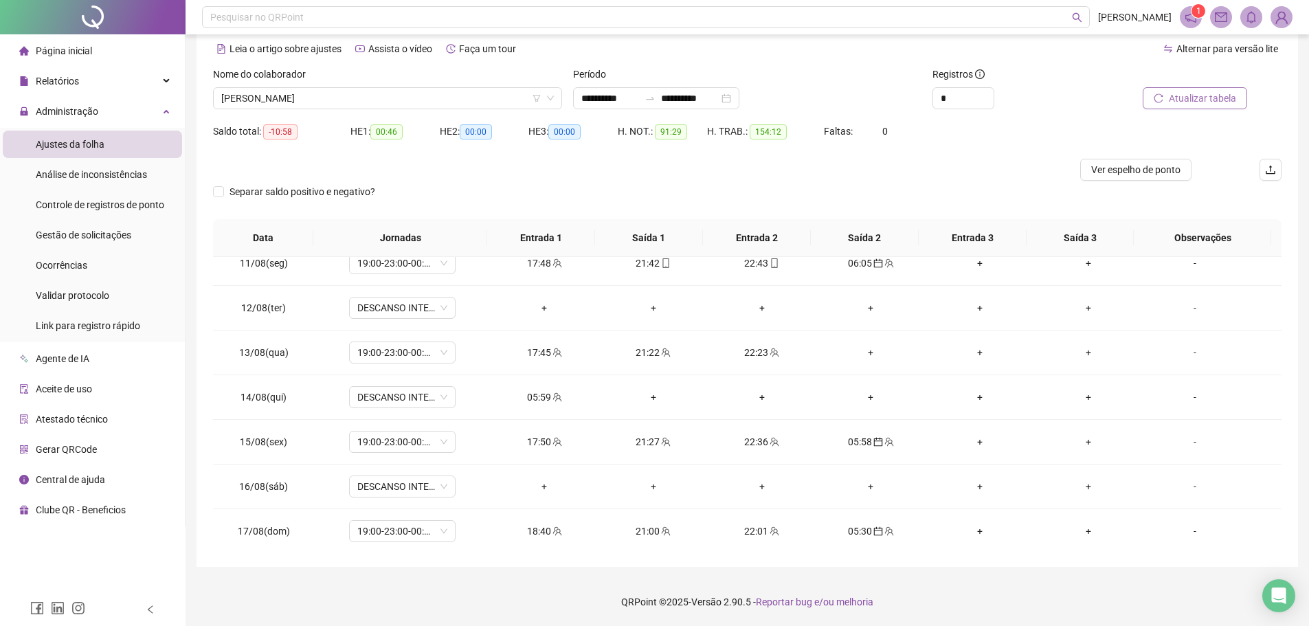
click at [1175, 93] on span "Atualizar tabela" at bounding box center [1202, 98] width 67 height 15
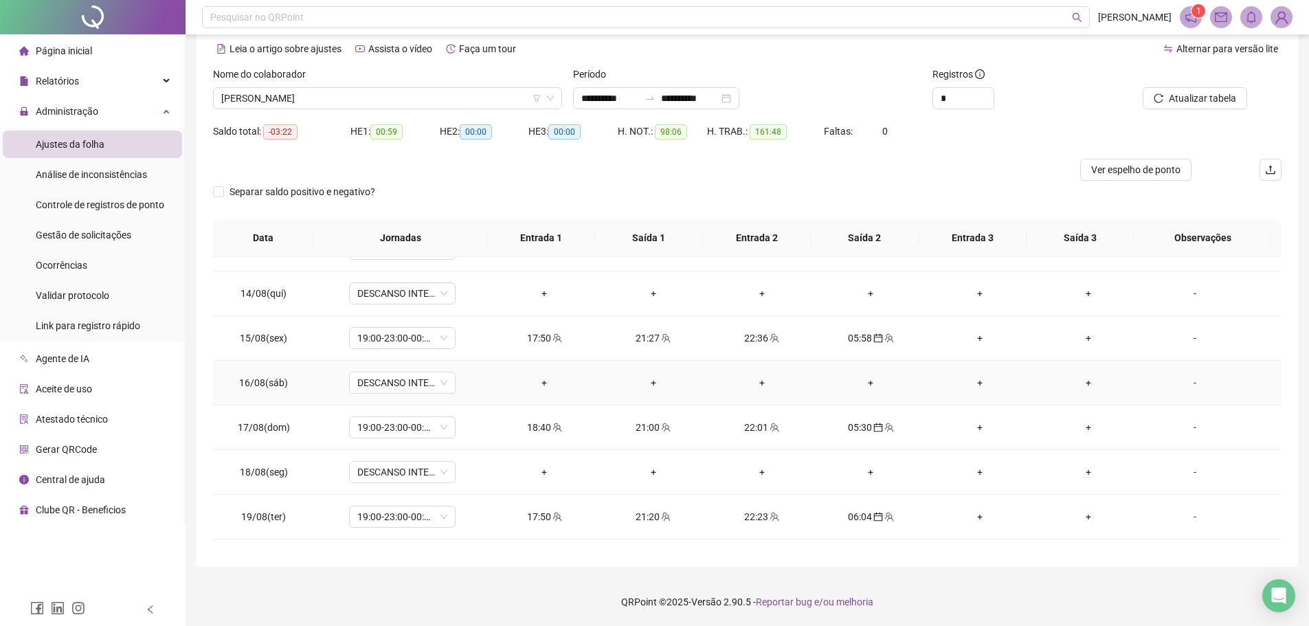
scroll to position [1091, 0]
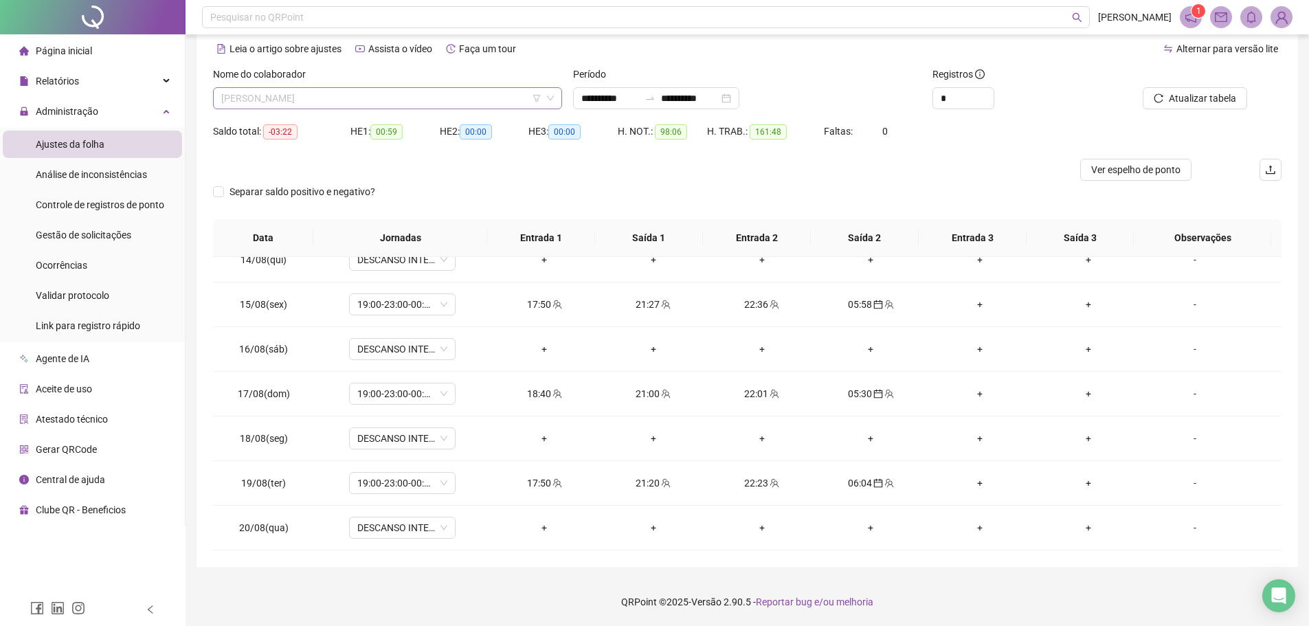
click at [504, 104] on span "[PERSON_NAME]" at bounding box center [387, 98] width 333 height 21
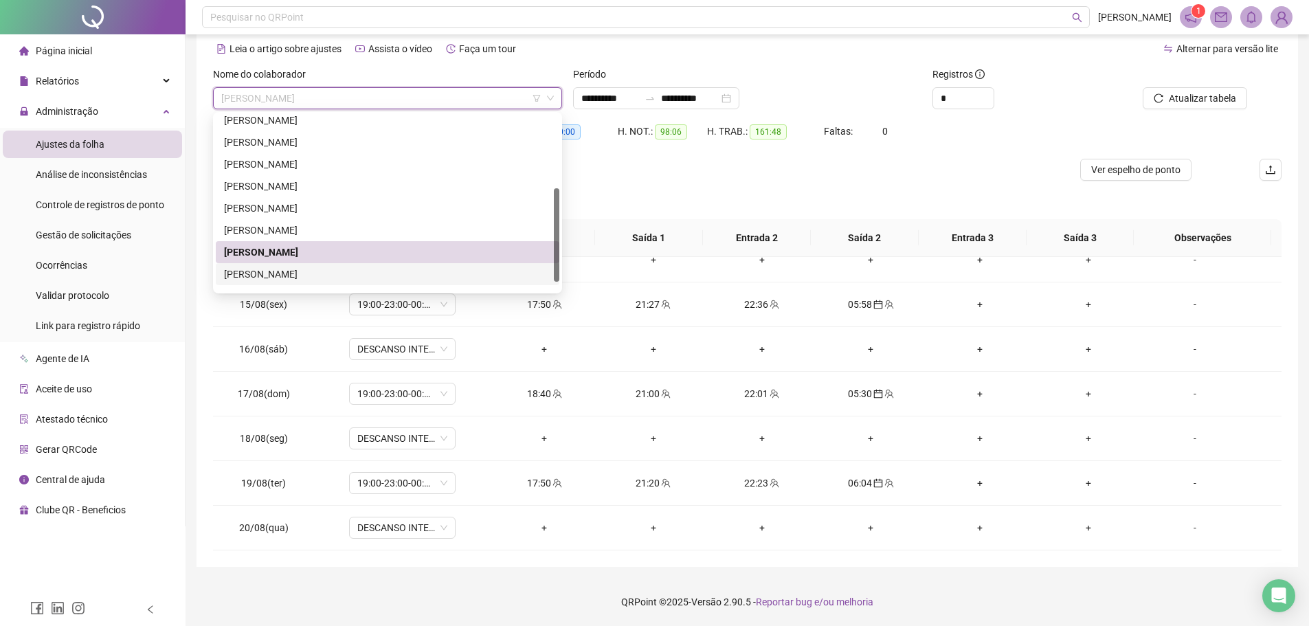
click at [330, 272] on div "[PERSON_NAME]" at bounding box center [387, 274] width 327 height 15
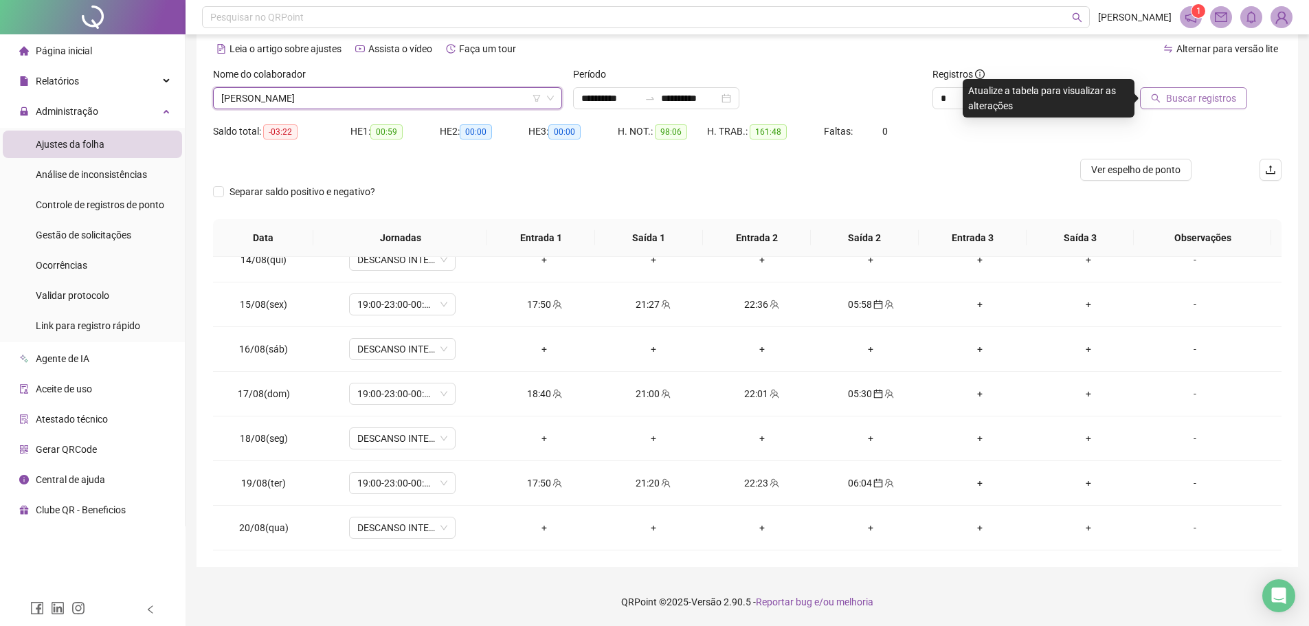
click at [1179, 101] on span "Buscar registros" at bounding box center [1201, 98] width 70 height 15
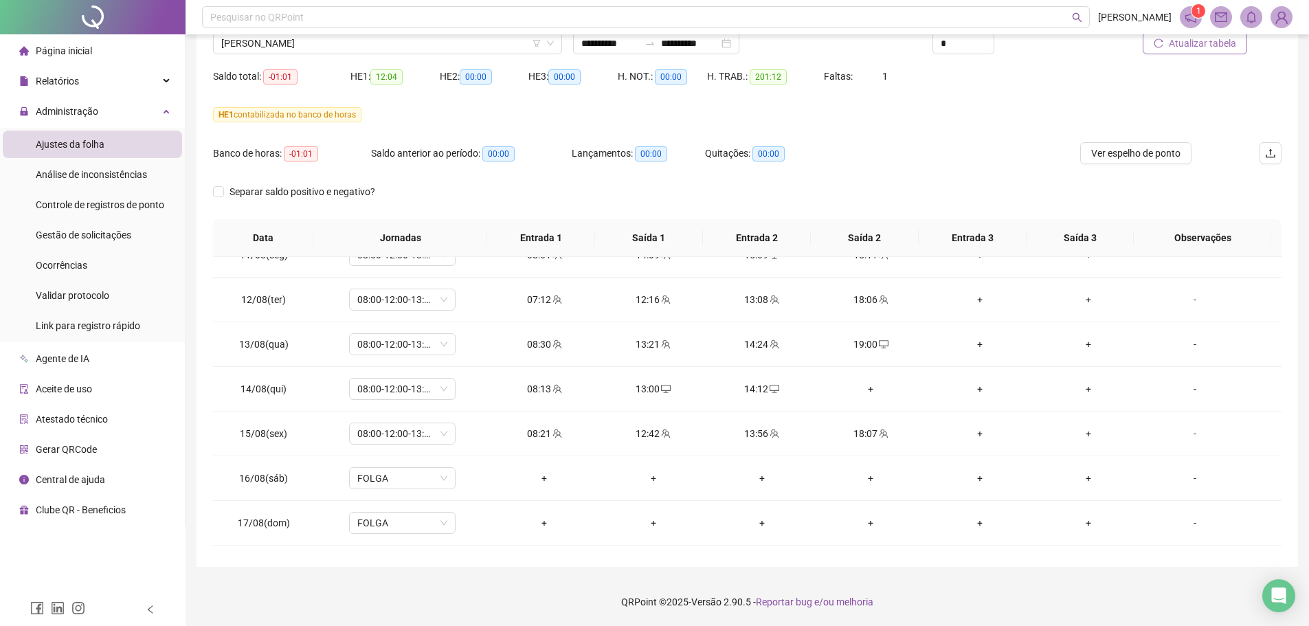
scroll to position [954, 0]
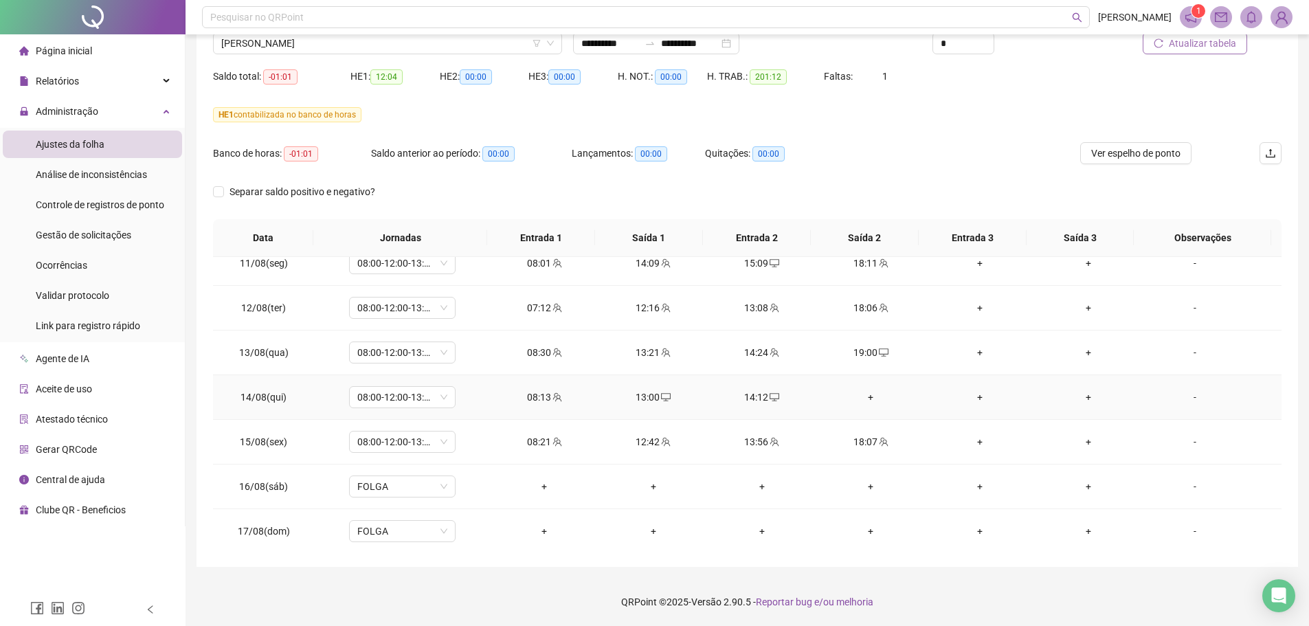
click at [1192, 399] on div "-" at bounding box center [1194, 397] width 81 height 15
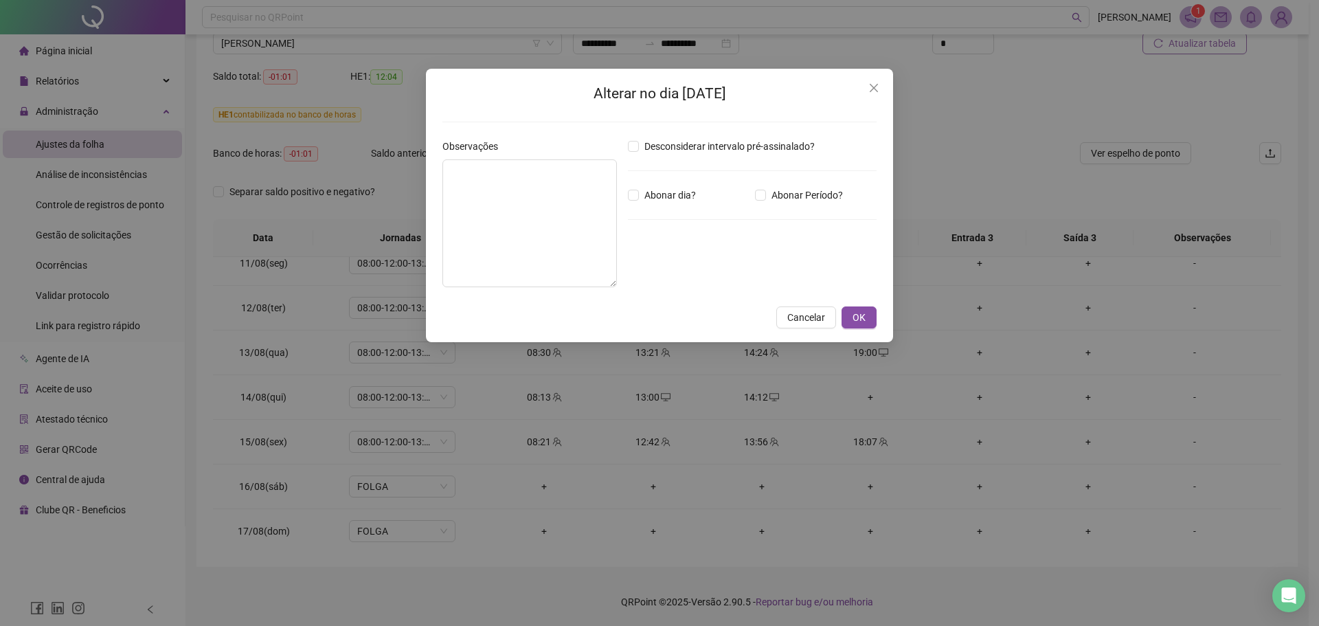
click at [959, 166] on div "Alterar no dia [DATE] Observações Desconsiderar intervalo pré-assinalado? Abona…" at bounding box center [659, 313] width 1319 height 626
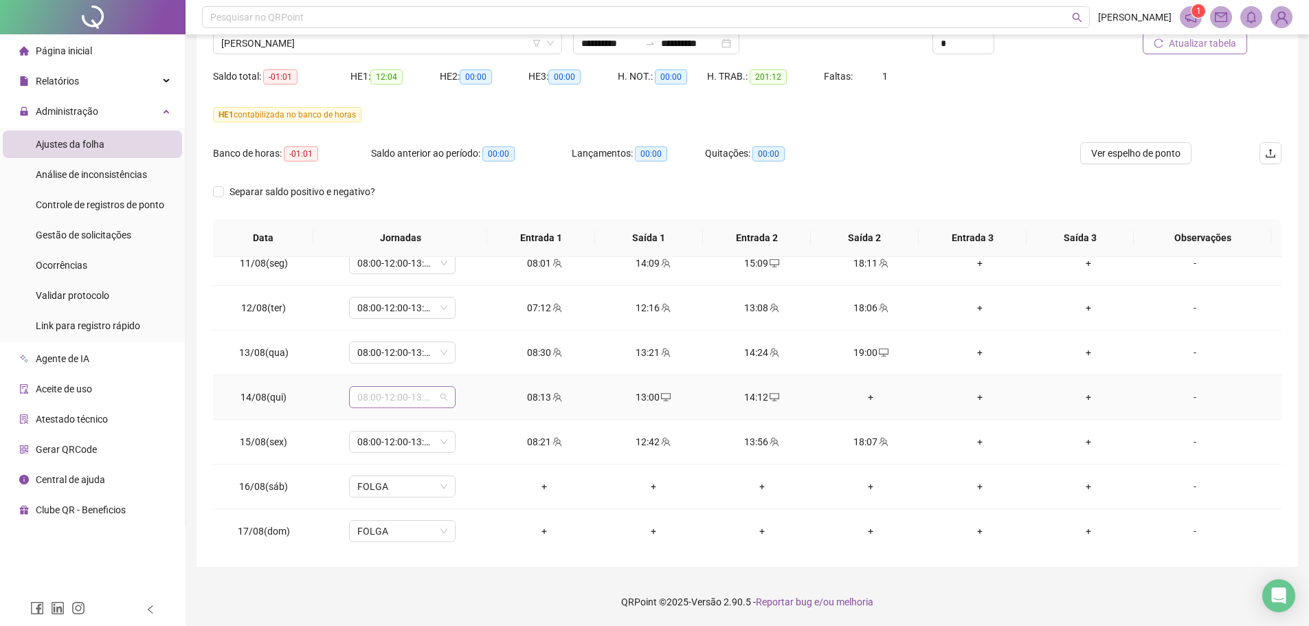
click at [442, 396] on span "08:00-12:00-13:12-18:00" at bounding box center [402, 397] width 90 height 21
click at [908, 128] on div "HE 1 contabilizada no banco de horas" at bounding box center [747, 123] width 1068 height 38
click at [868, 398] on div "+" at bounding box center [870, 397] width 87 height 15
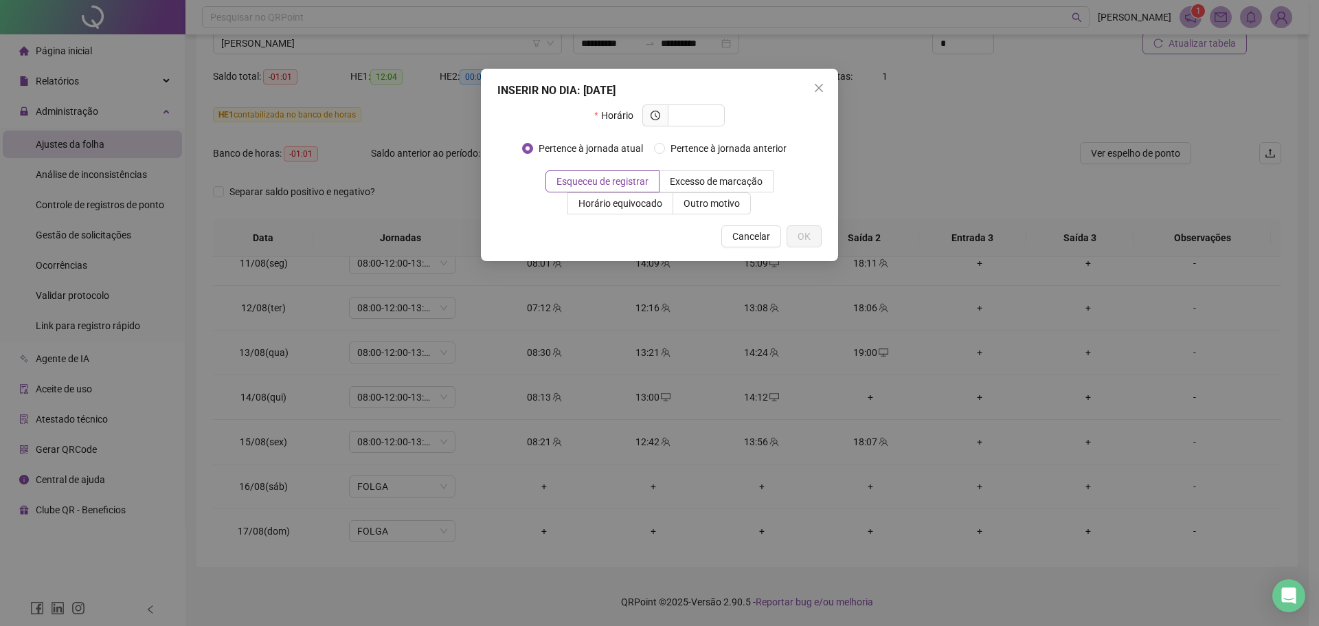
click at [818, 88] on icon "close" at bounding box center [819, 88] width 8 height 8
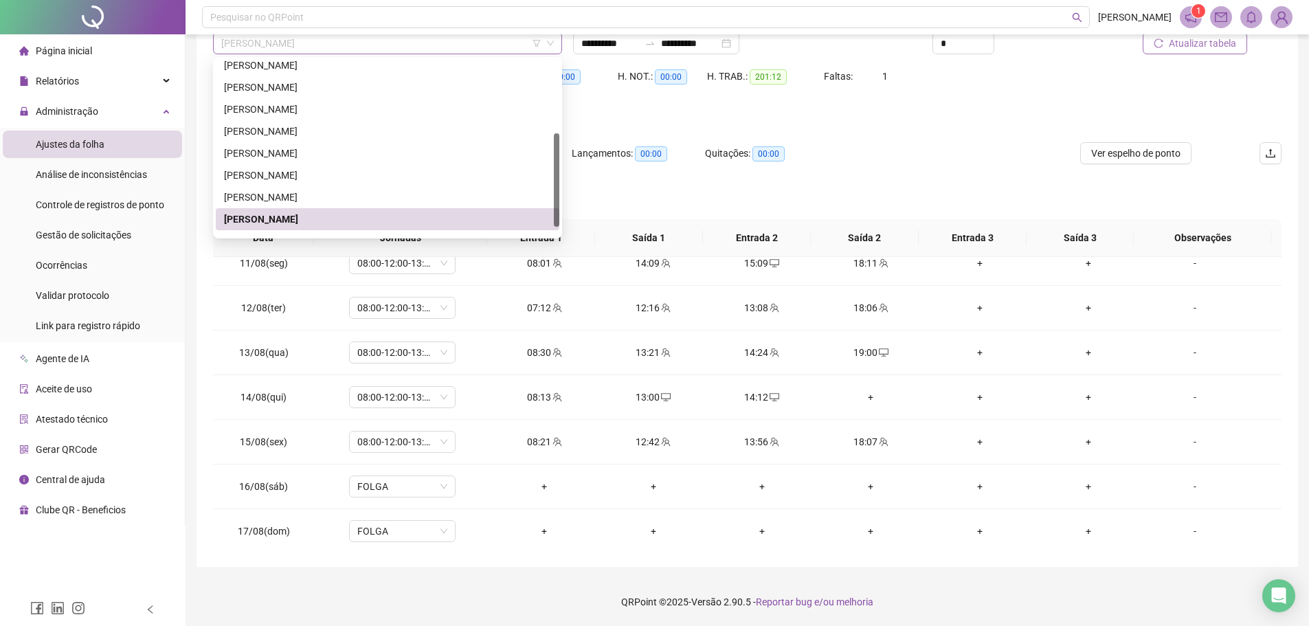
click at [466, 49] on span "[PERSON_NAME]" at bounding box center [387, 43] width 333 height 21
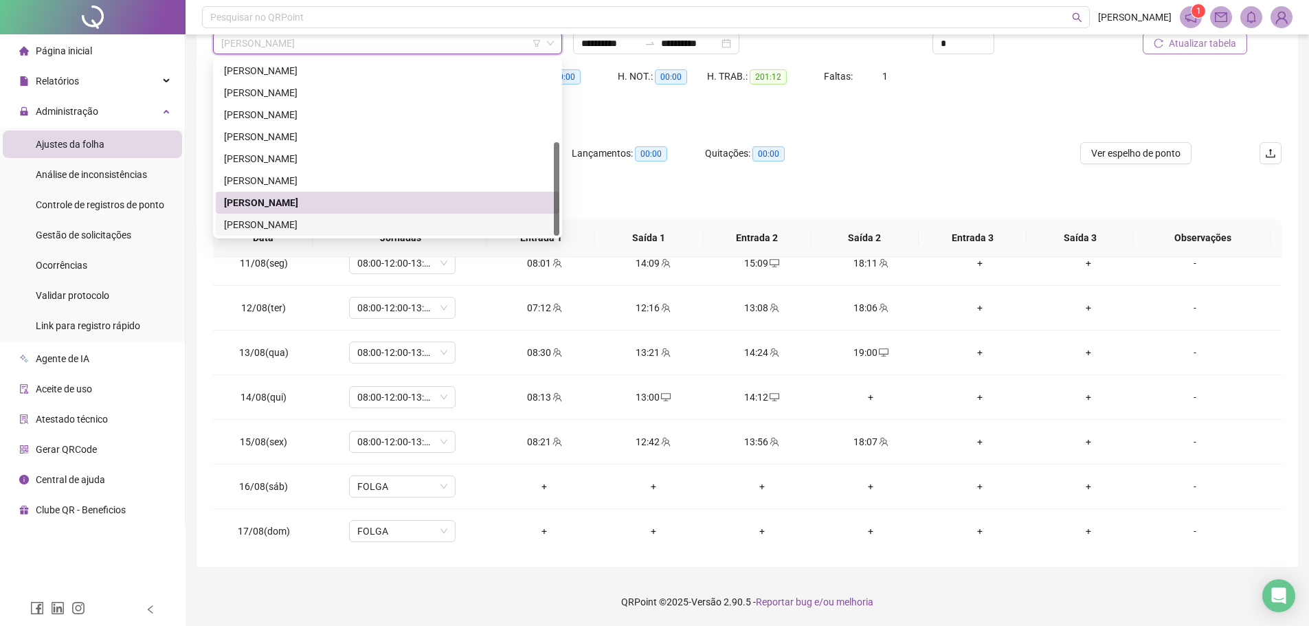
click at [359, 227] on div "[PERSON_NAME]" at bounding box center [387, 224] width 327 height 15
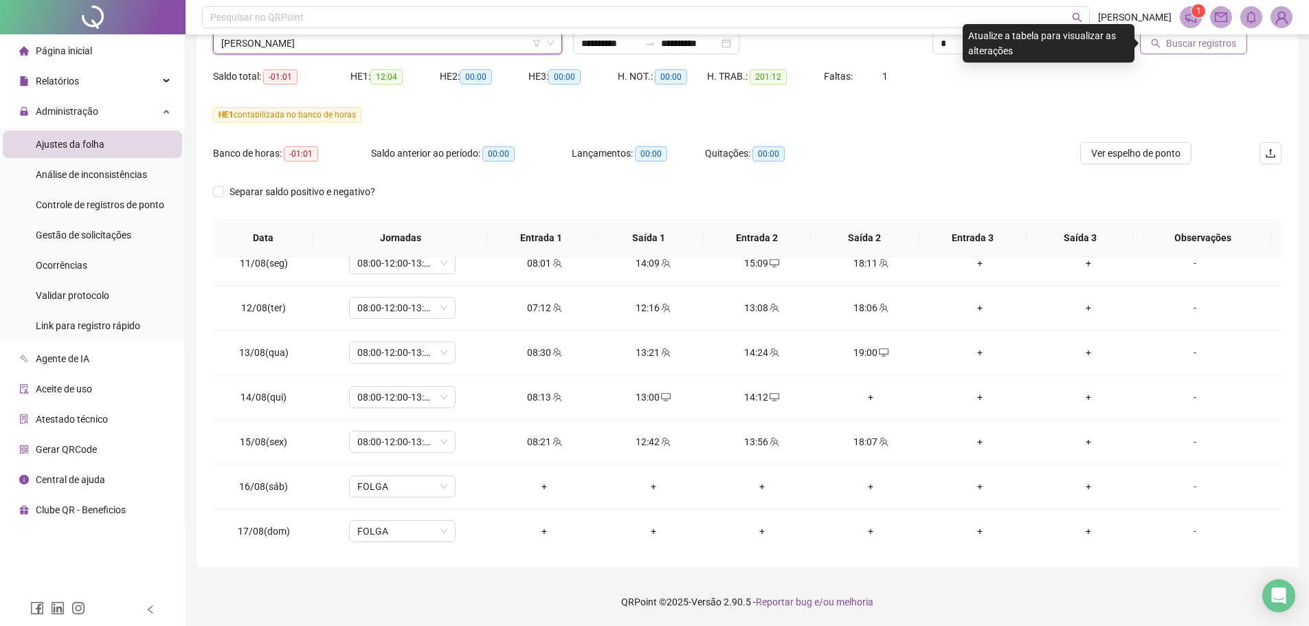
click at [1195, 36] on span "Buscar registros" at bounding box center [1201, 43] width 70 height 15
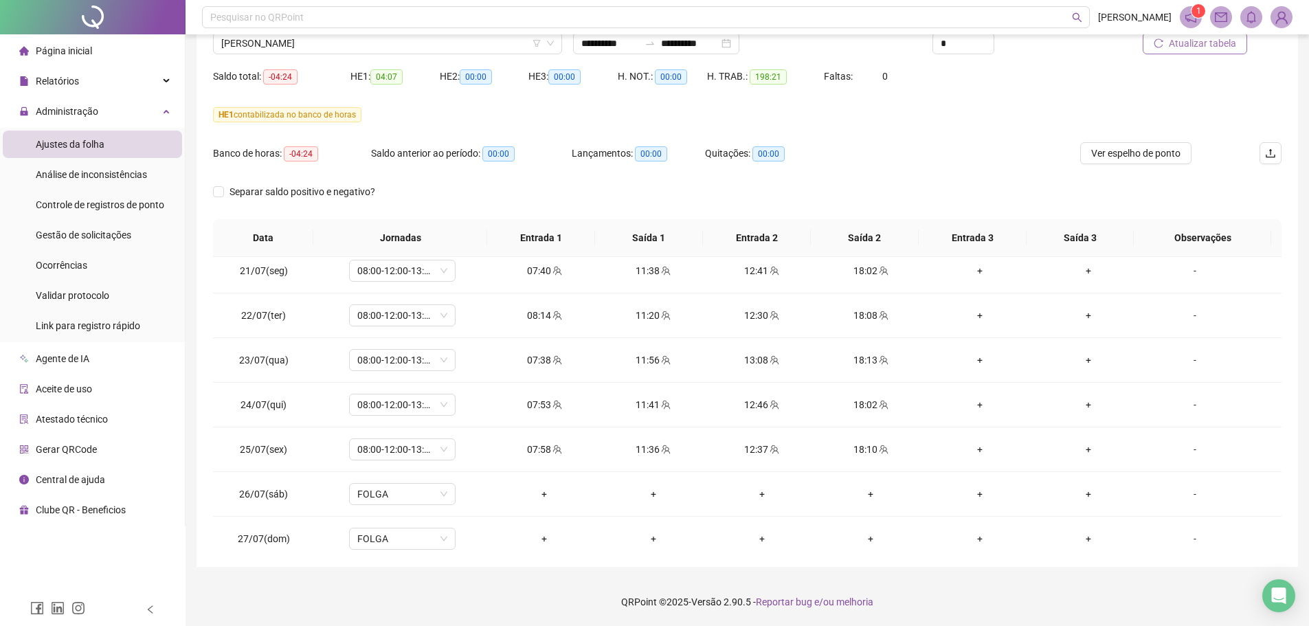
scroll to position [0, 0]
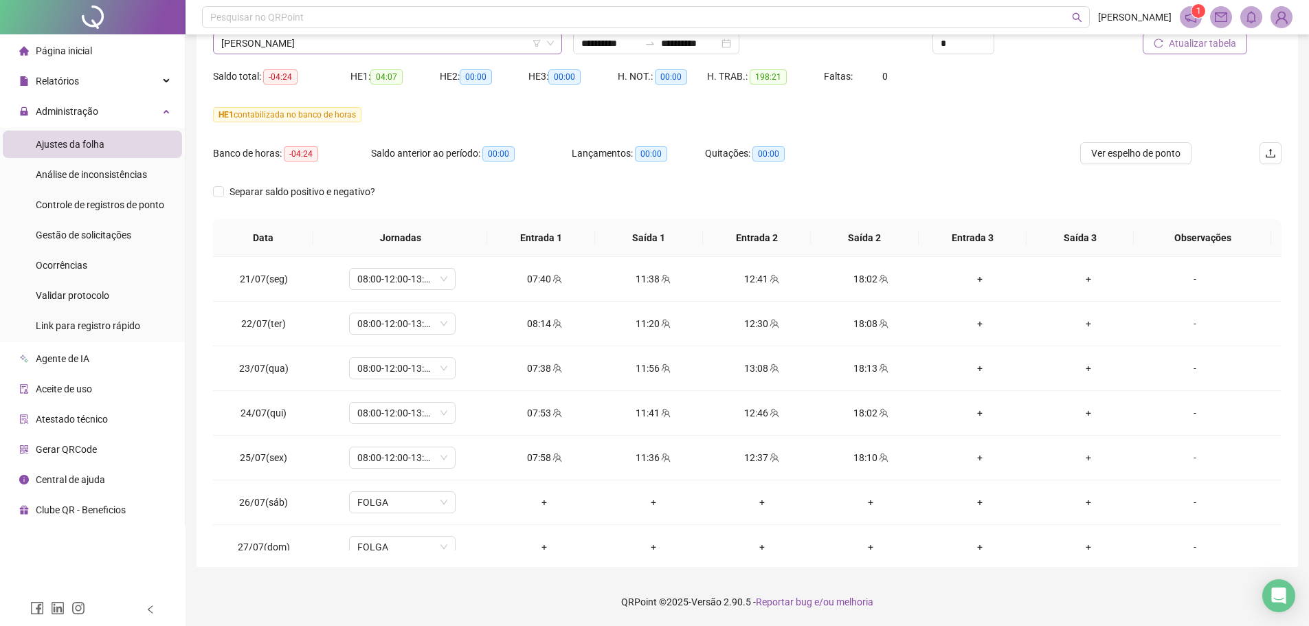
click at [506, 43] on span "[PERSON_NAME]" at bounding box center [387, 43] width 333 height 21
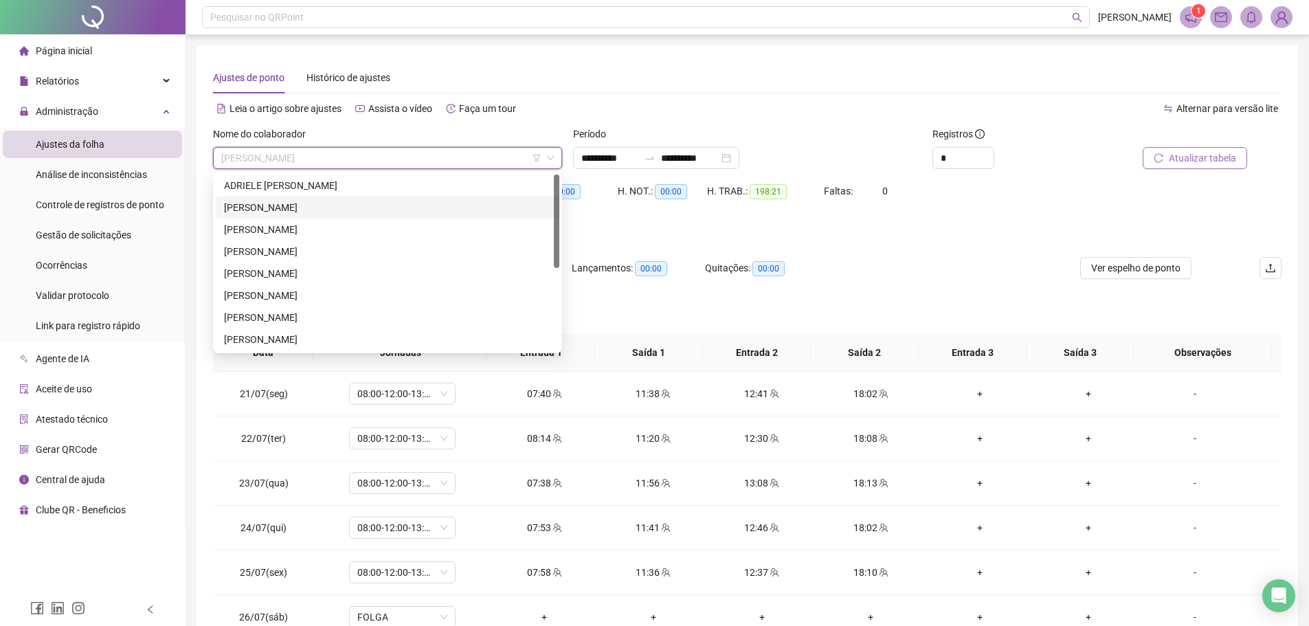
click at [302, 210] on div "[PERSON_NAME]" at bounding box center [387, 207] width 327 height 15
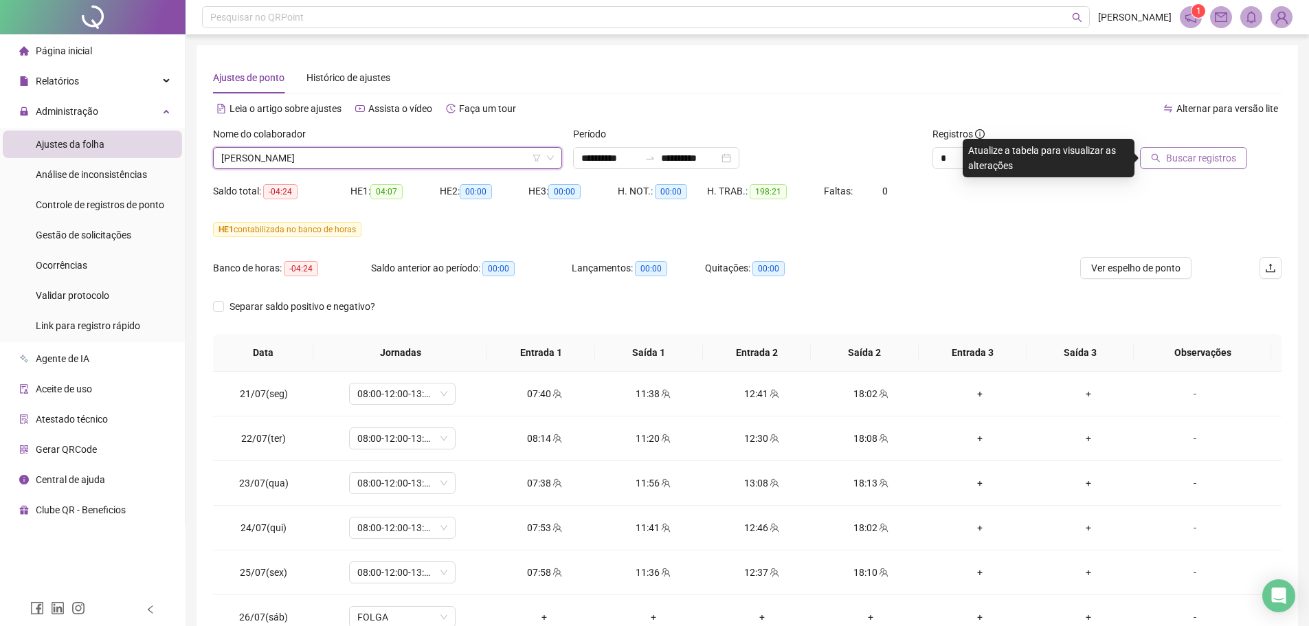
click at [1171, 148] on button "Buscar registros" at bounding box center [1193, 158] width 107 height 22
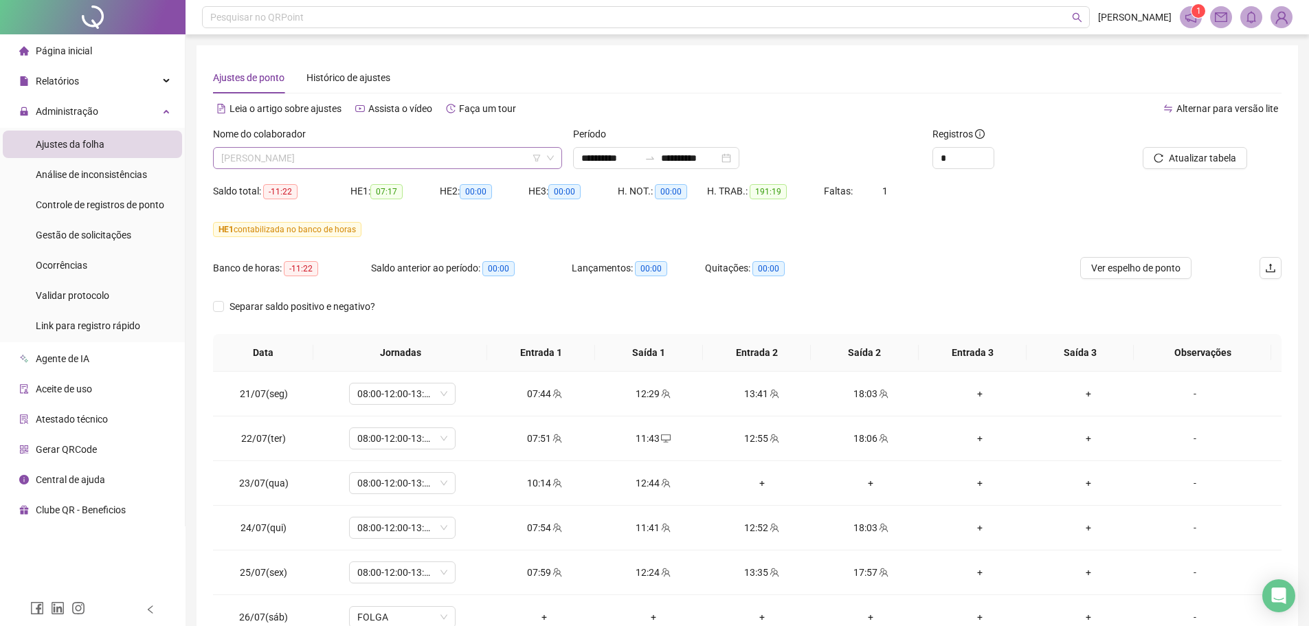
click at [495, 163] on span "[PERSON_NAME]" at bounding box center [387, 158] width 333 height 21
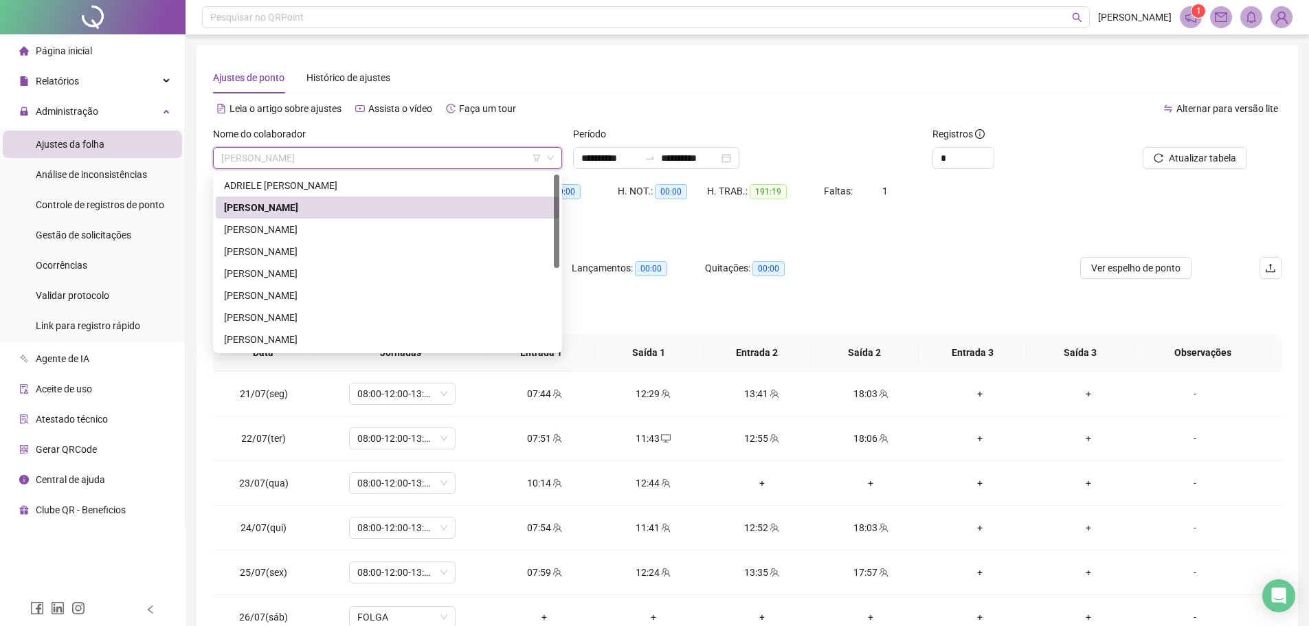
click at [495, 163] on span "[PERSON_NAME]" at bounding box center [387, 158] width 333 height 21
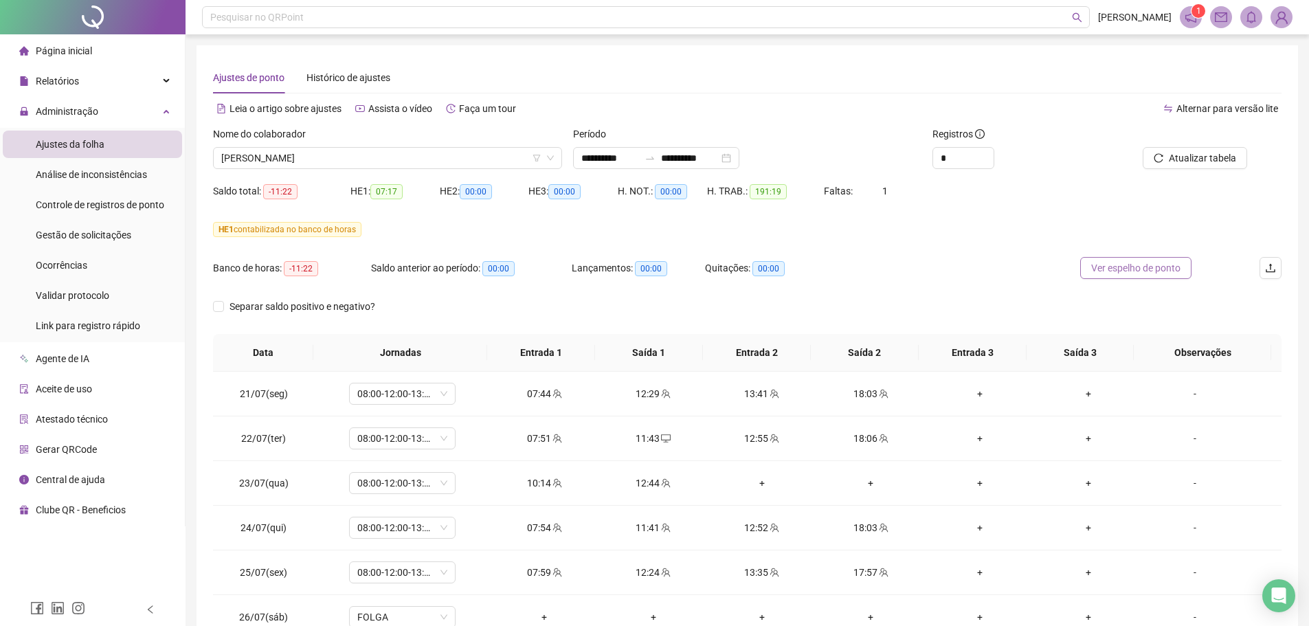
click at [1112, 273] on span "Ver espelho de ponto" at bounding box center [1135, 267] width 89 height 15
